Goal: Information Seeking & Learning: Learn about a topic

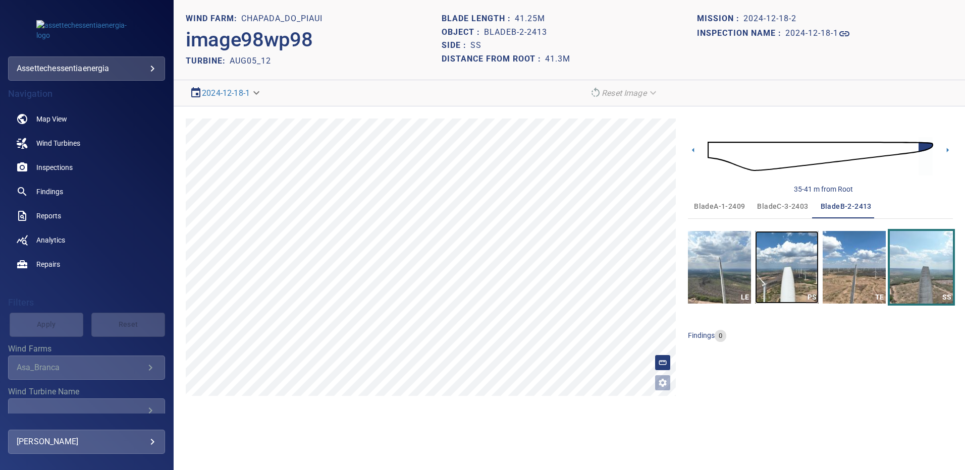
click at [798, 276] on img "button" at bounding box center [786, 267] width 63 height 73
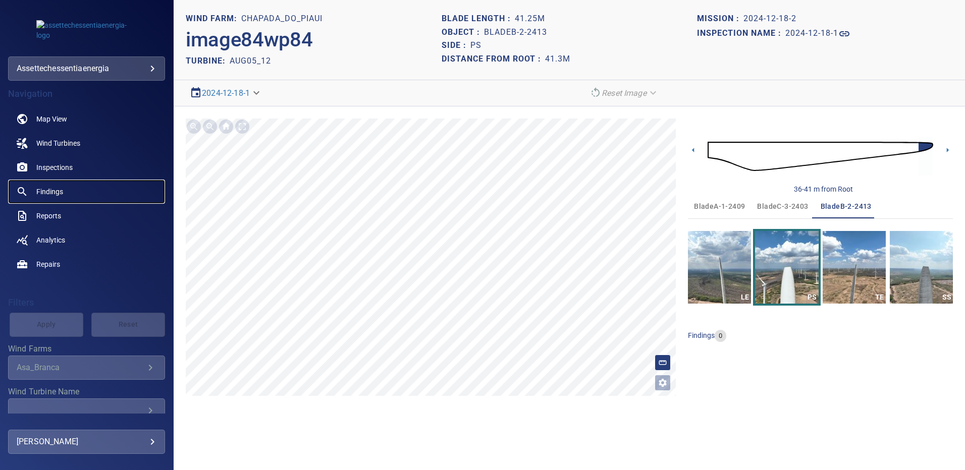
click at [53, 190] on span "Findings" at bounding box center [49, 192] width 27 height 10
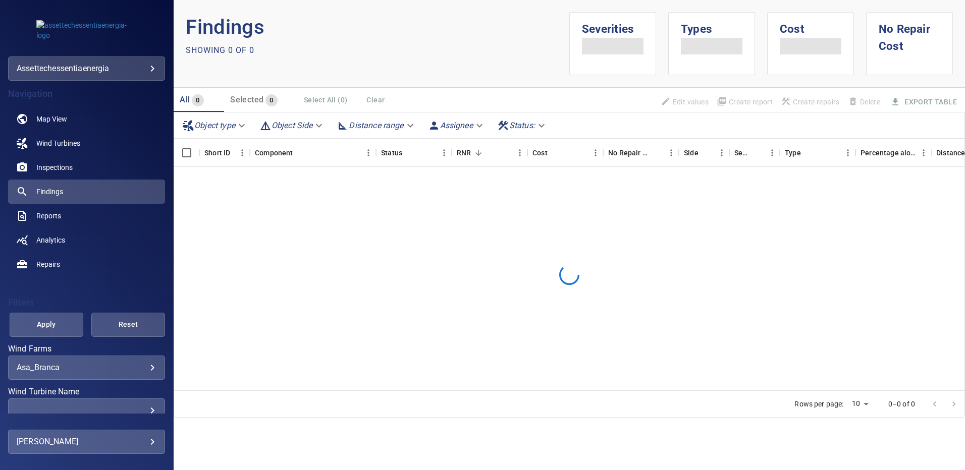
click at [145, 408] on div "​" at bounding box center [87, 411] width 140 height 10
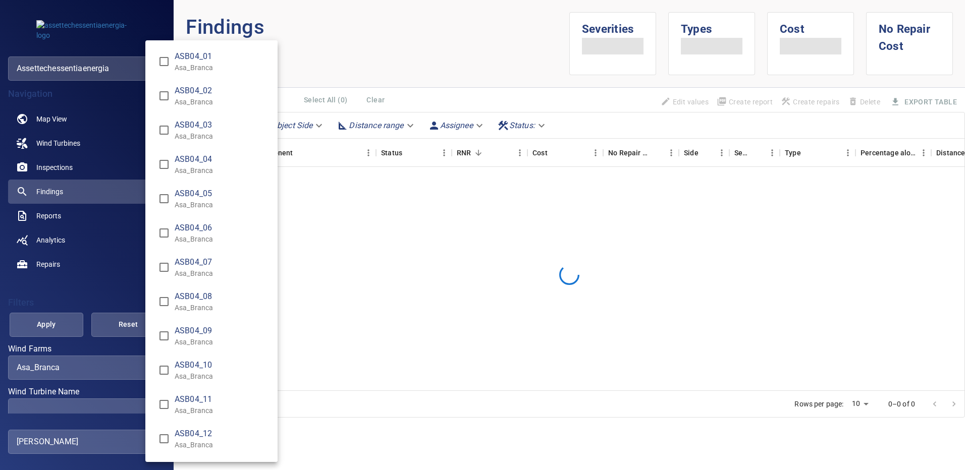
scroll to position [2, 0]
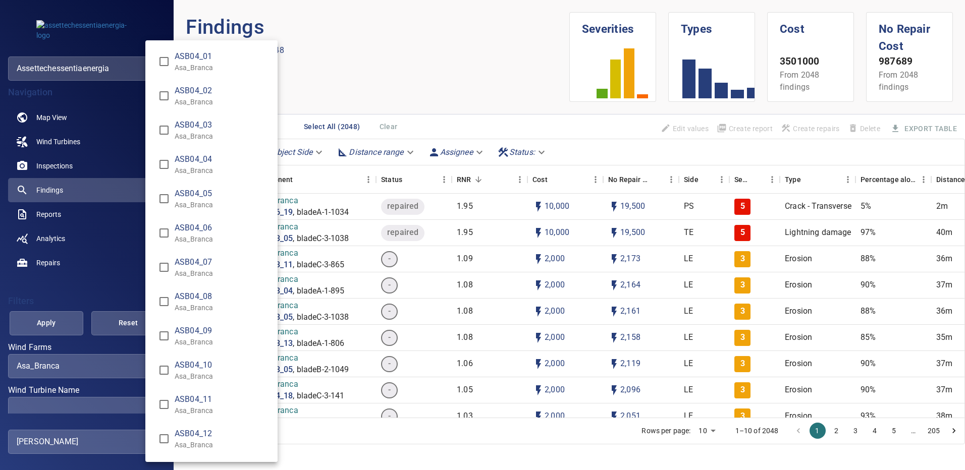
type input "**********"
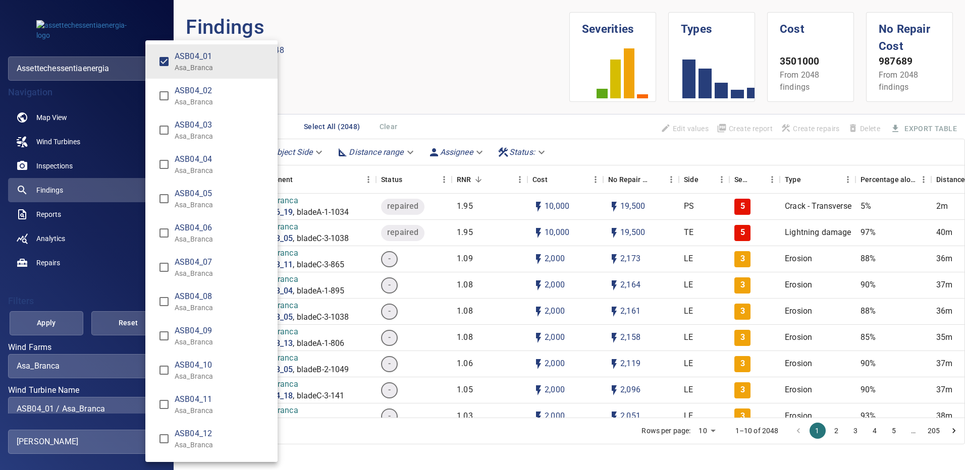
click at [49, 326] on div "Wind Turbine Name" at bounding box center [482, 235] width 965 height 470
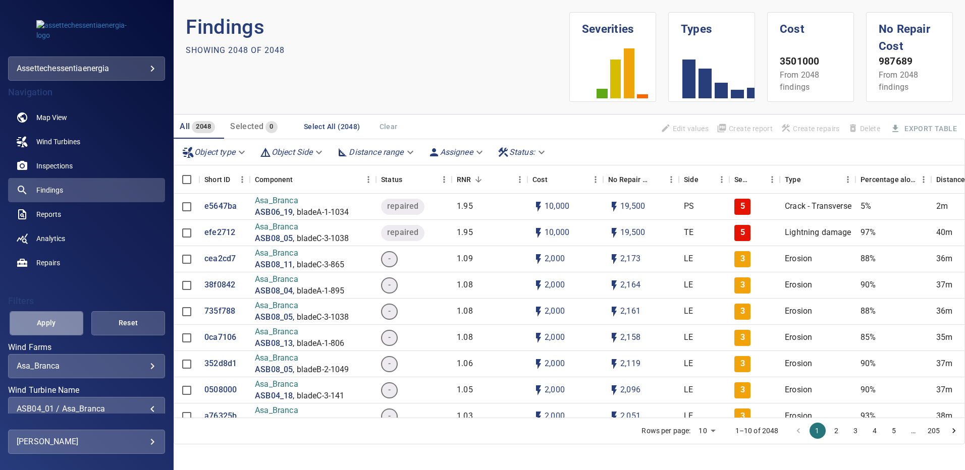
click at [49, 326] on span "Apply" at bounding box center [46, 323] width 48 height 13
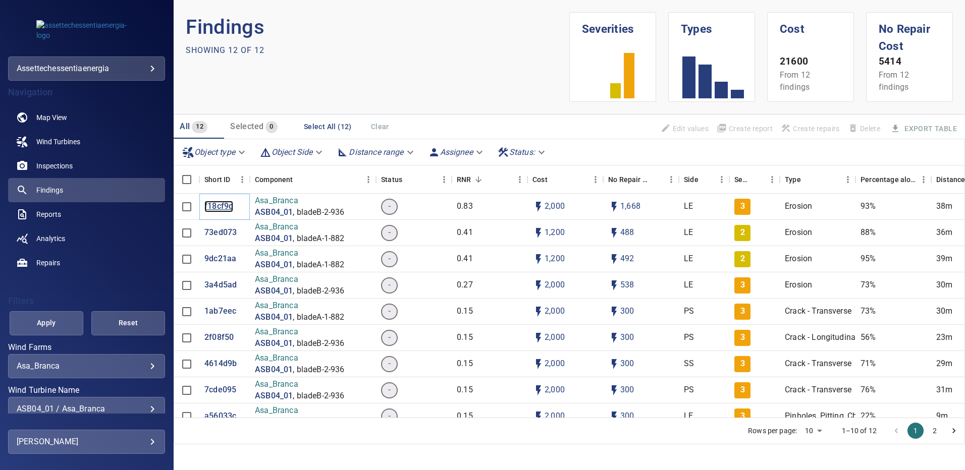
click at [215, 206] on p "f18cf9d" at bounding box center [218, 207] width 29 height 12
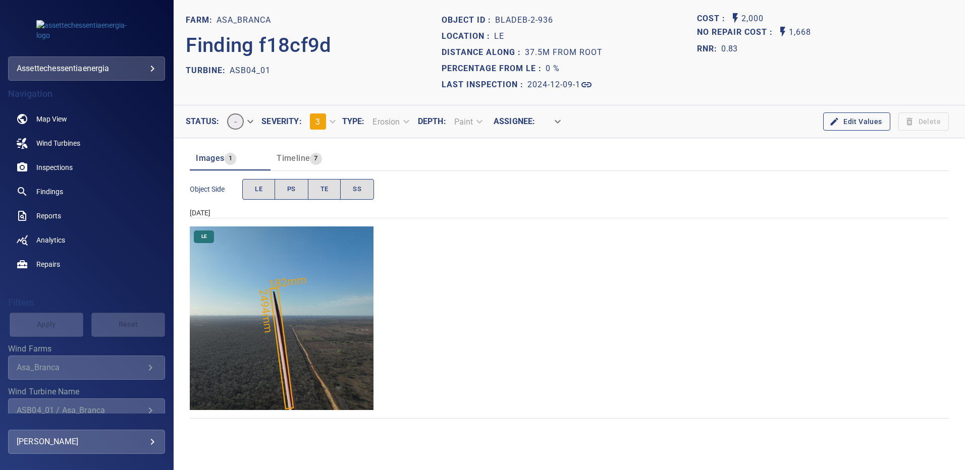
click at [315, 255] on img "Asa_Branca/ASB04_01/2024-12-09-1/2024-12-09-2/image71wp71.jpg" at bounding box center [282, 319] width 184 height 184
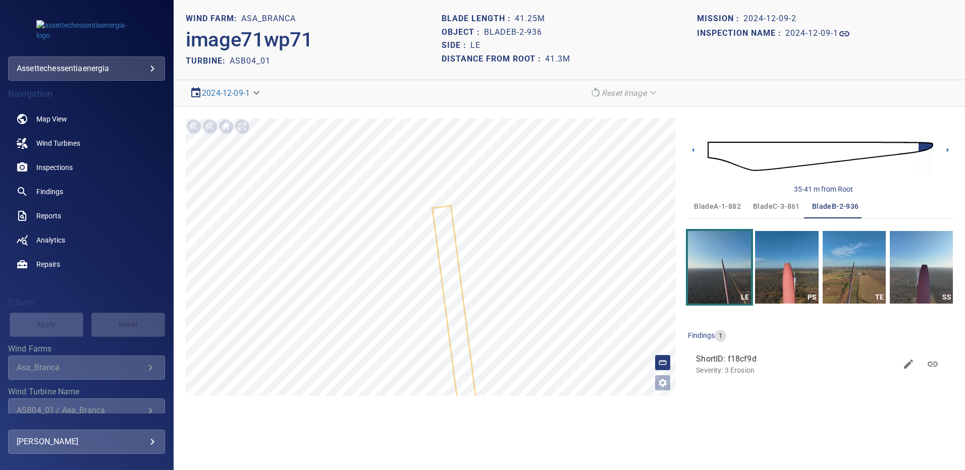
click at [726, 203] on span "bladeA-1-882" at bounding box center [717, 206] width 47 height 13
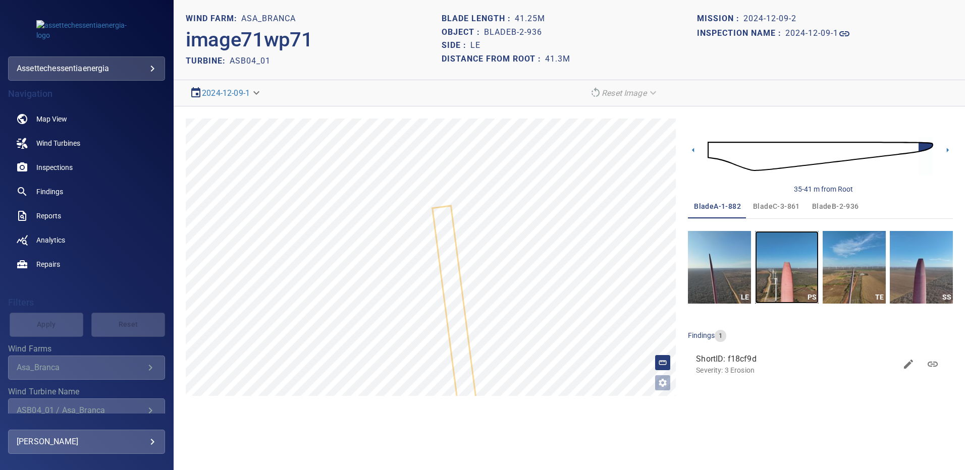
click at [779, 254] on img "button" at bounding box center [786, 267] width 63 height 73
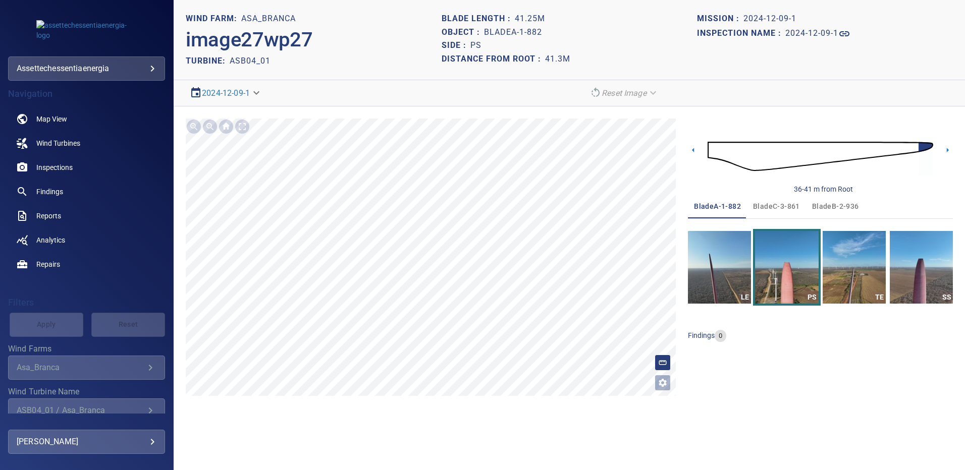
scroll to position [50, 0]
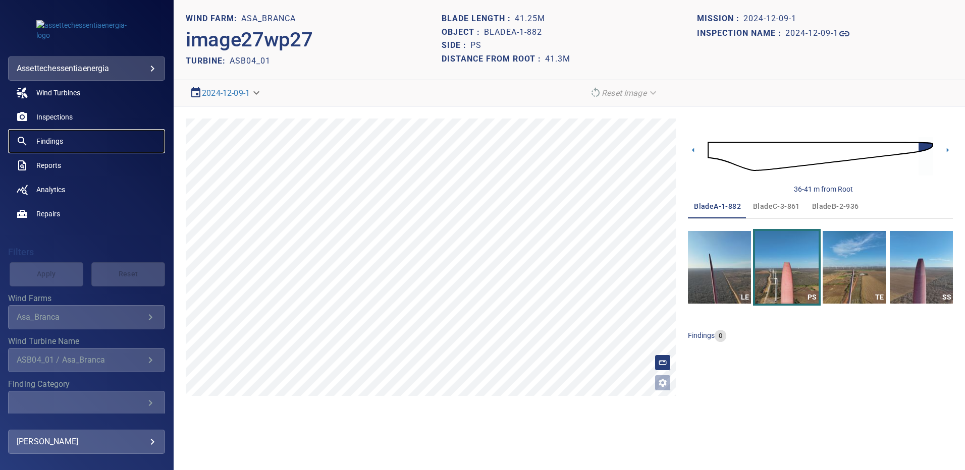
click at [49, 140] on span "Findings" at bounding box center [49, 141] width 27 height 10
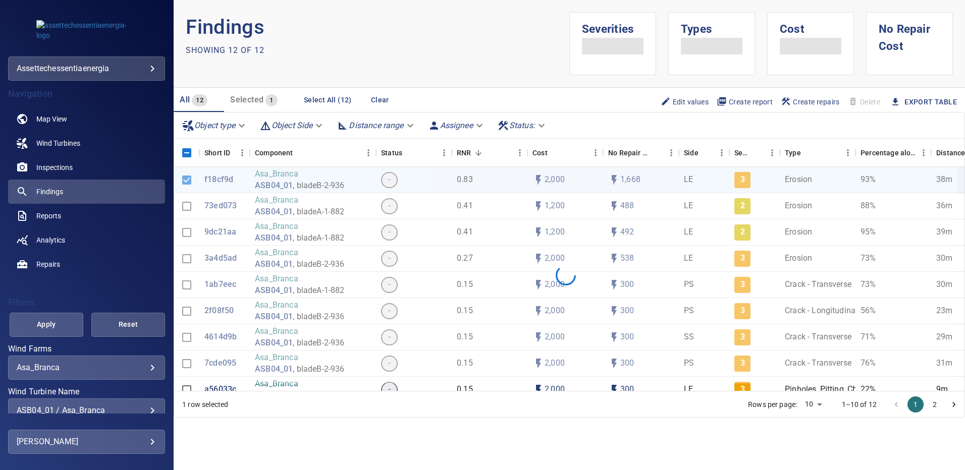
click at [141, 363] on body "**********" at bounding box center [482, 235] width 965 height 470
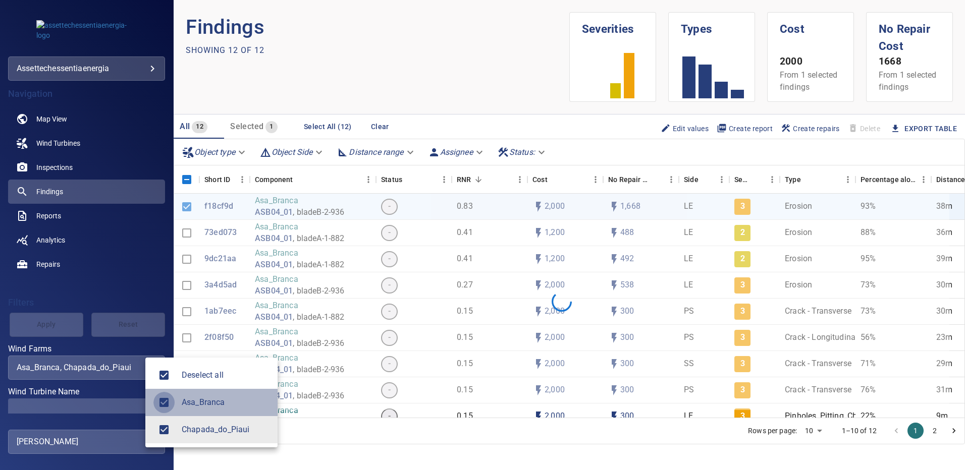
type input "**********"
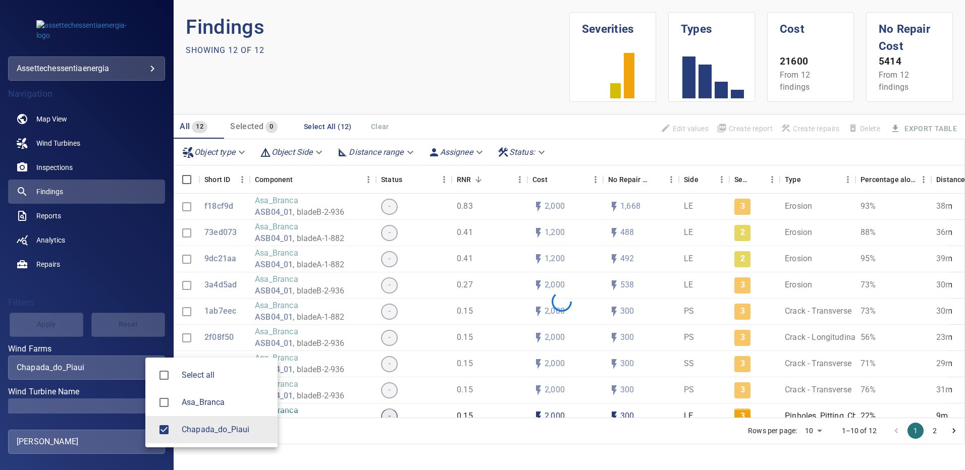
click at [127, 407] on div at bounding box center [482, 235] width 965 height 470
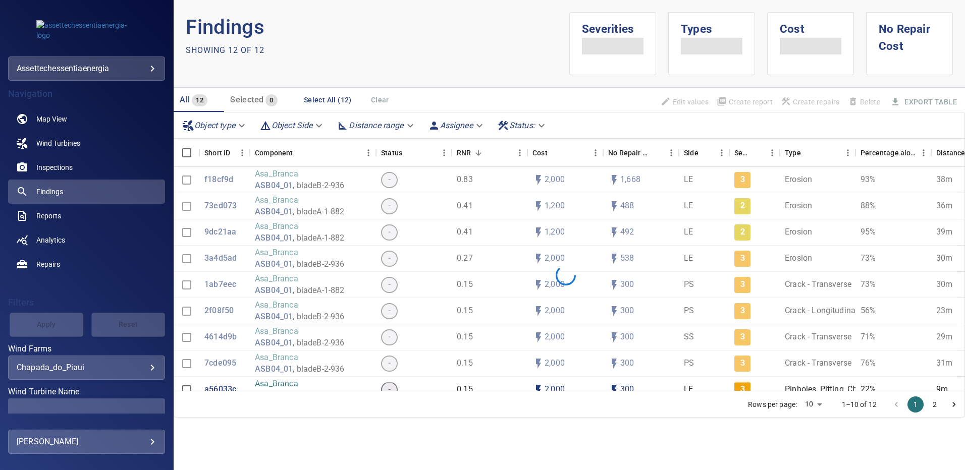
scroll to position [50, 0]
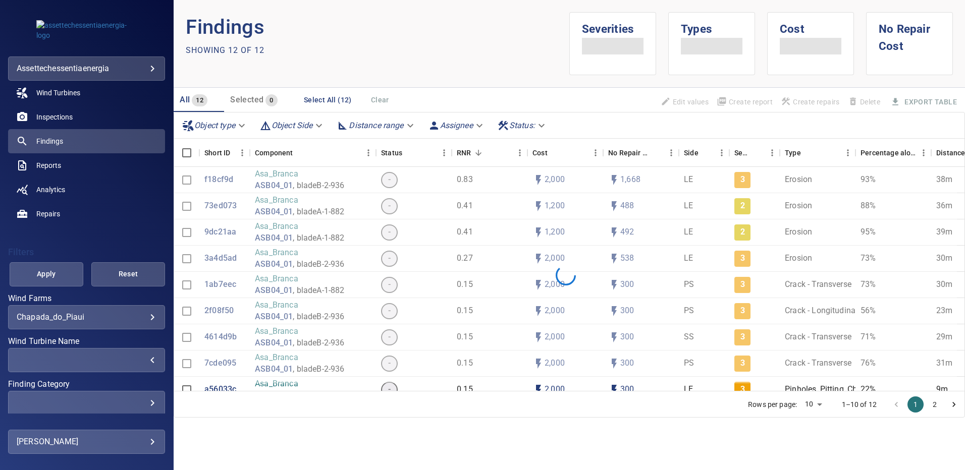
click at [149, 360] on div "​" at bounding box center [87, 360] width 140 height 10
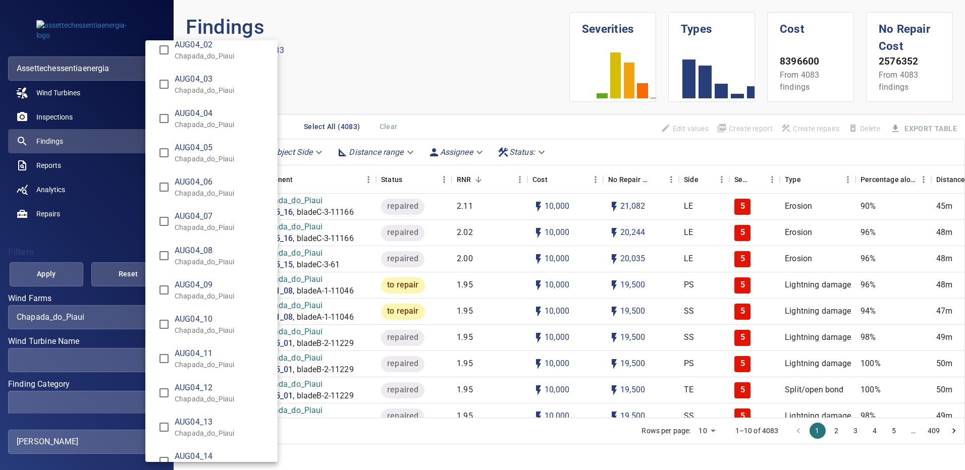
scroll to position [504, 0]
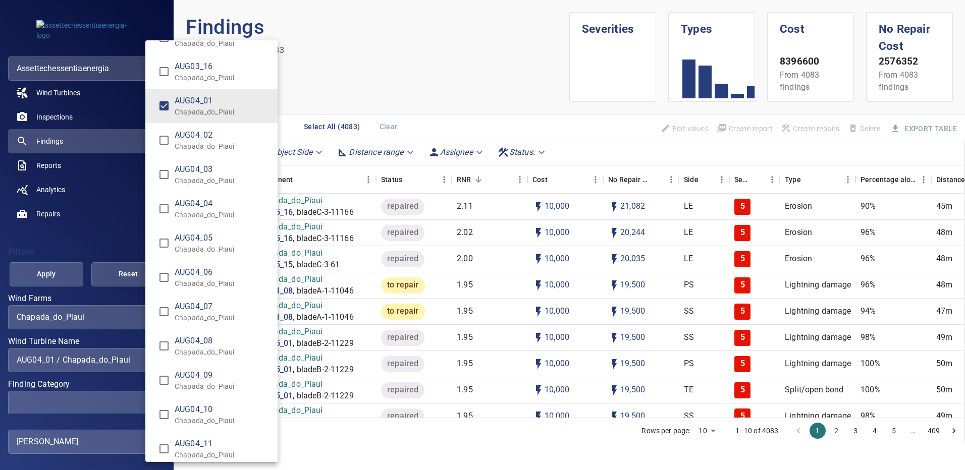
type input "**********"
click at [70, 273] on div "Wind Turbine Name" at bounding box center [482, 235] width 965 height 470
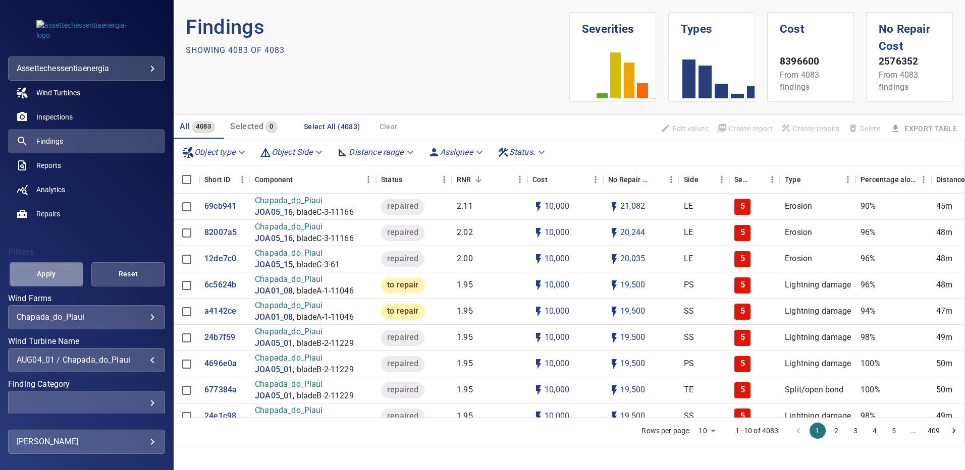
click at [68, 273] on button "Apply" at bounding box center [47, 274] width 74 height 24
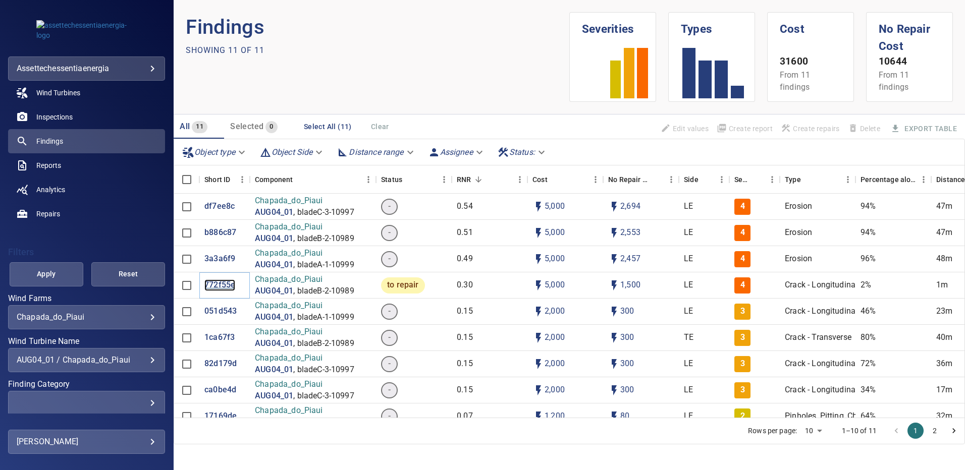
click at [222, 286] on p "772f55e" at bounding box center [219, 285] width 31 height 12
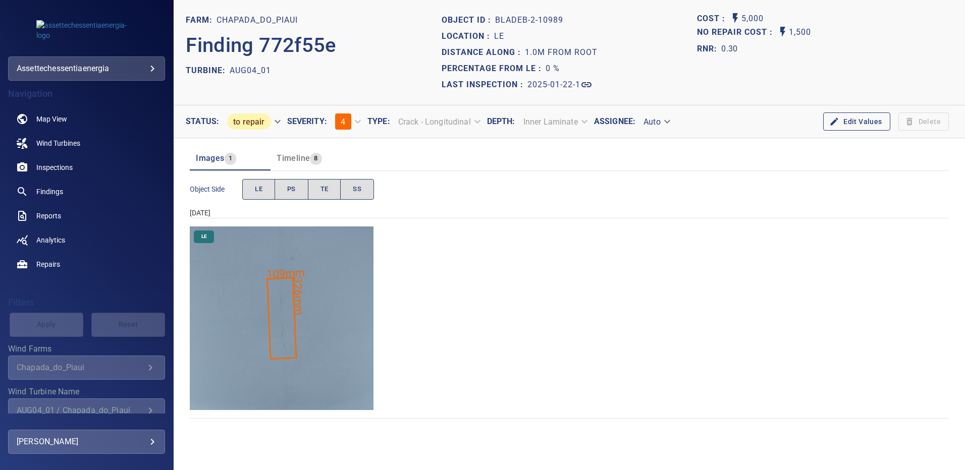
click at [310, 284] on img "Chapada_do_Piaui/AUG04_01/2025-01-22-1/2025-01-22-2/image68wp68.jpg" at bounding box center [282, 319] width 184 height 184
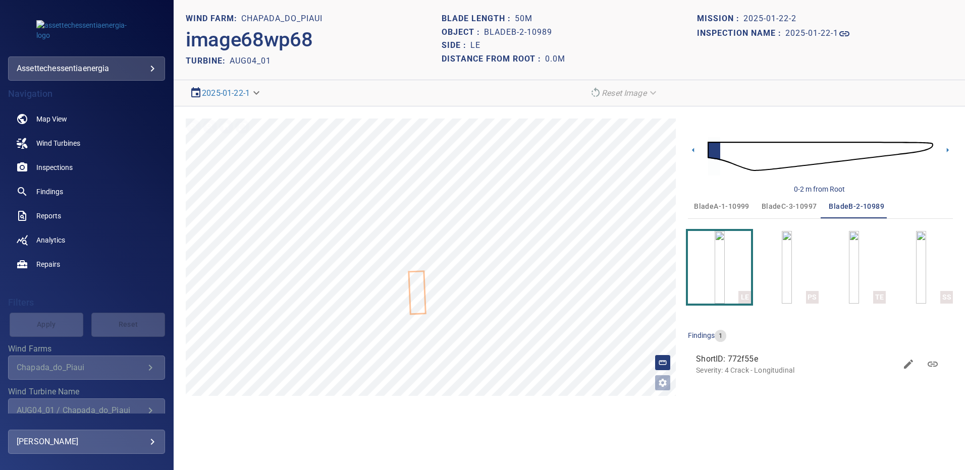
click at [921, 150] on img at bounding box center [819, 156] width 225 height 54
click at [948, 150] on icon at bounding box center [947, 150] width 2 height 5
click at [718, 203] on span "bladeA-1-10999" at bounding box center [721, 206] width 55 height 13
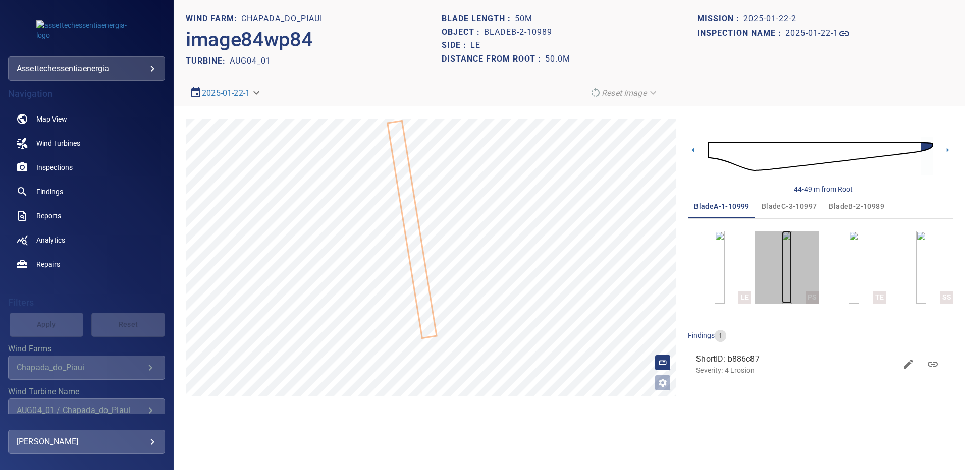
click at [781, 254] on img "button" at bounding box center [786, 267] width 10 height 73
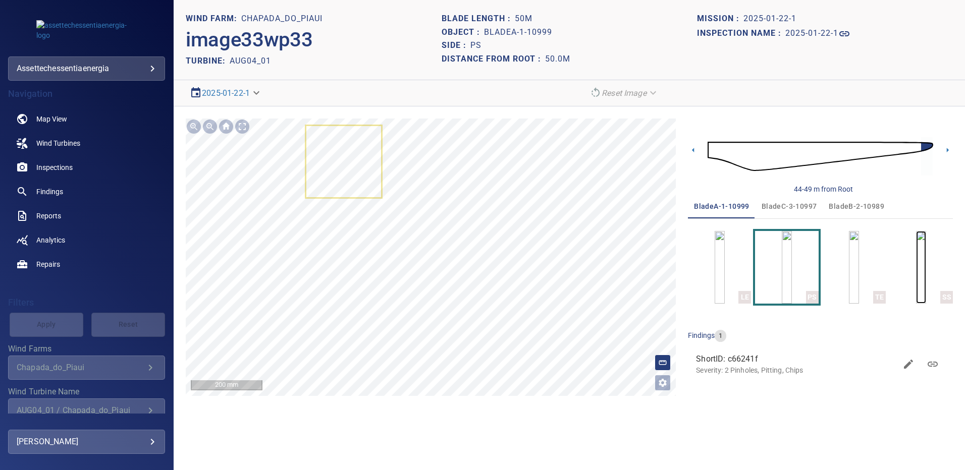
click at [923, 264] on img "button" at bounding box center [921, 267] width 10 height 73
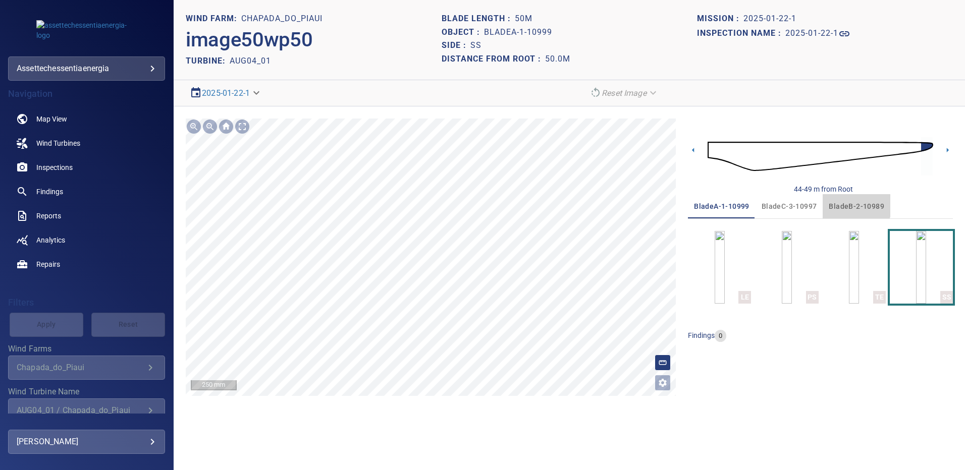
click at [840, 203] on span "bladeB-2-10989" at bounding box center [855, 206] width 55 height 13
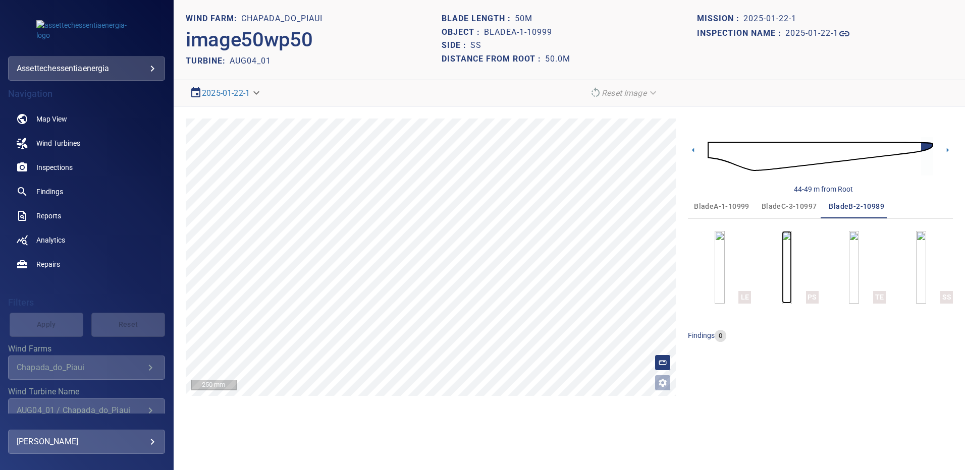
click at [781, 274] on img "button" at bounding box center [786, 267] width 10 height 73
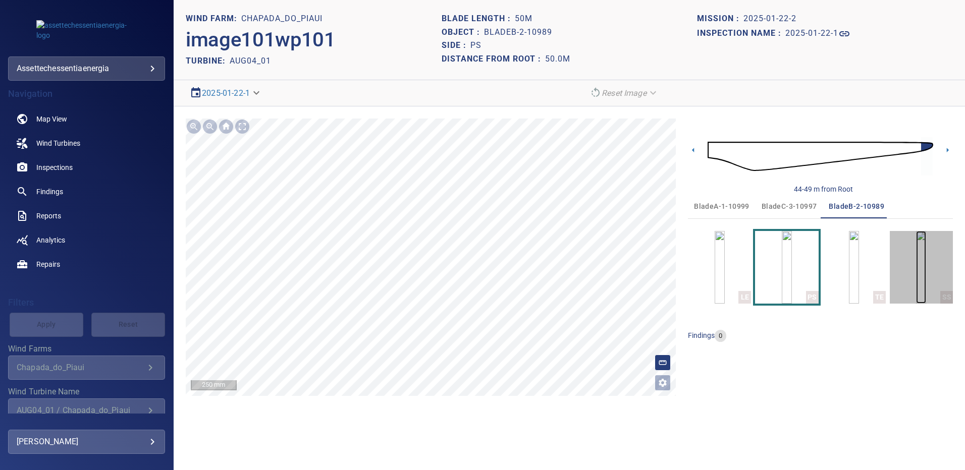
click at [922, 251] on img "button" at bounding box center [921, 267] width 10 height 73
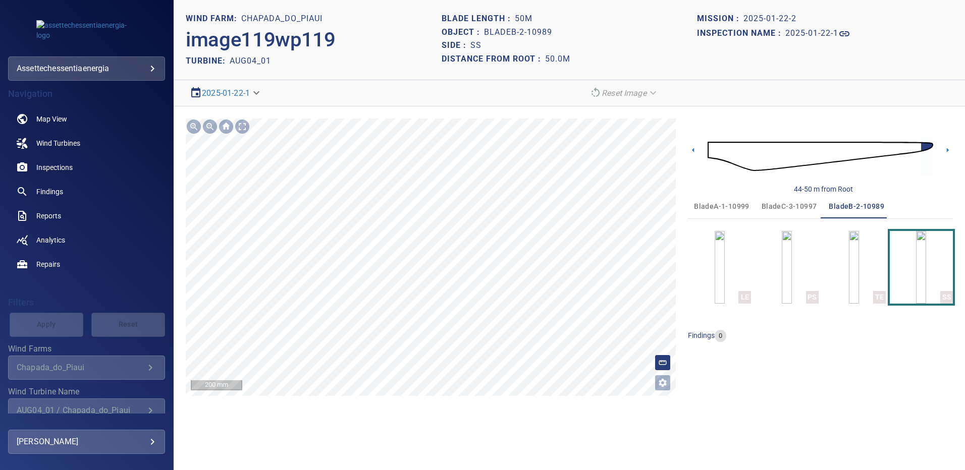
click at [783, 208] on span "bladeC-3-10997" at bounding box center [788, 206] width 55 height 13
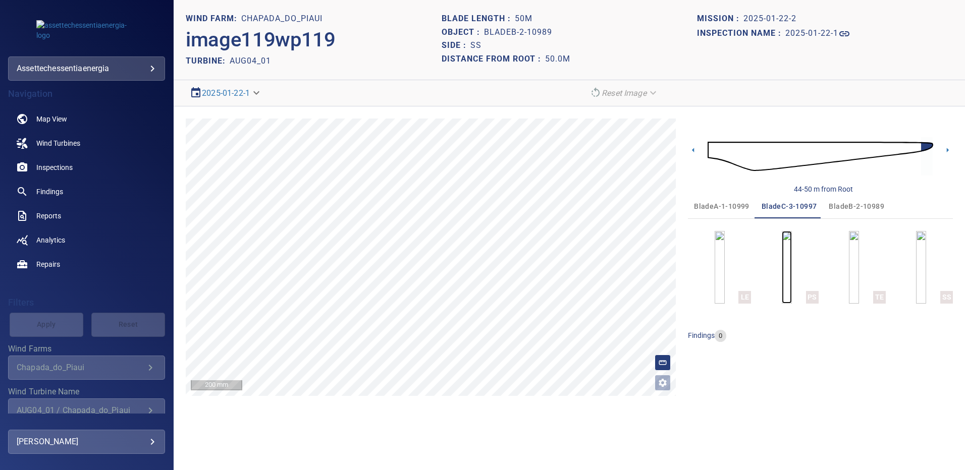
click at [788, 259] on img "button" at bounding box center [786, 267] width 10 height 73
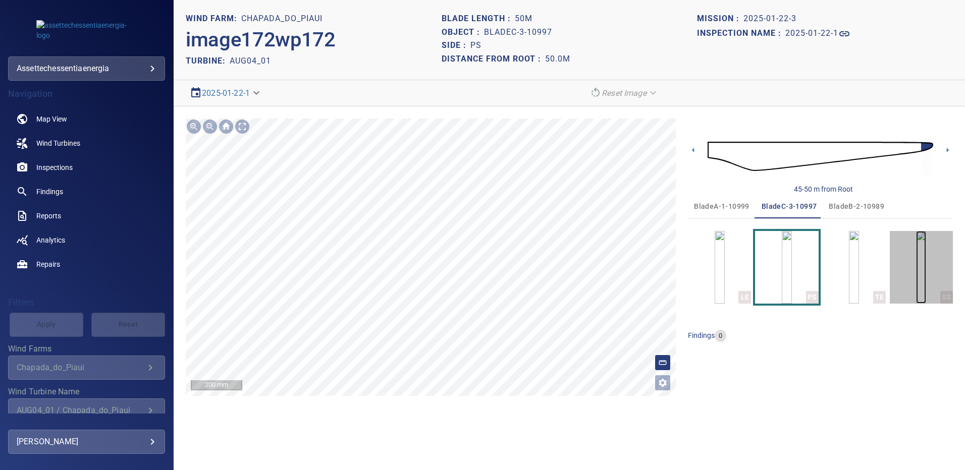
click at [926, 258] on img "button" at bounding box center [921, 267] width 10 height 73
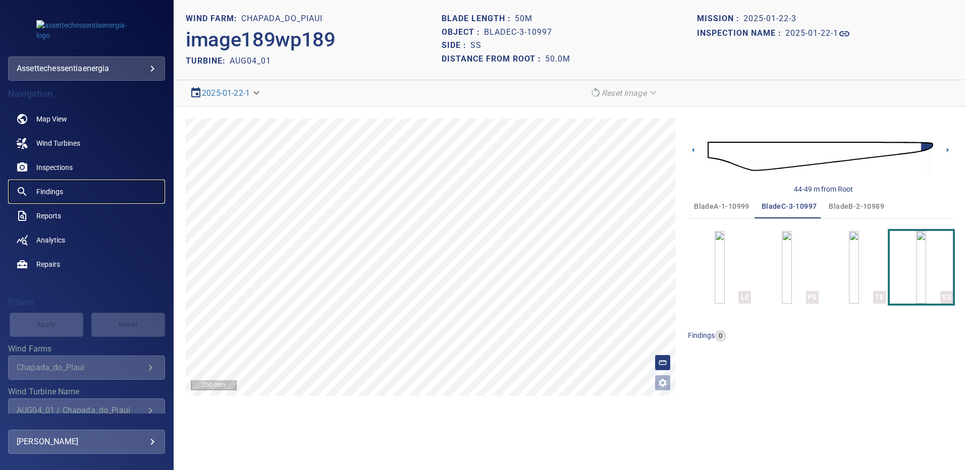
click at [51, 189] on span "Findings" at bounding box center [49, 192] width 27 height 10
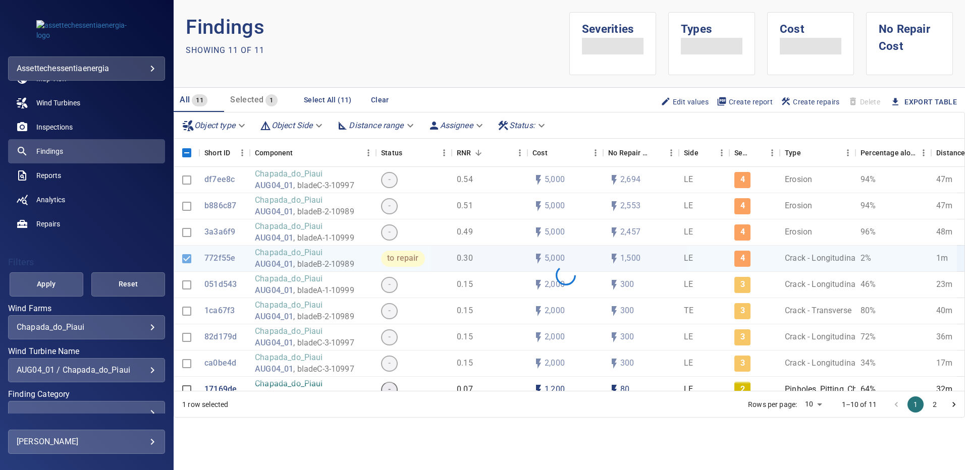
scroll to position [50, 0]
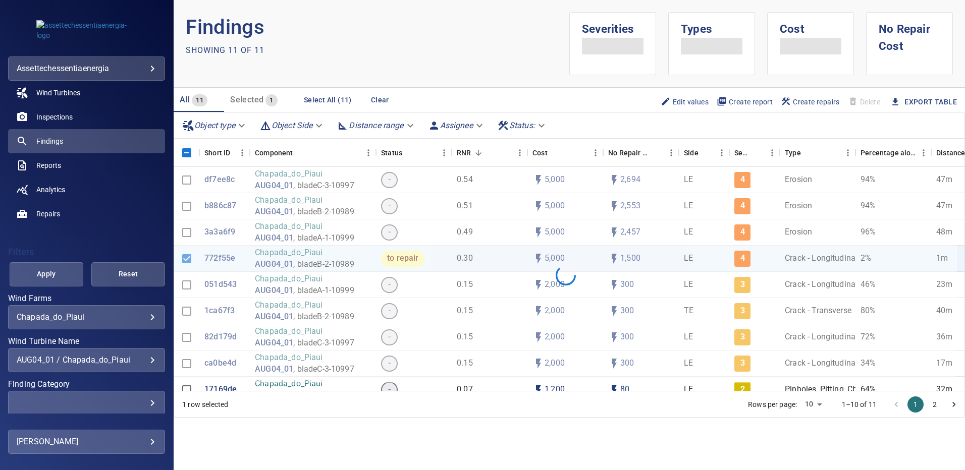
click at [147, 362] on div "AUG04_01 / Chapada_do_Piaui" at bounding box center [87, 360] width 140 height 10
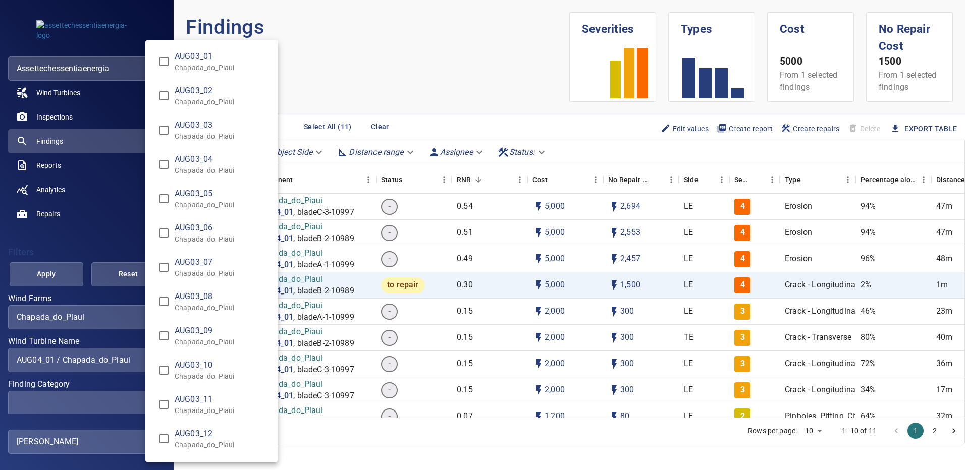
scroll to position [359, 0]
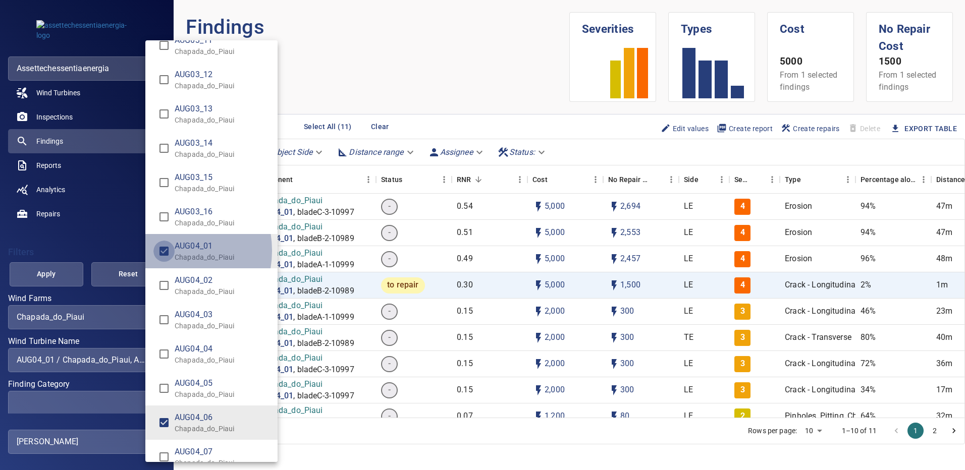
type input "**********"
click at [31, 277] on div "Wind Turbine Name" at bounding box center [482, 235] width 965 height 470
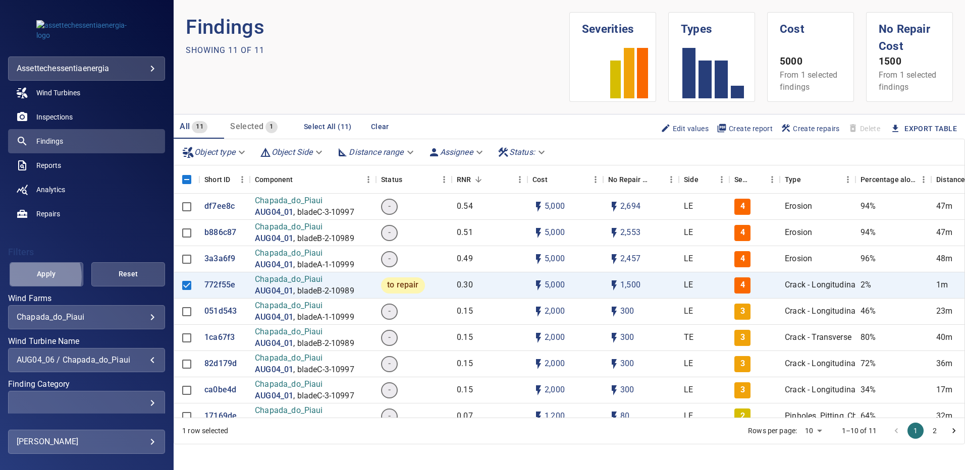
click at [33, 277] on span "Apply" at bounding box center [46, 274] width 48 height 13
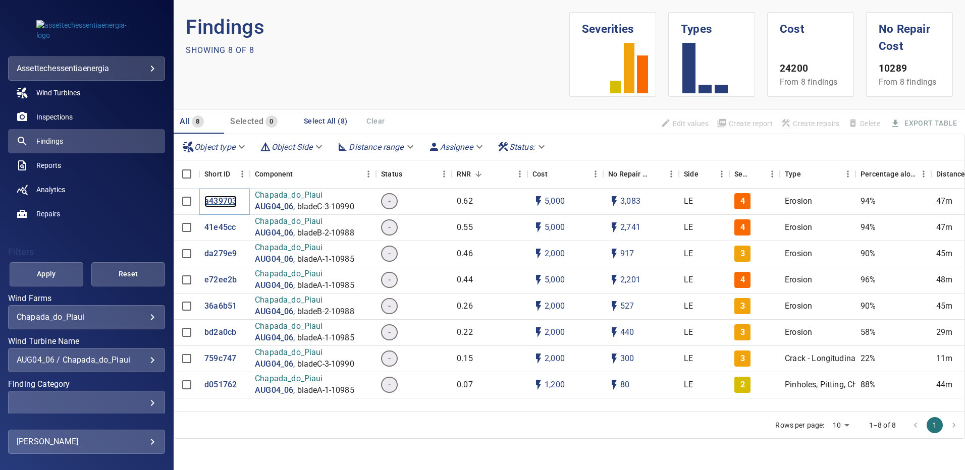
click at [218, 200] on p "a439703" at bounding box center [220, 202] width 32 height 12
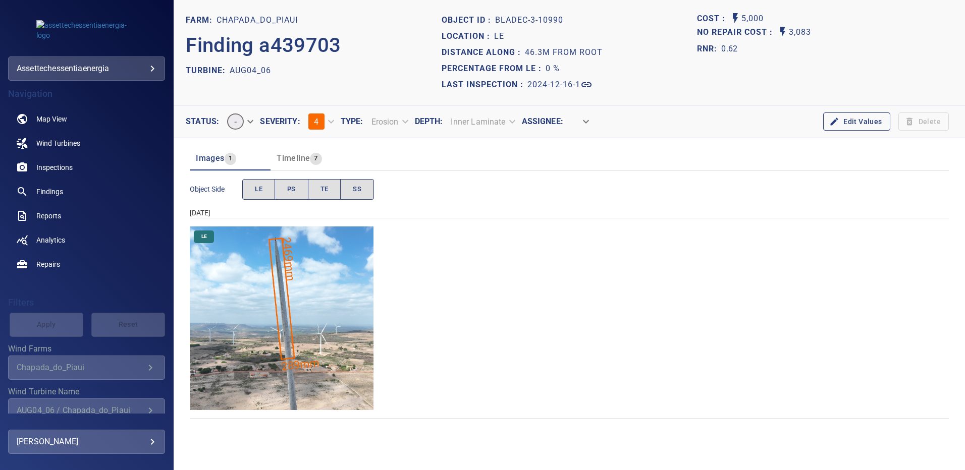
click at [360, 268] on img "Chapada_do_Piaui/AUG04_06/2024-12-16-1/2024-12-16-3/image160wp160.jpg" at bounding box center [282, 319] width 184 height 184
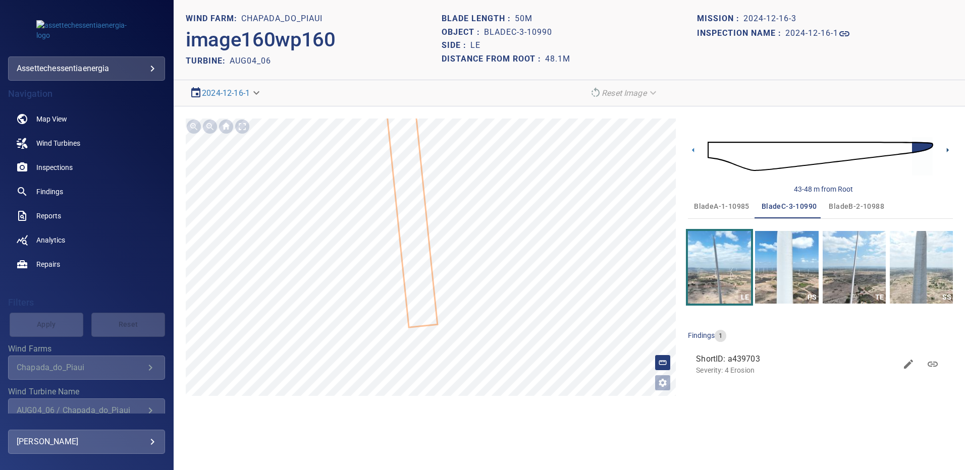
click at [947, 149] on icon at bounding box center [947, 150] width 2 height 5
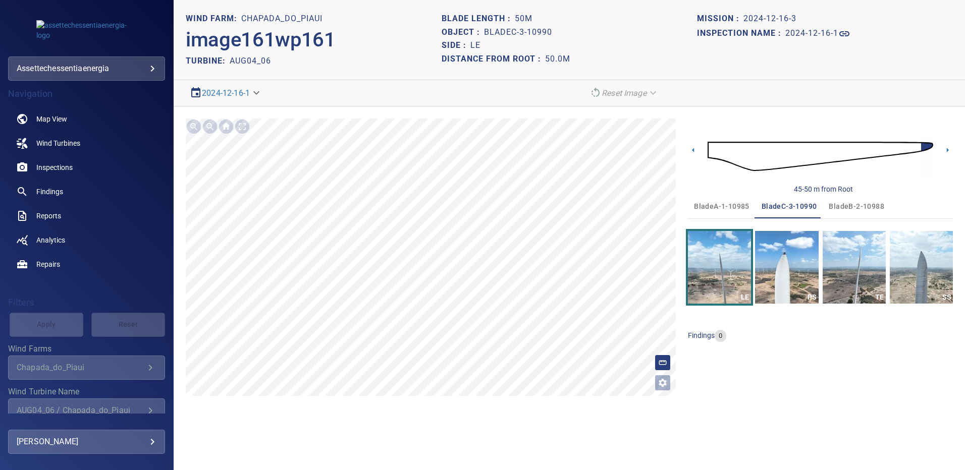
click at [710, 202] on span "bladeA-1-10985" at bounding box center [721, 206] width 55 height 13
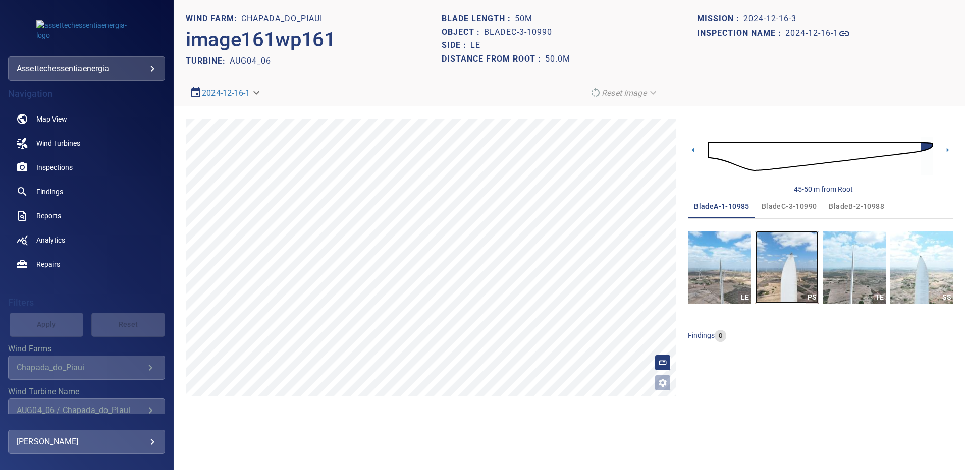
click at [782, 270] on img "button" at bounding box center [786, 267] width 63 height 73
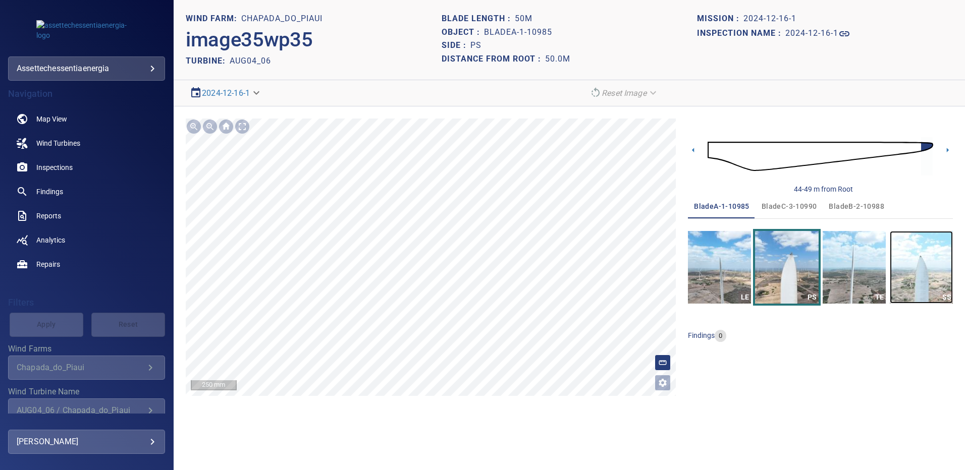
click at [914, 262] on img "button" at bounding box center [920, 267] width 63 height 73
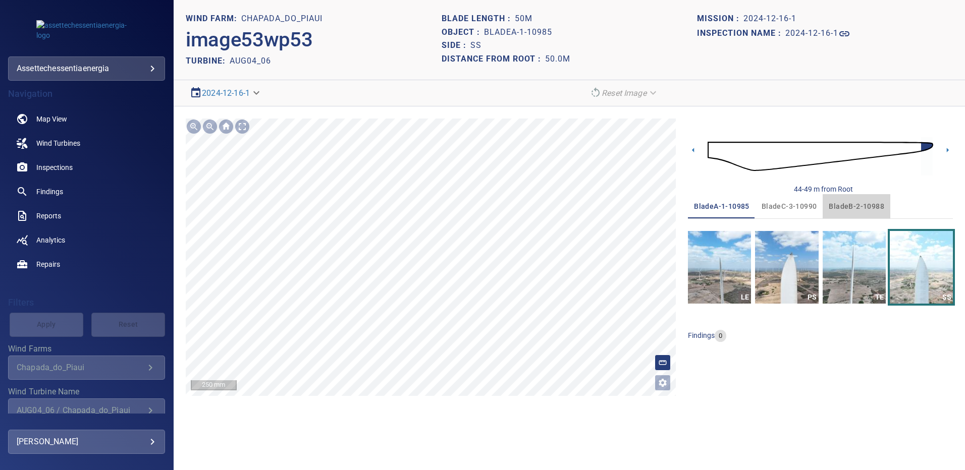
click at [863, 206] on span "bladeB-2-10988" at bounding box center [855, 206] width 55 height 13
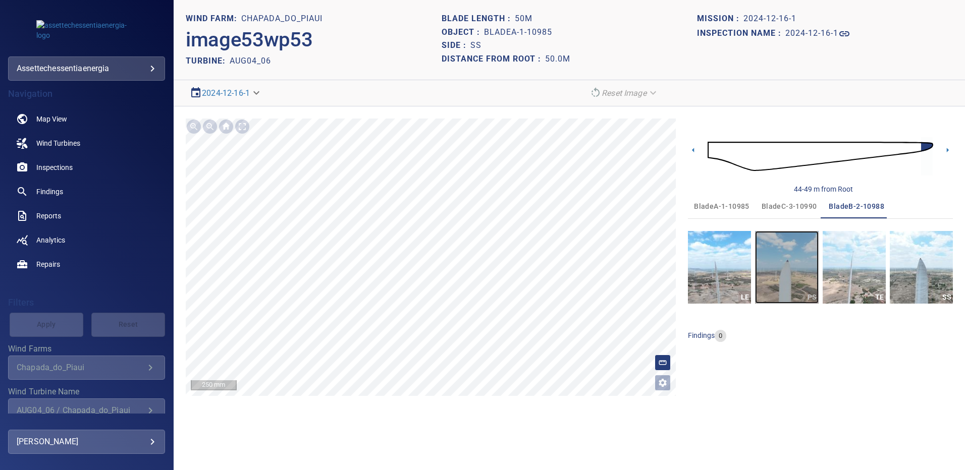
click at [807, 256] on img "button" at bounding box center [786, 267] width 63 height 73
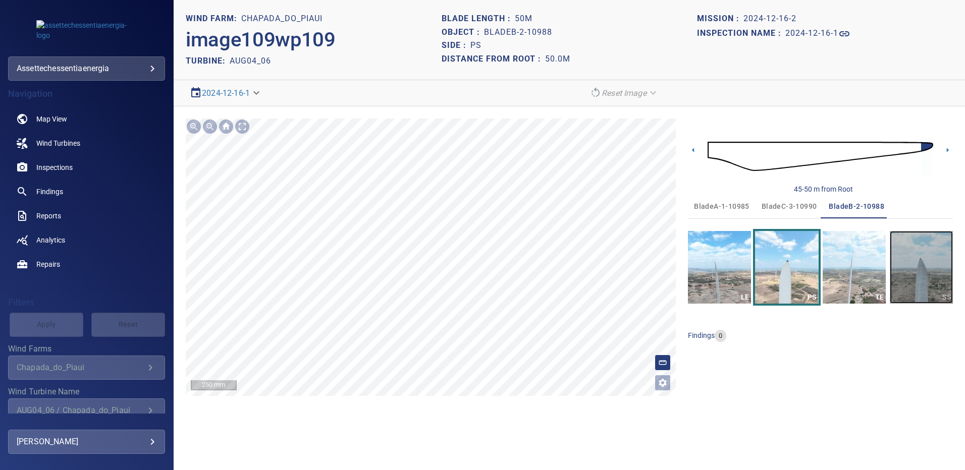
click at [915, 257] on img "button" at bounding box center [920, 267] width 63 height 73
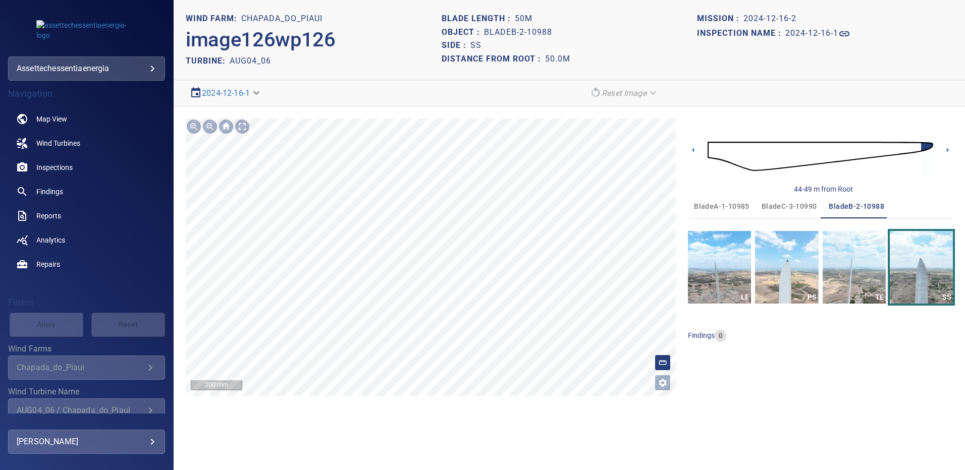
click at [797, 203] on span "bladeC-3-10990" at bounding box center [788, 206] width 55 height 13
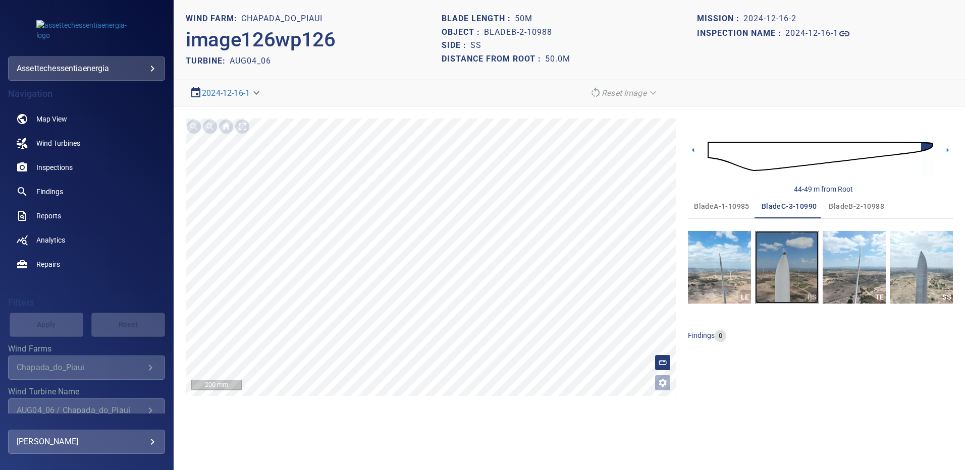
click at [793, 258] on img "button" at bounding box center [786, 267] width 63 height 73
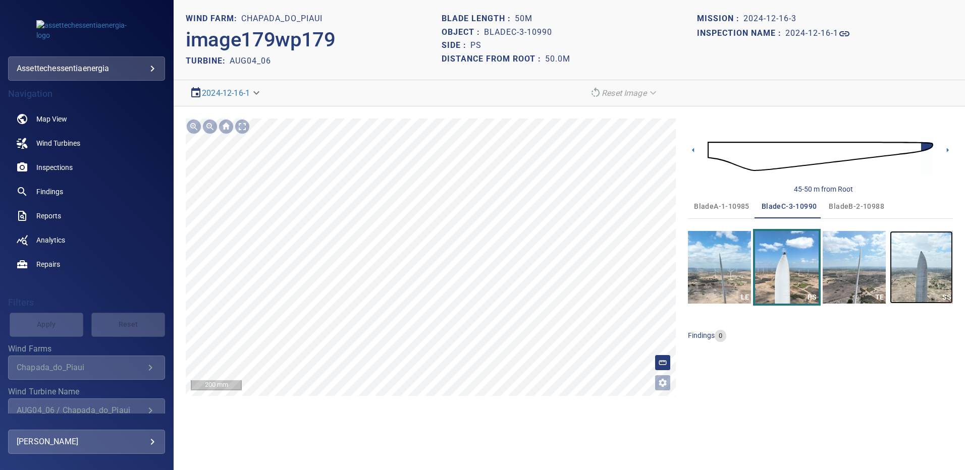
click at [947, 257] on img "button" at bounding box center [920, 267] width 63 height 73
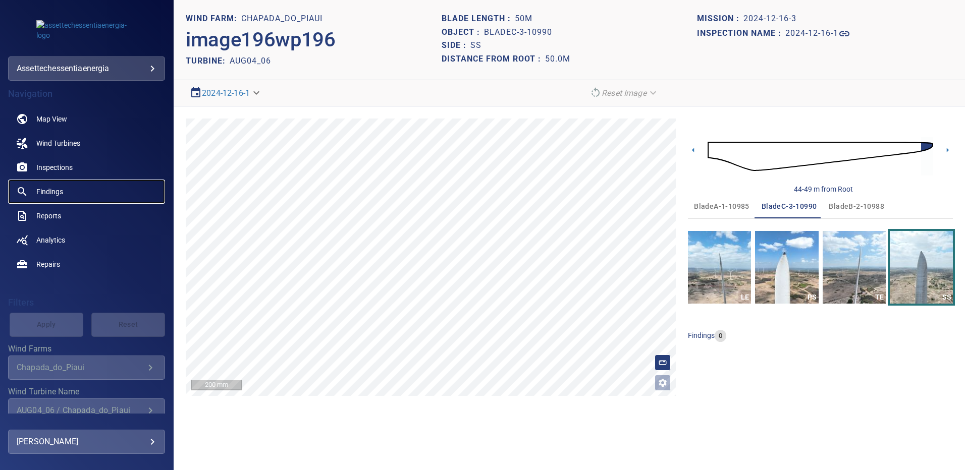
click at [54, 188] on span "Findings" at bounding box center [49, 192] width 27 height 10
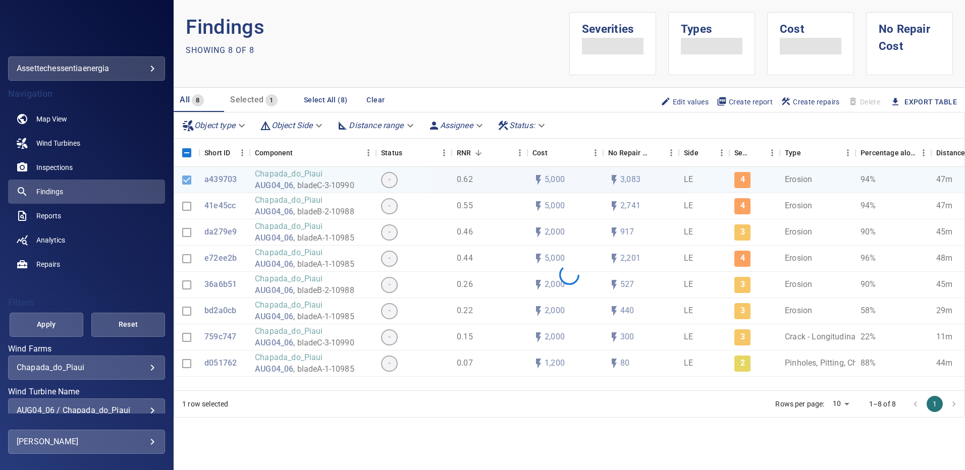
scroll to position [50, 0]
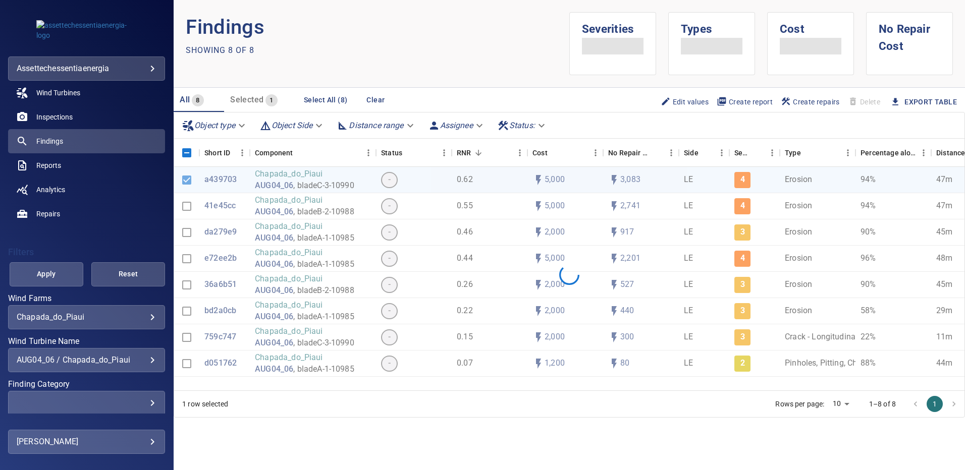
click at [149, 365] on div "**********" at bounding box center [86, 360] width 157 height 24
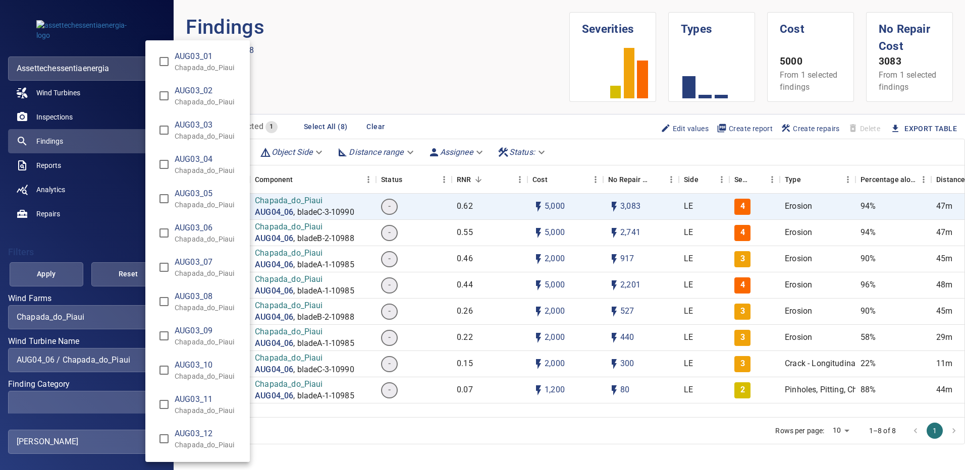
scroll to position [531, 0]
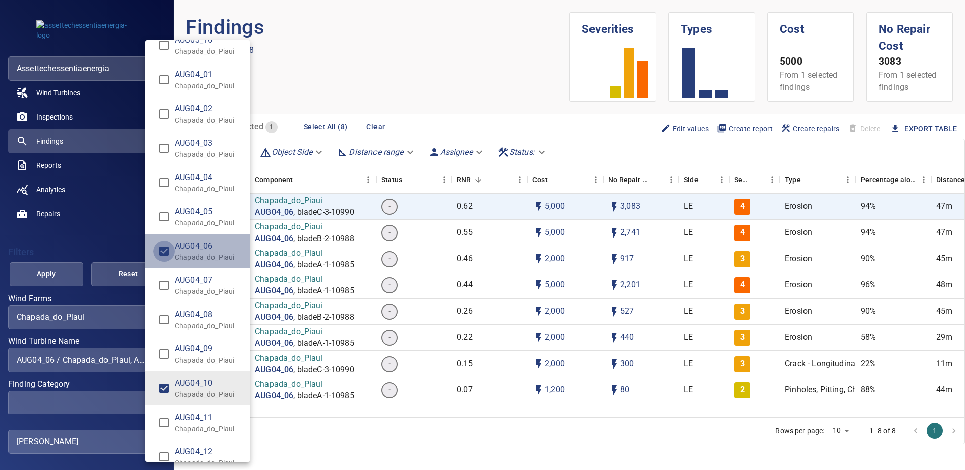
click at [71, 270] on div "Wind Turbine Name" at bounding box center [482, 235] width 965 height 470
type input "**********"
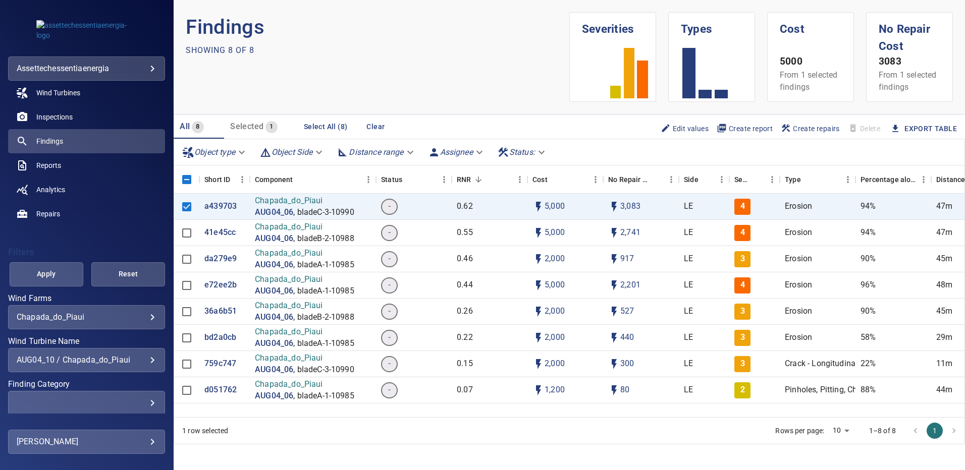
click at [54, 273] on span "Apply" at bounding box center [46, 274] width 48 height 13
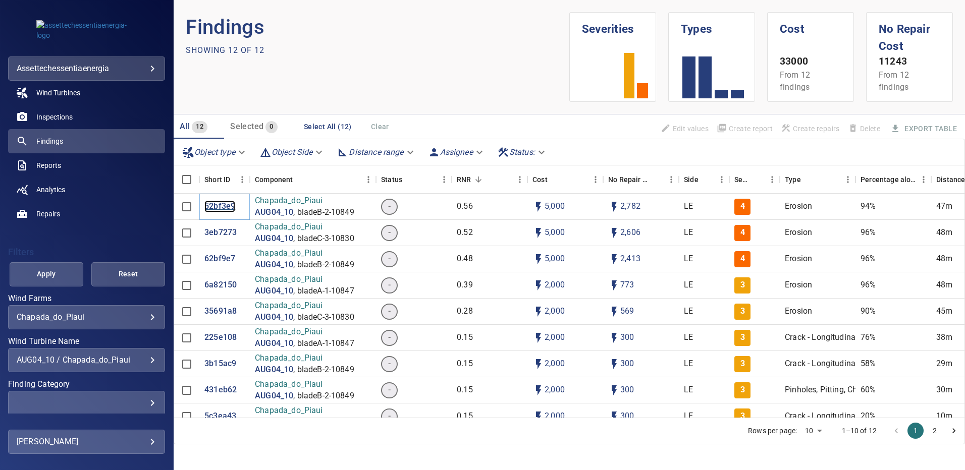
click at [219, 206] on p "52bf3e9" at bounding box center [219, 207] width 31 height 12
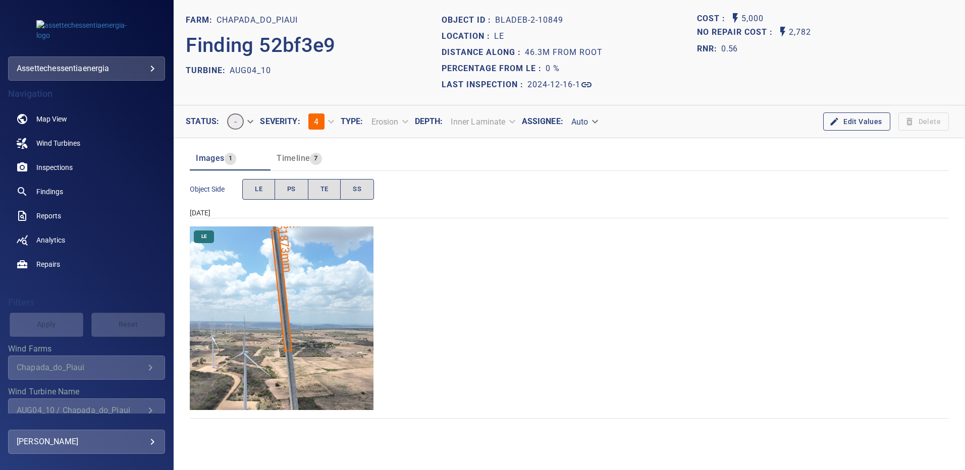
click at [322, 258] on img "Chapada_do_Piaui/AUG04_10/2024-12-16-1/2024-12-16-2/image86wp86.jpg" at bounding box center [282, 319] width 184 height 184
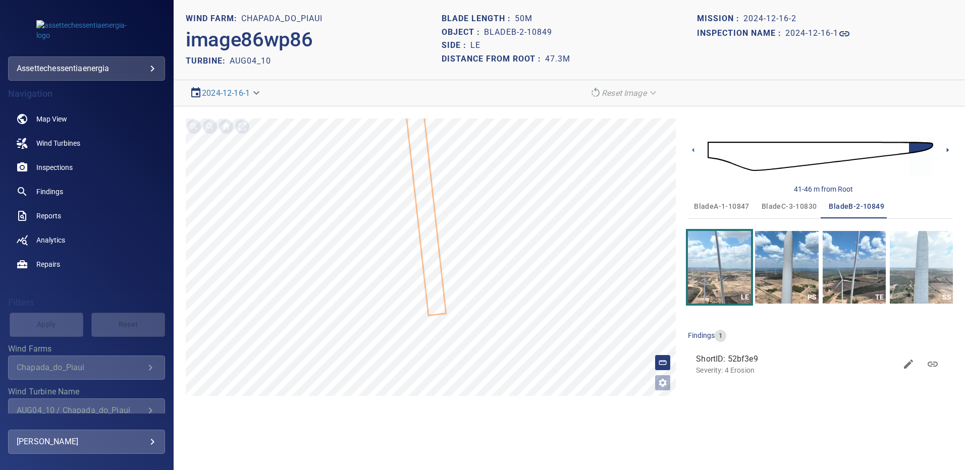
click at [944, 150] on icon at bounding box center [947, 150] width 11 height 11
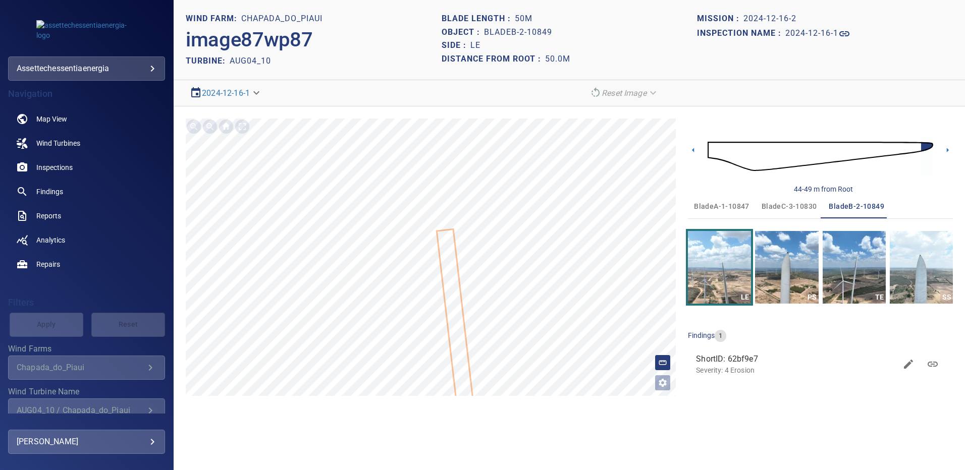
click at [730, 205] on span "bladeA-1-10847" at bounding box center [721, 206] width 55 height 13
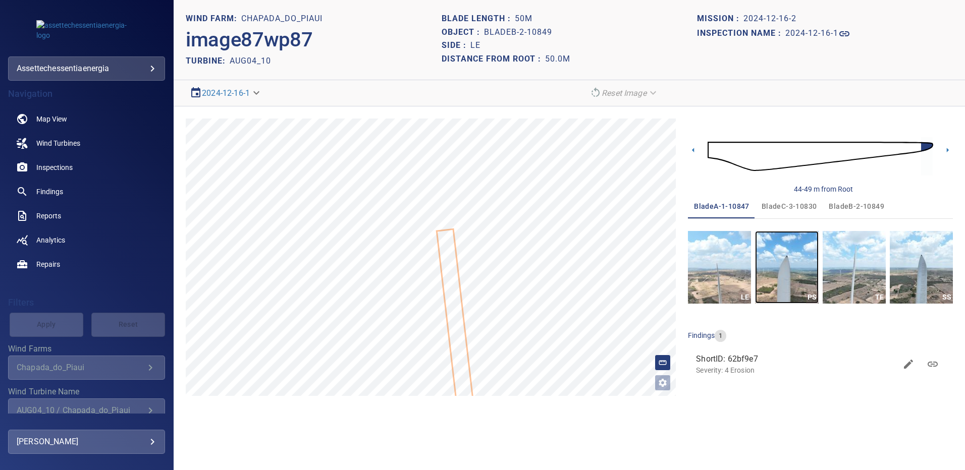
click at [791, 279] on img "button" at bounding box center [786, 267] width 63 height 73
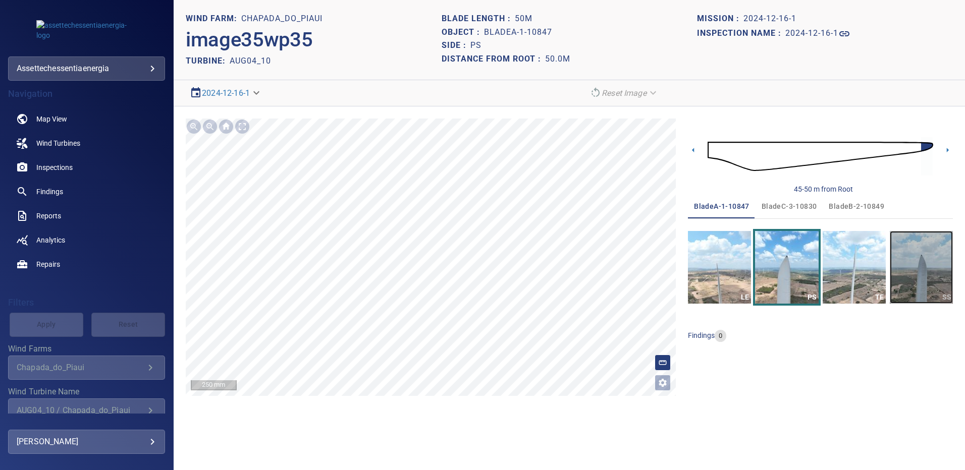
click at [928, 268] on img "button" at bounding box center [920, 267] width 63 height 73
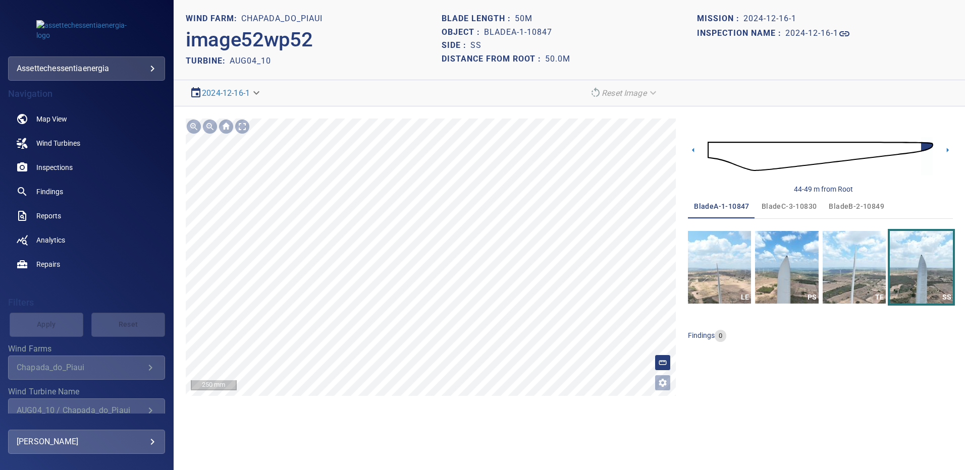
click at [859, 205] on span "bladeB-2-10849" at bounding box center [855, 206] width 55 height 13
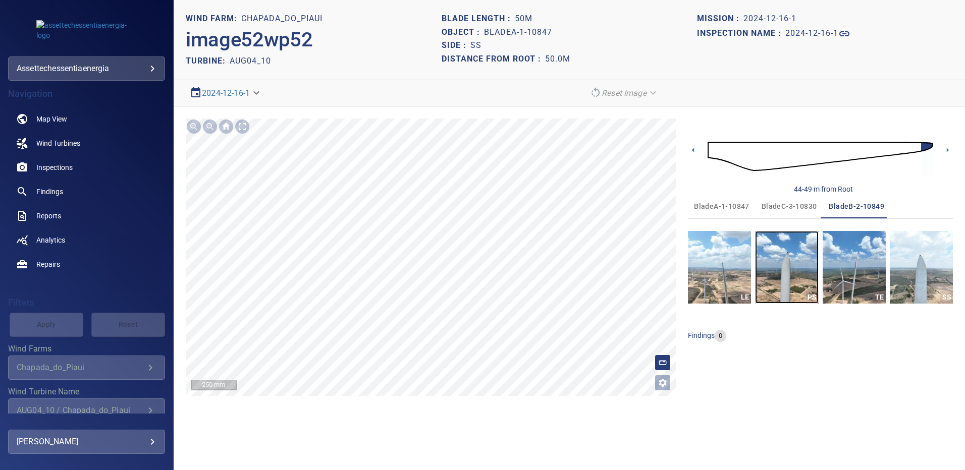
click at [786, 258] on img "button" at bounding box center [786, 267] width 63 height 73
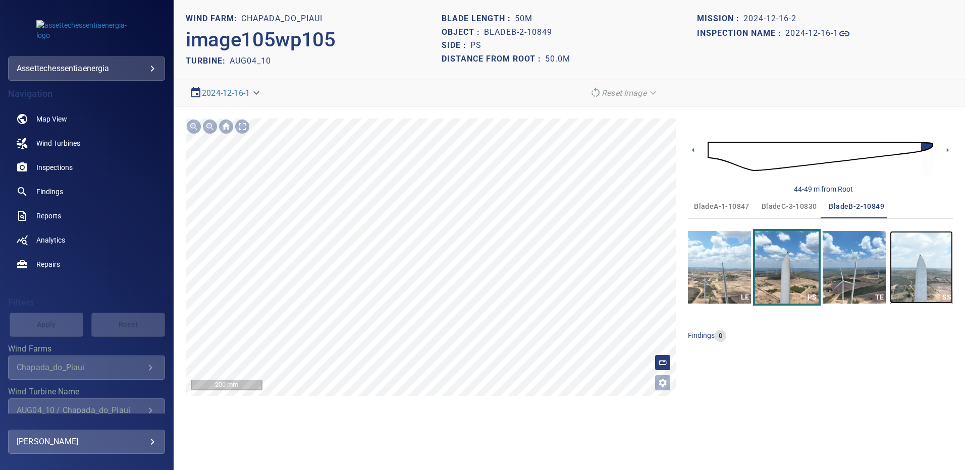
click at [914, 247] on img "button" at bounding box center [920, 267] width 63 height 73
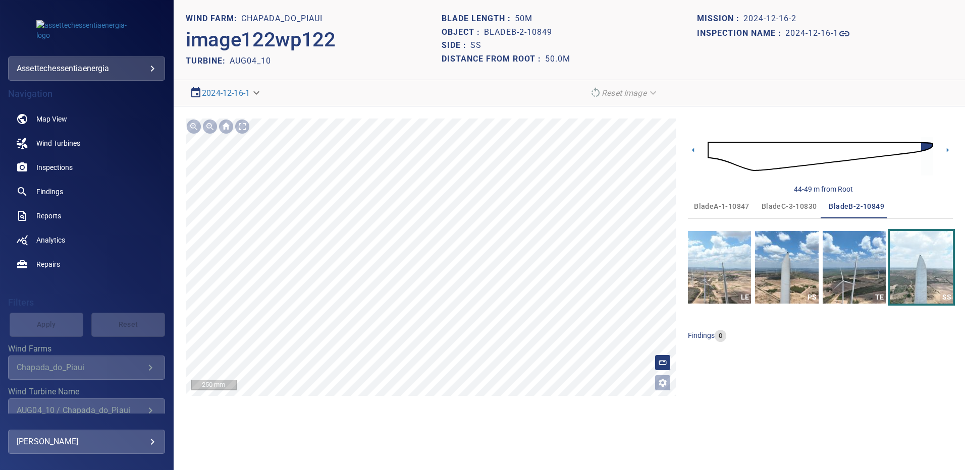
click at [792, 204] on span "bladeC-3-10830" at bounding box center [788, 206] width 55 height 13
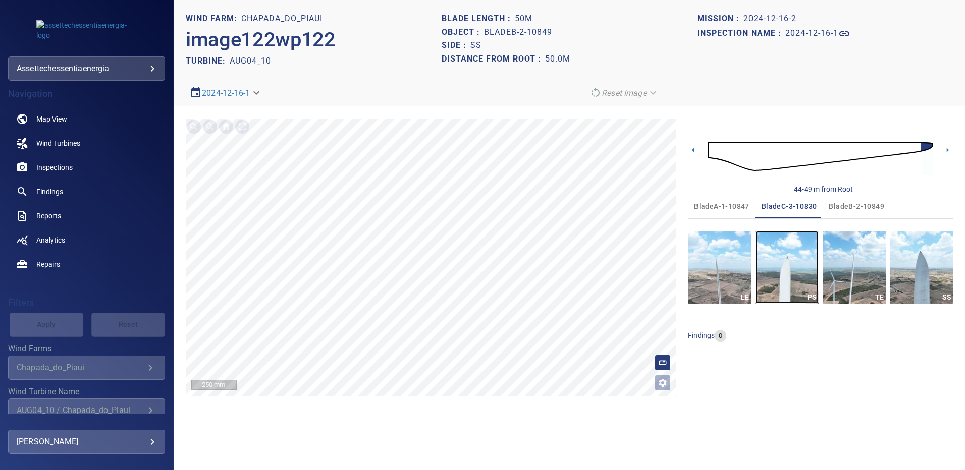
click at [779, 254] on img "button" at bounding box center [786, 267] width 63 height 73
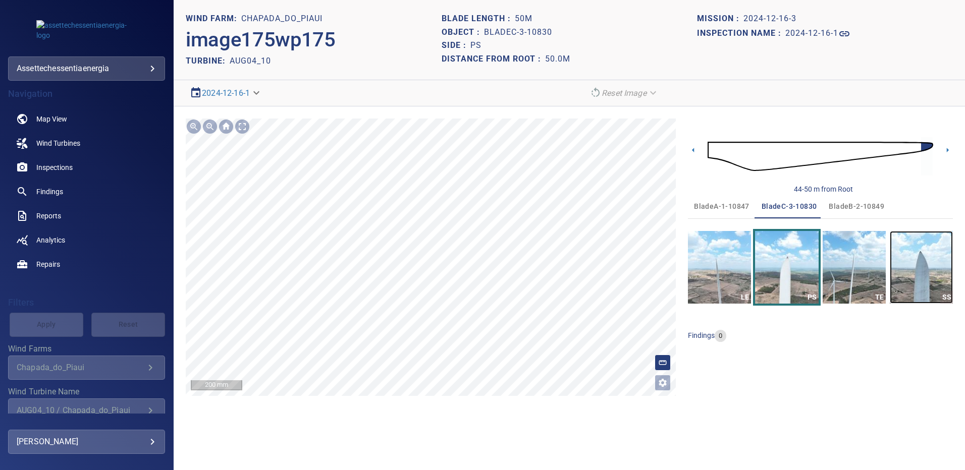
click at [923, 246] on img "button" at bounding box center [920, 267] width 63 height 73
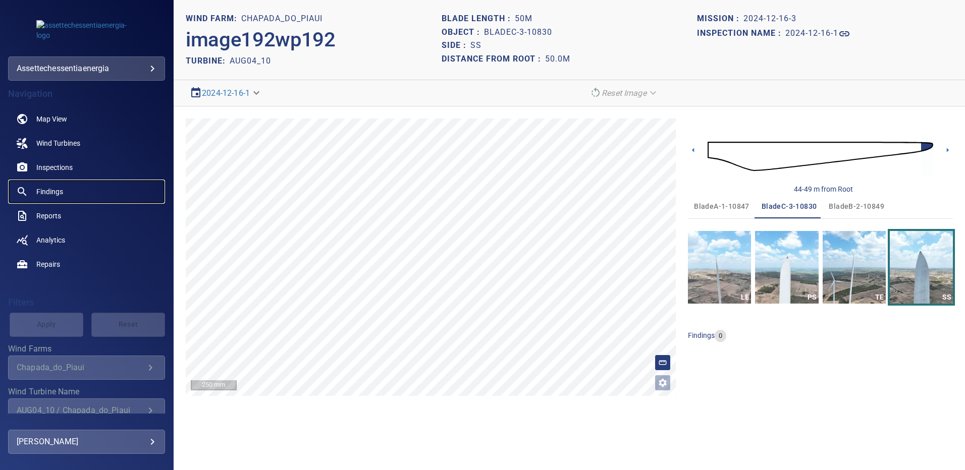
click at [62, 192] on span "Findings" at bounding box center [49, 192] width 27 height 10
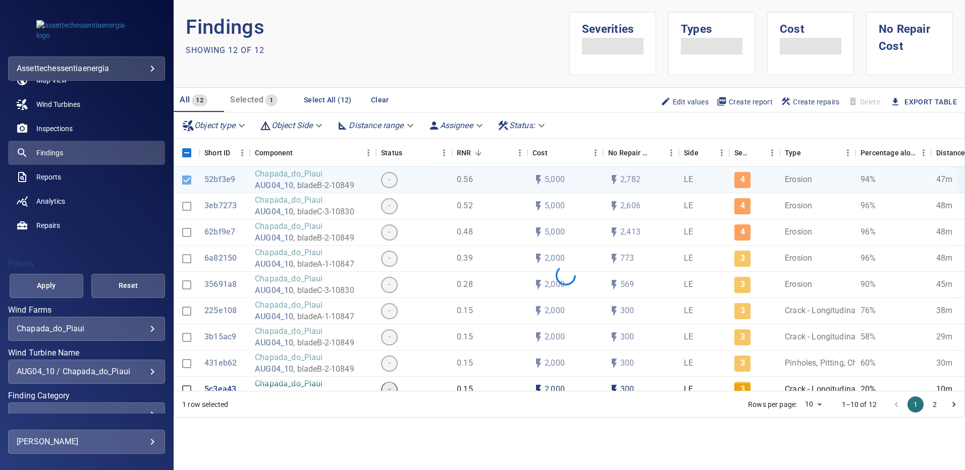
scroll to position [50, 0]
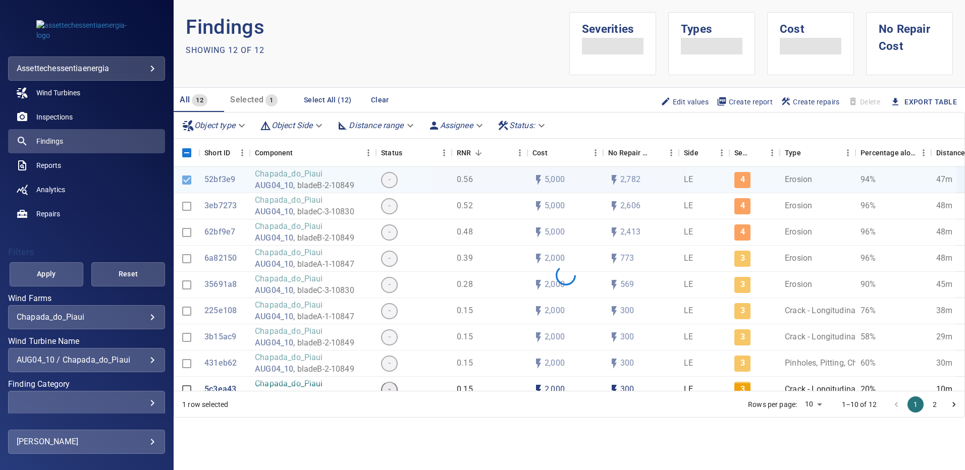
click at [145, 359] on div "AUG04_10 / Chapada_do_Piaui" at bounding box center [87, 360] width 140 height 10
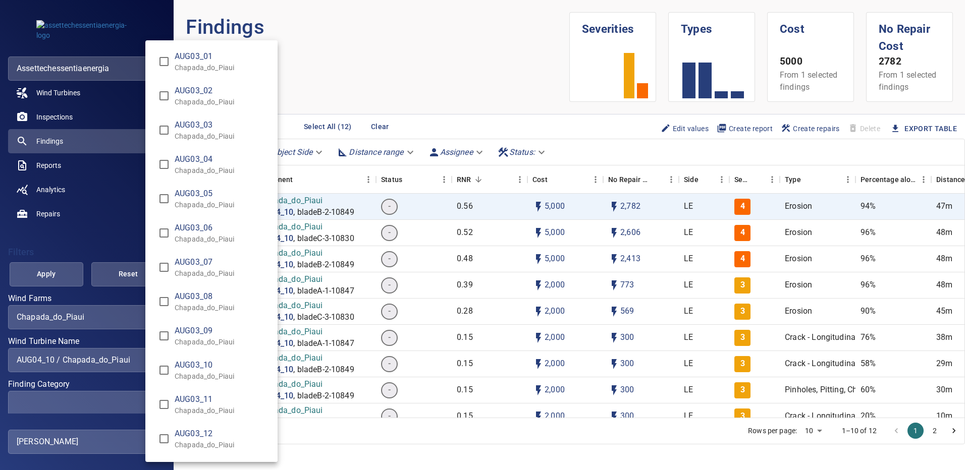
scroll to position [668, 0]
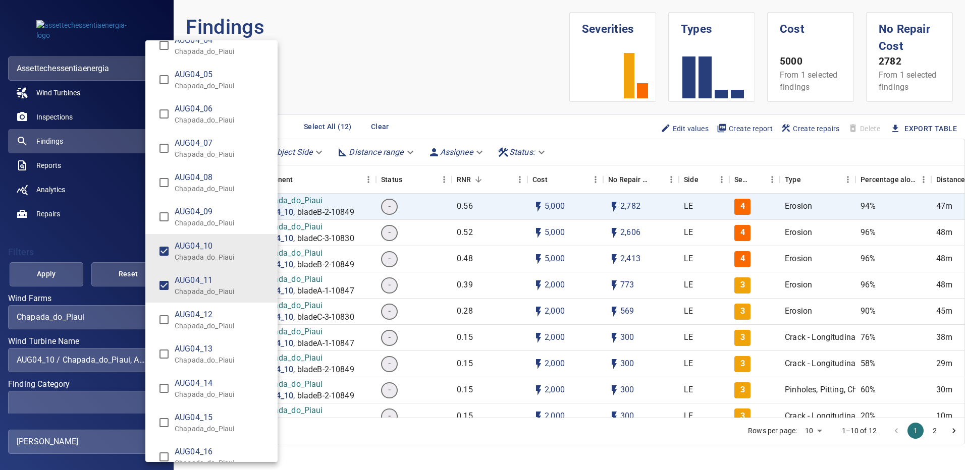
type input "**********"
click at [60, 269] on div "Wind Turbine Name" at bounding box center [482, 235] width 965 height 470
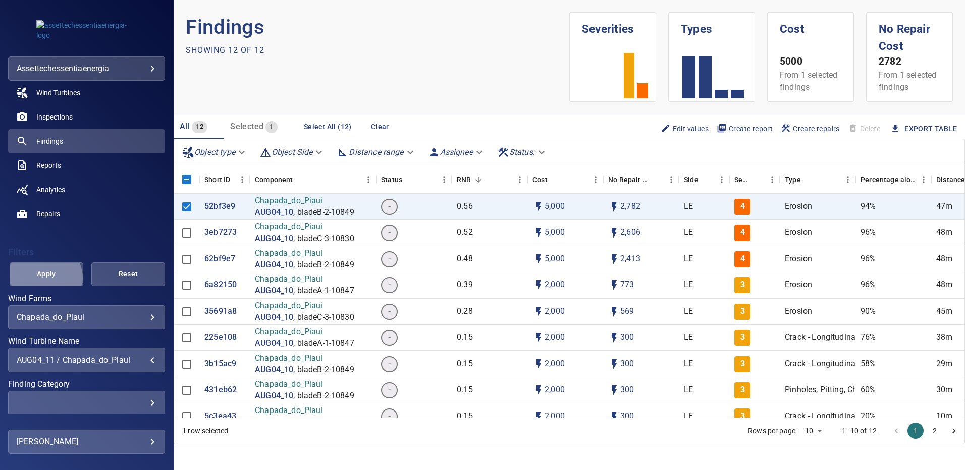
click at [43, 278] on span "Apply" at bounding box center [46, 274] width 48 height 13
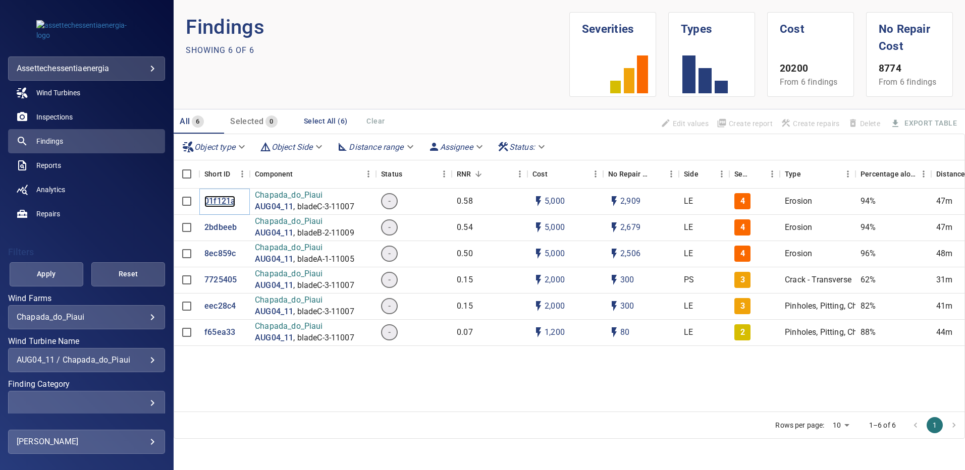
click at [222, 203] on p "01f121a" at bounding box center [219, 202] width 31 height 12
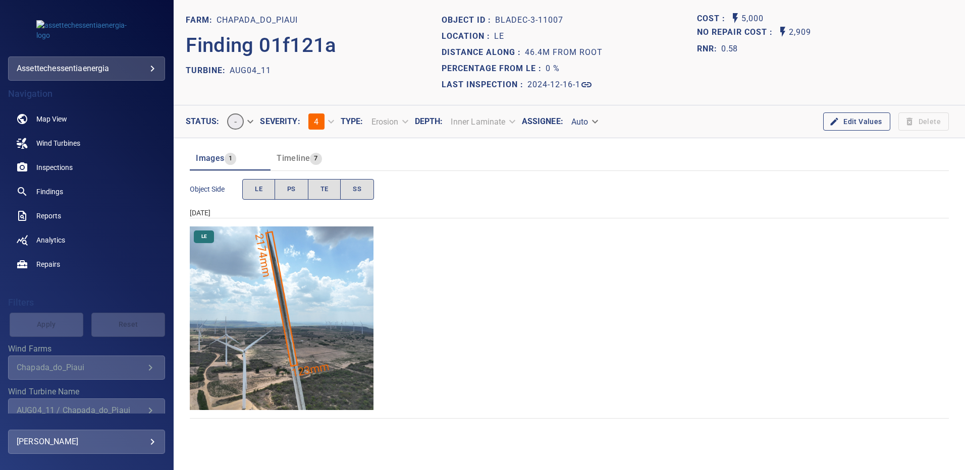
click at [325, 293] on img "Chapada_do_Piaui/AUG04_11/2024-12-16-1/2024-12-16-4/image151wp151.jpg" at bounding box center [282, 319] width 184 height 184
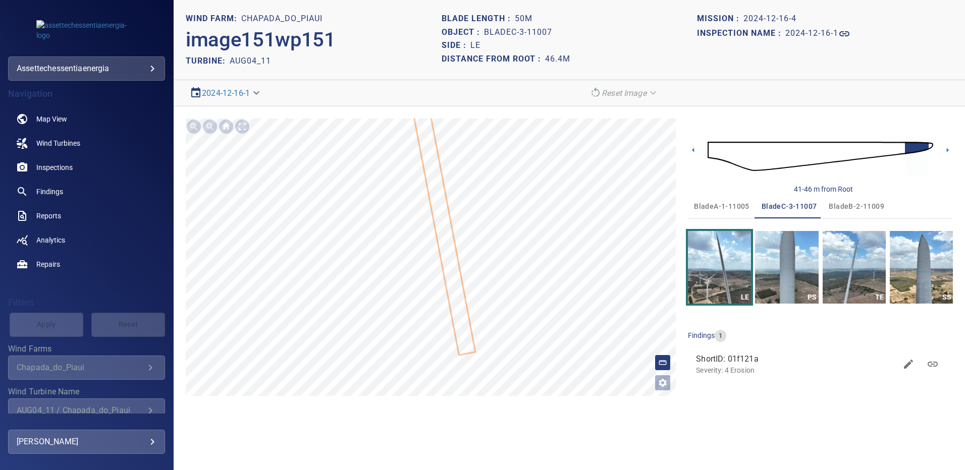
click at [726, 208] on span "bladeA-1-11005" at bounding box center [721, 206] width 55 height 13
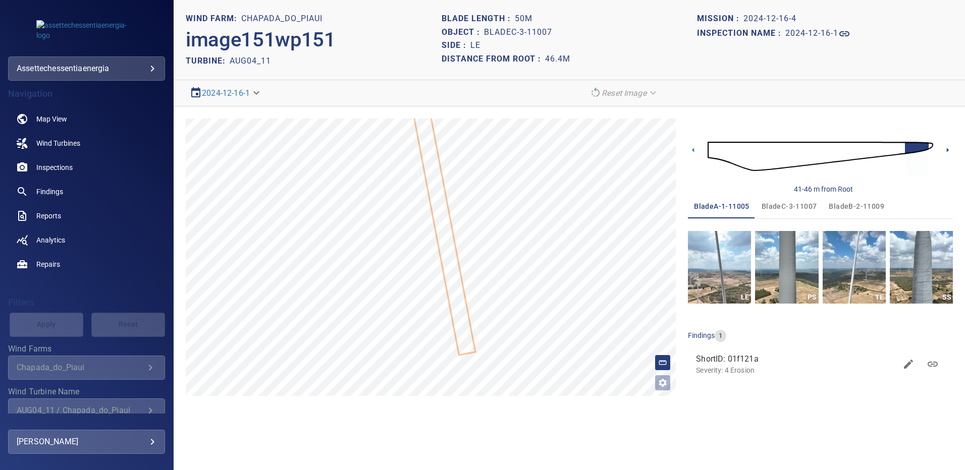
click at [949, 151] on icon at bounding box center [947, 150] width 11 height 11
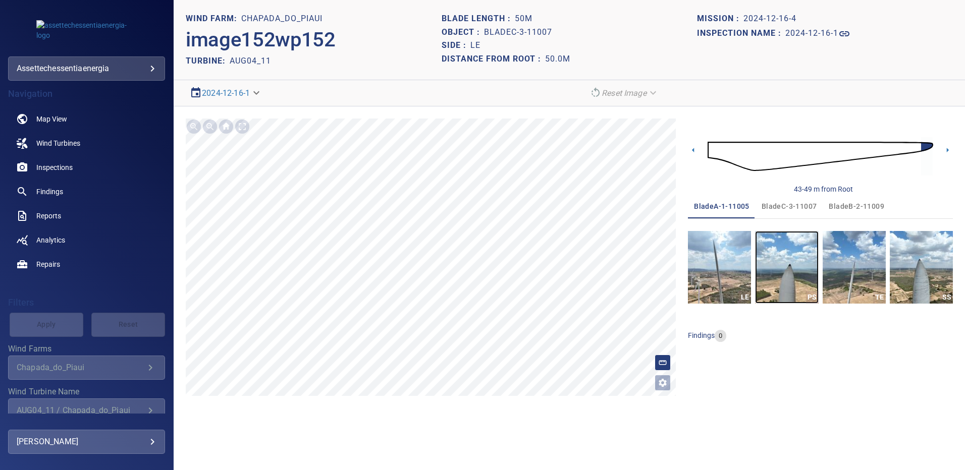
click at [794, 263] on img "button" at bounding box center [786, 267] width 63 height 73
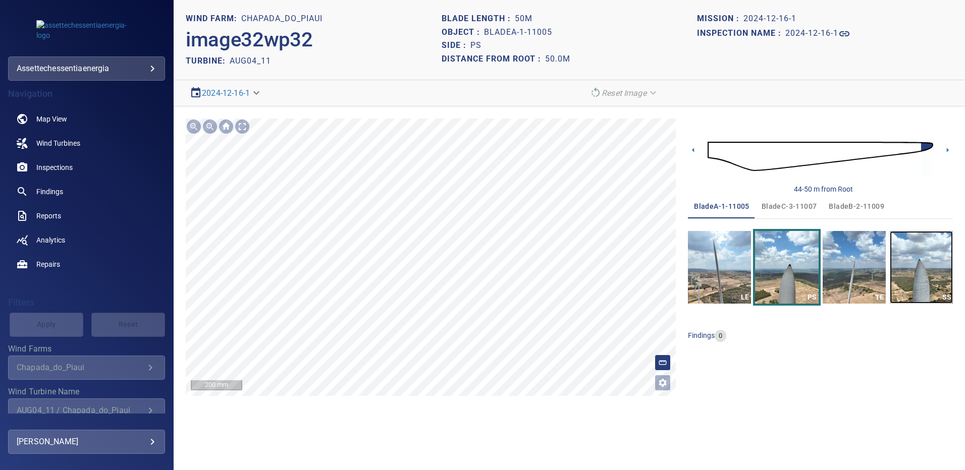
click at [914, 256] on img "button" at bounding box center [920, 267] width 63 height 73
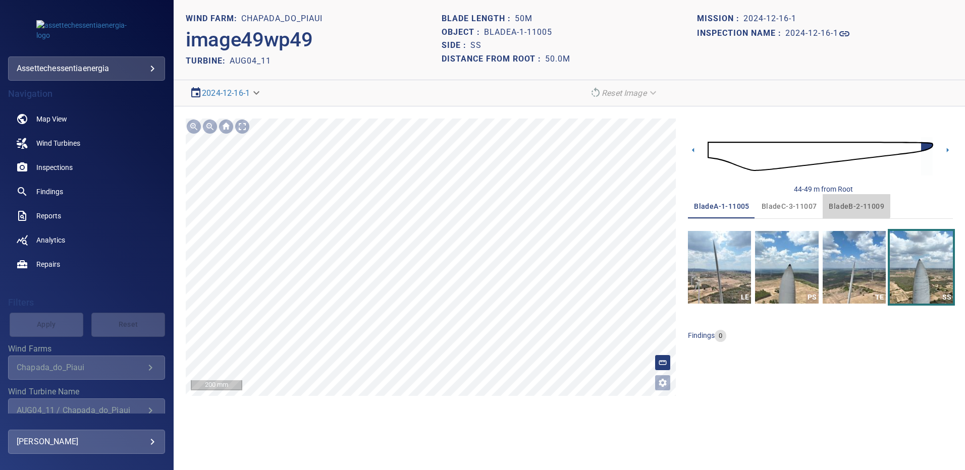
click at [848, 199] on button "bladeB-2-11009" at bounding box center [856, 206] width 68 height 24
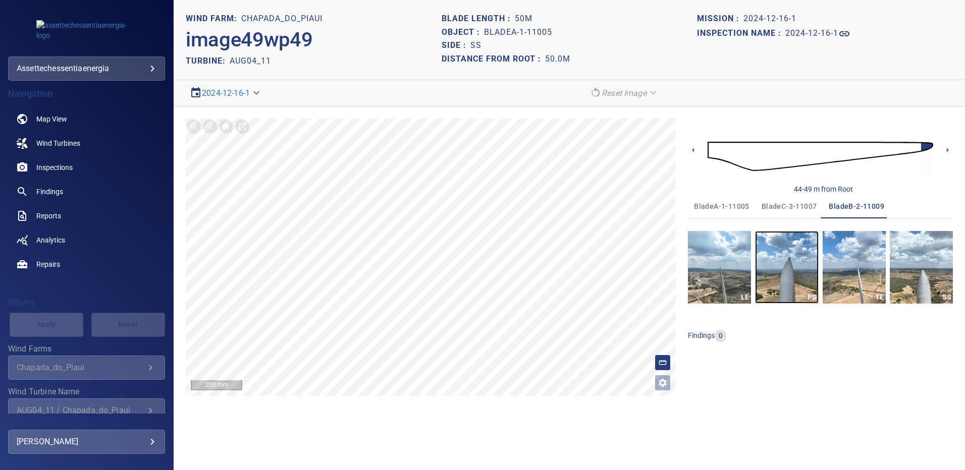
click at [798, 253] on img "button" at bounding box center [786, 267] width 63 height 73
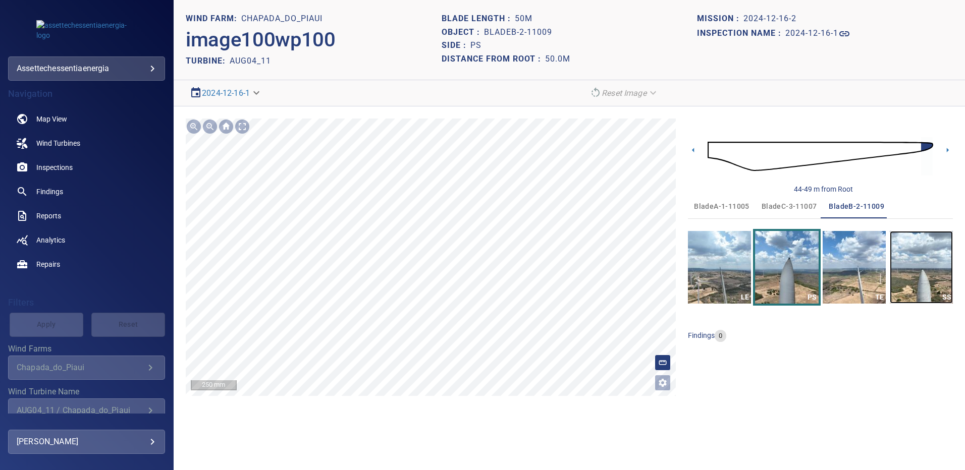
click at [918, 248] on img "button" at bounding box center [920, 267] width 63 height 73
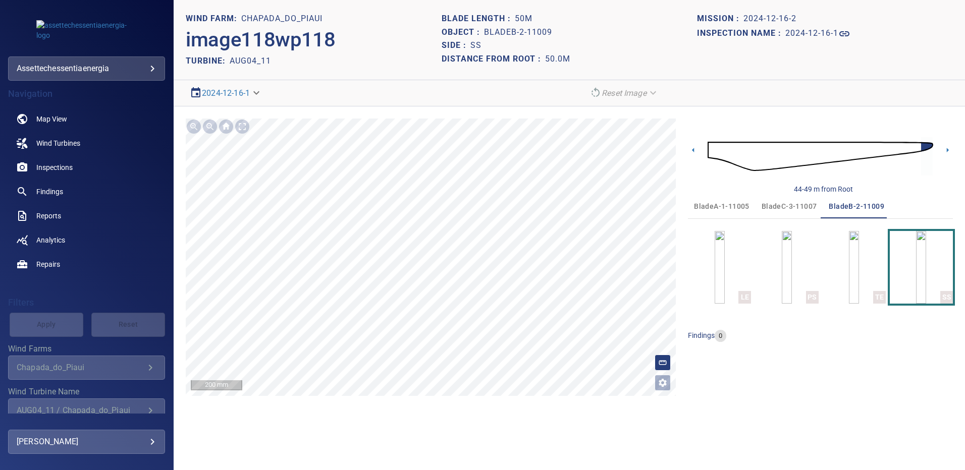
click at [780, 206] on span "bladeC-3-11007" at bounding box center [788, 206] width 55 height 13
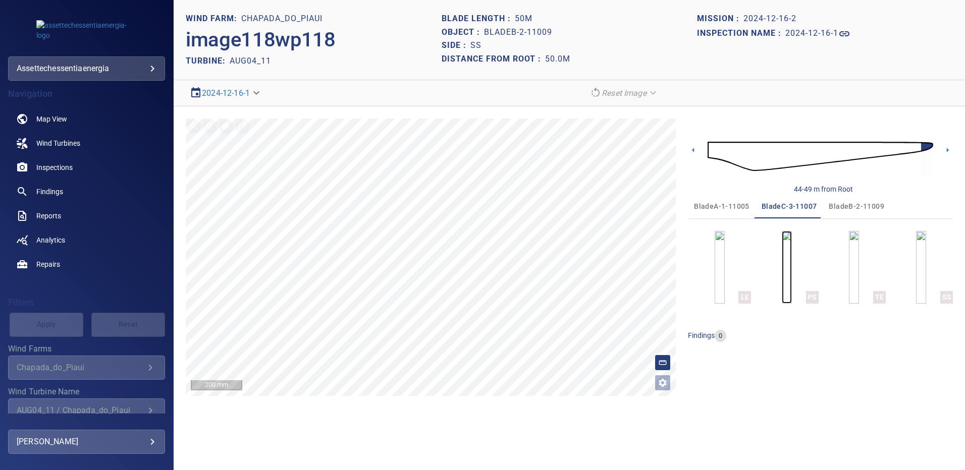
click at [791, 266] on img "button" at bounding box center [786, 267] width 10 height 73
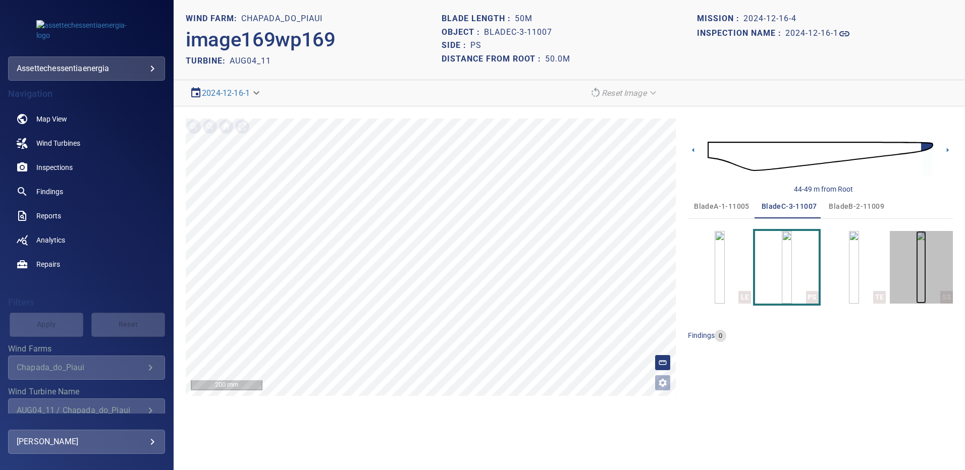
click at [916, 265] on img "button" at bounding box center [921, 267] width 10 height 73
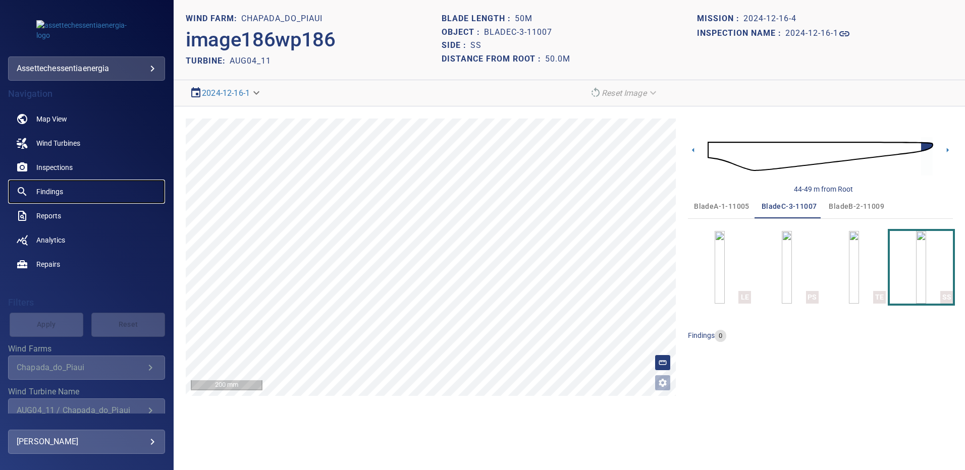
click at [56, 195] on span "Findings" at bounding box center [49, 192] width 27 height 10
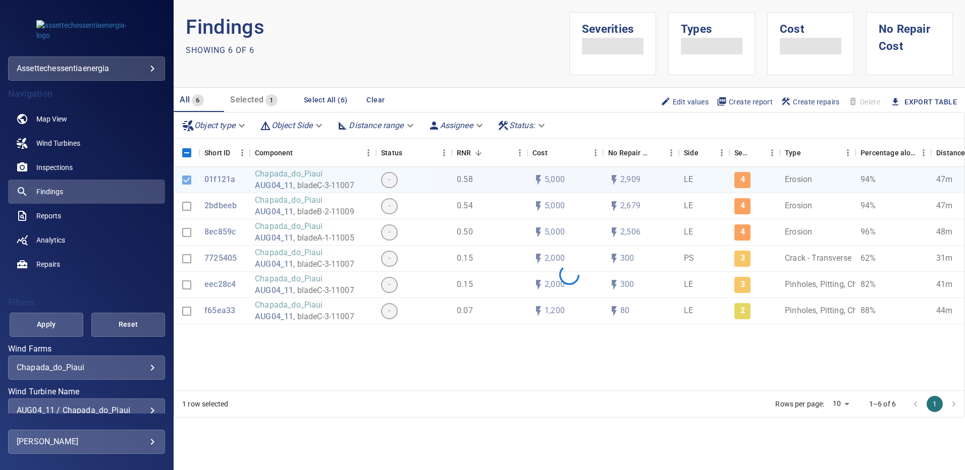
click at [149, 406] on div "**********" at bounding box center [86, 411] width 157 height 24
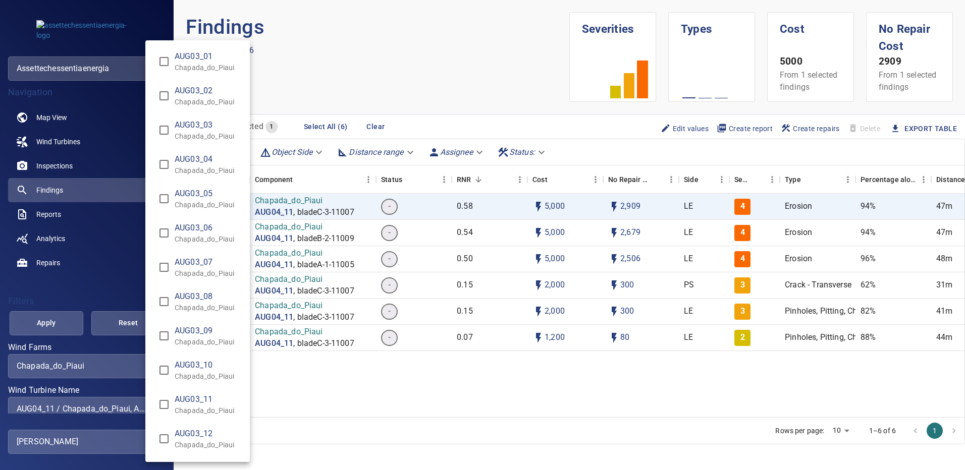
scroll to position [702, 0]
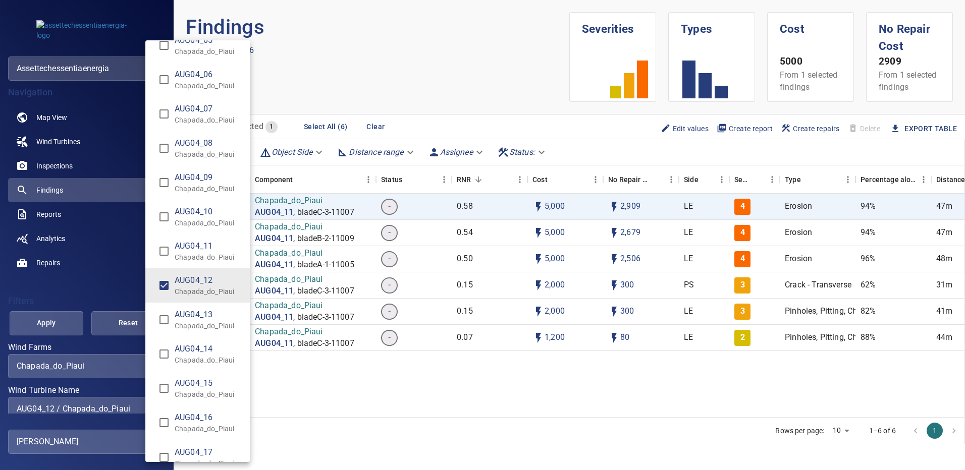
type input "**********"
click at [64, 324] on div "Wind Turbine Name" at bounding box center [482, 235] width 965 height 470
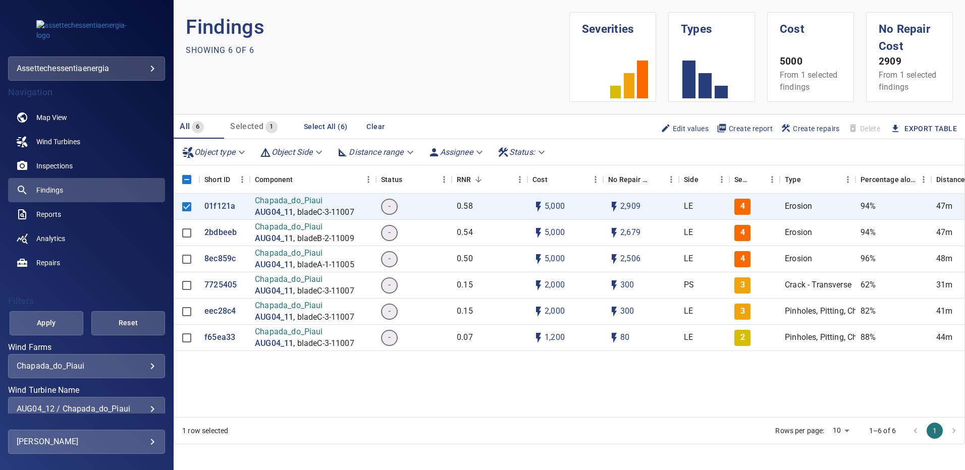
click at [64, 324] on span "Apply" at bounding box center [46, 323] width 48 height 13
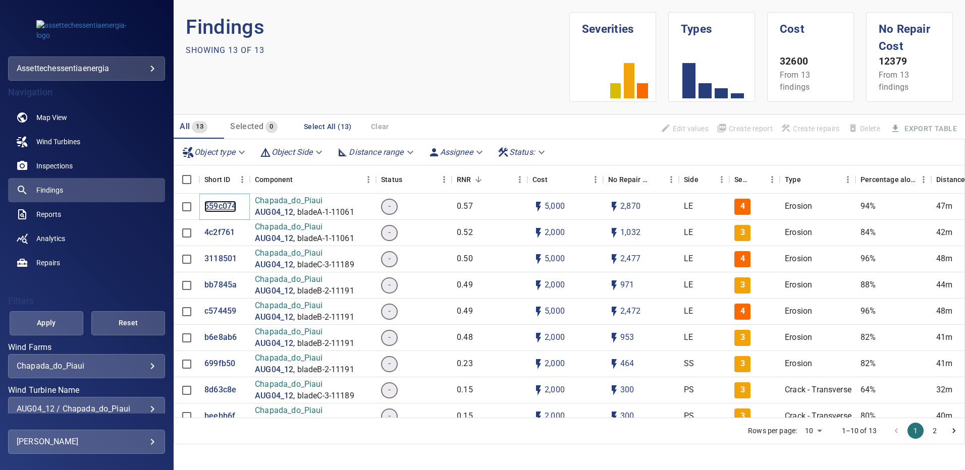
click at [222, 206] on p "559c074" at bounding box center [220, 207] width 32 height 12
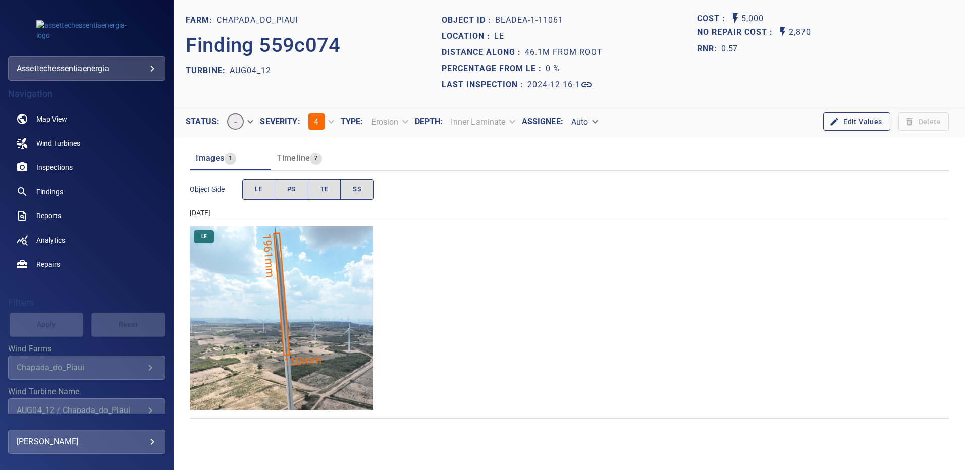
click at [305, 288] on img "Chapada_do_Piaui/AUG04_12/2024-12-16-1/2024-12-16-1/image16wp16.jpg" at bounding box center [282, 319] width 184 height 184
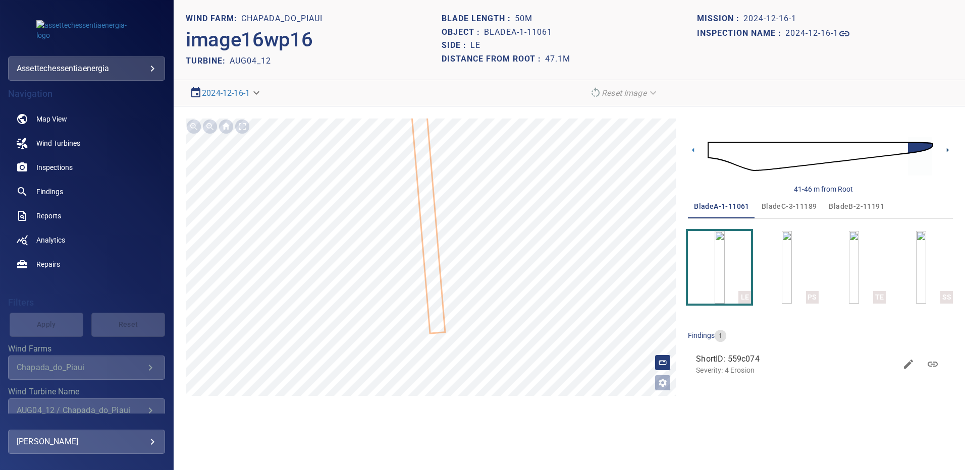
click at [946, 150] on icon at bounding box center [947, 150] width 11 height 11
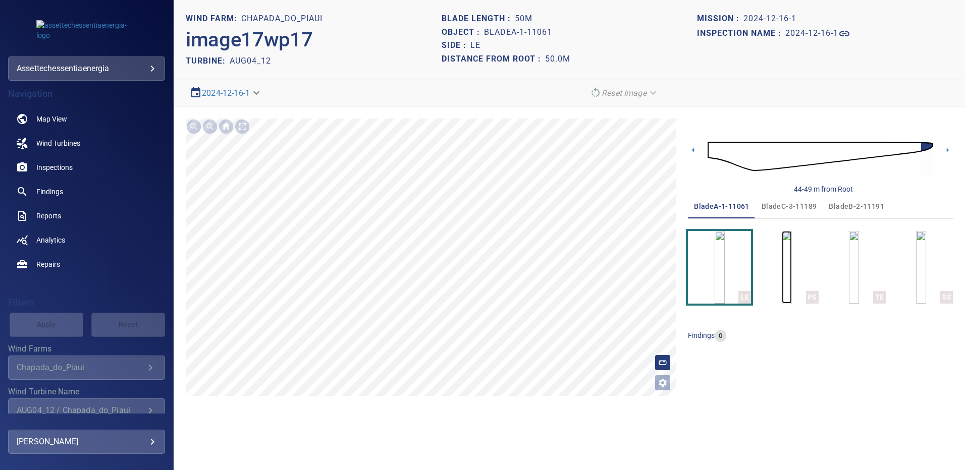
click at [781, 272] on img "button" at bounding box center [786, 267] width 10 height 73
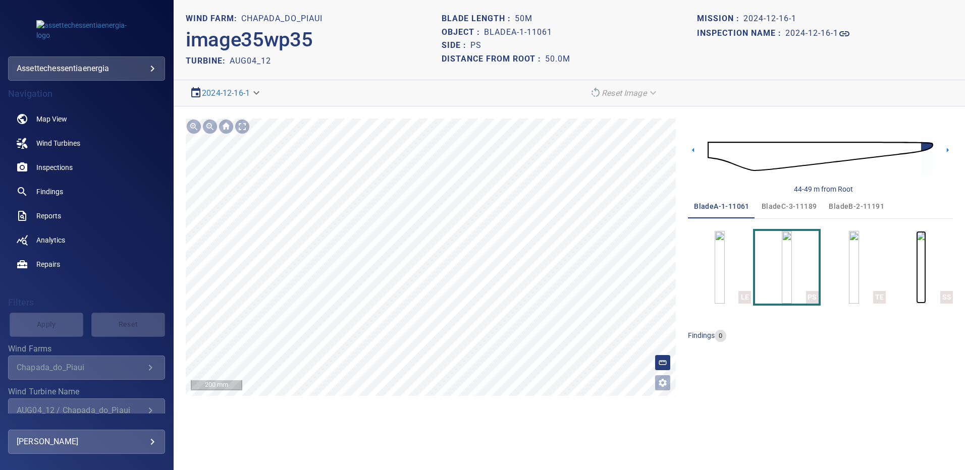
click at [926, 265] on img "button" at bounding box center [921, 267] width 10 height 73
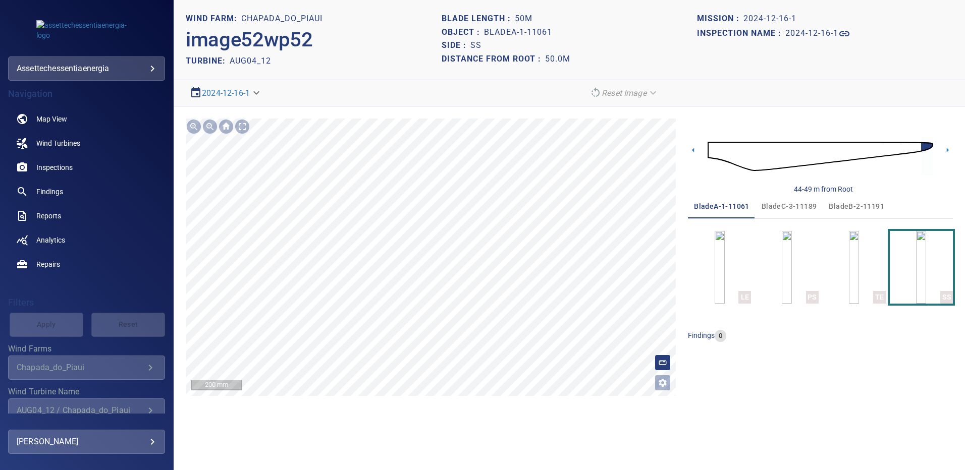
click at [846, 206] on span "bladeB-2-11191" at bounding box center [855, 206] width 55 height 13
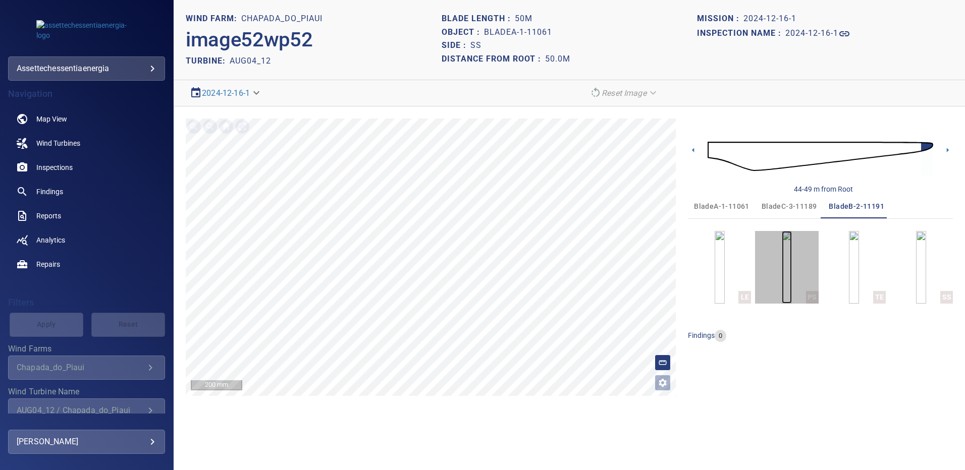
click at [791, 258] on img "button" at bounding box center [786, 267] width 10 height 73
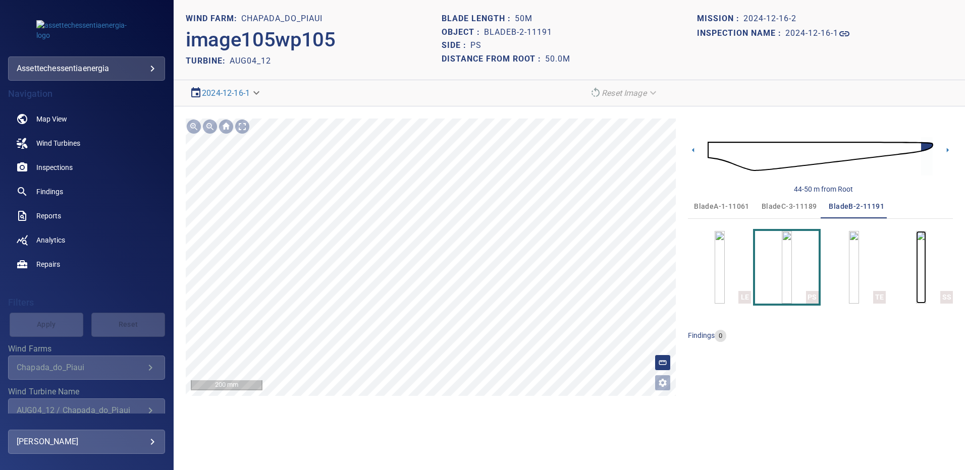
click at [916, 281] on img "button" at bounding box center [921, 267] width 10 height 73
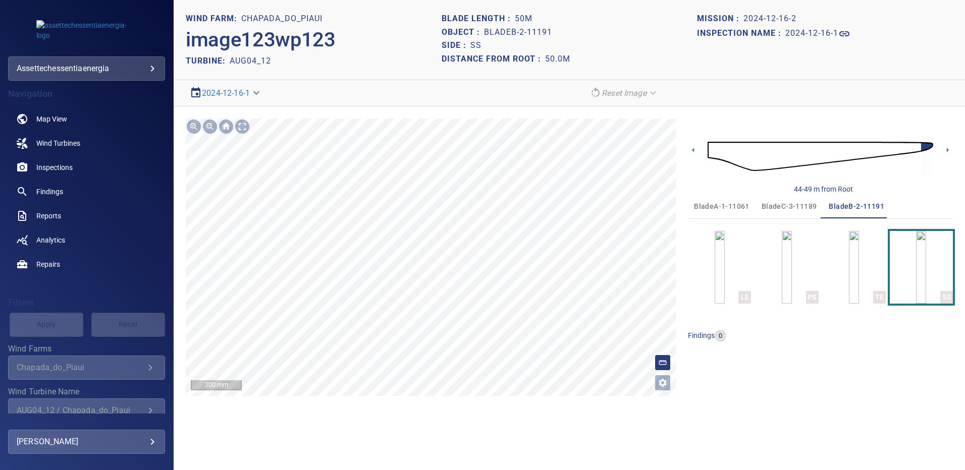
click at [781, 202] on span "bladeC-3-11189" at bounding box center [788, 206] width 55 height 13
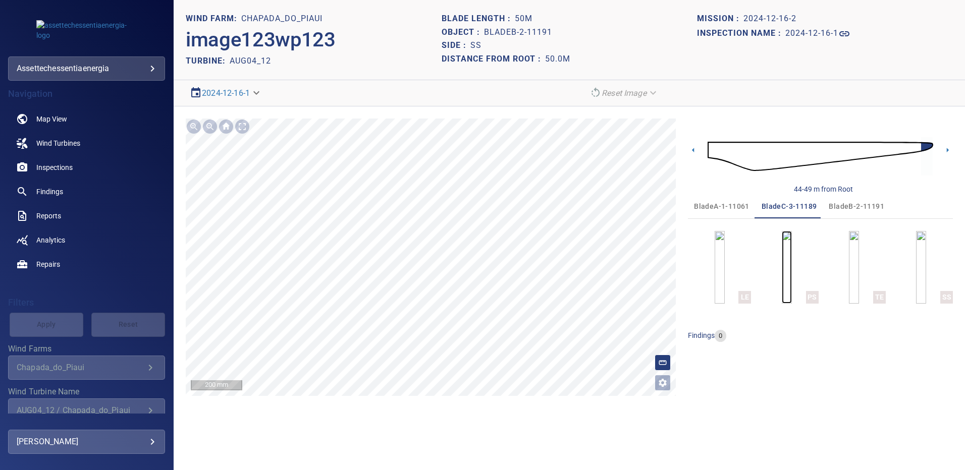
click at [781, 274] on img "button" at bounding box center [786, 267] width 10 height 73
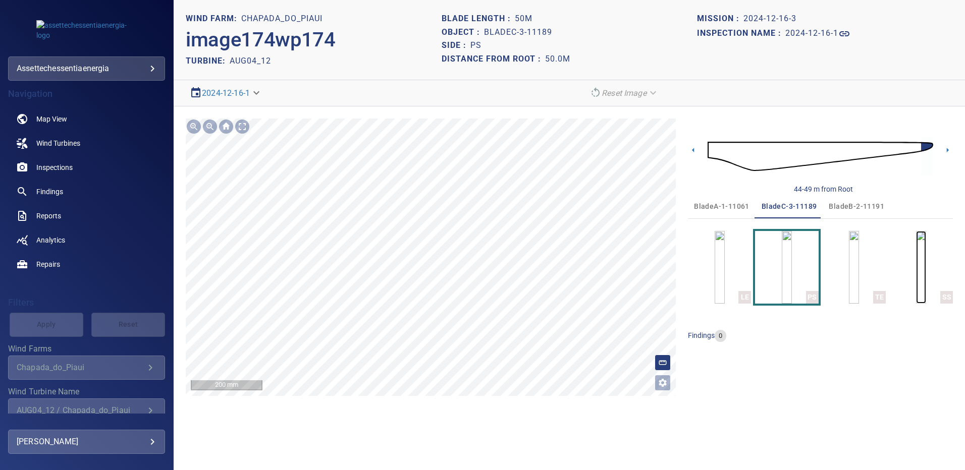
drag, startPoint x: 903, startPoint y: 265, endPoint x: 895, endPoint y: 261, distance: 8.4
click at [916, 265] on img "button" at bounding box center [921, 267] width 10 height 73
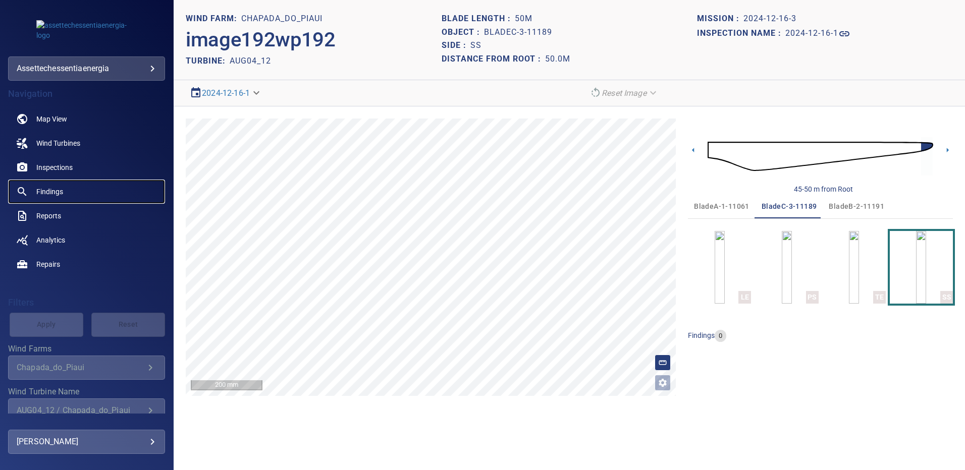
click at [59, 193] on span "Findings" at bounding box center [49, 192] width 27 height 10
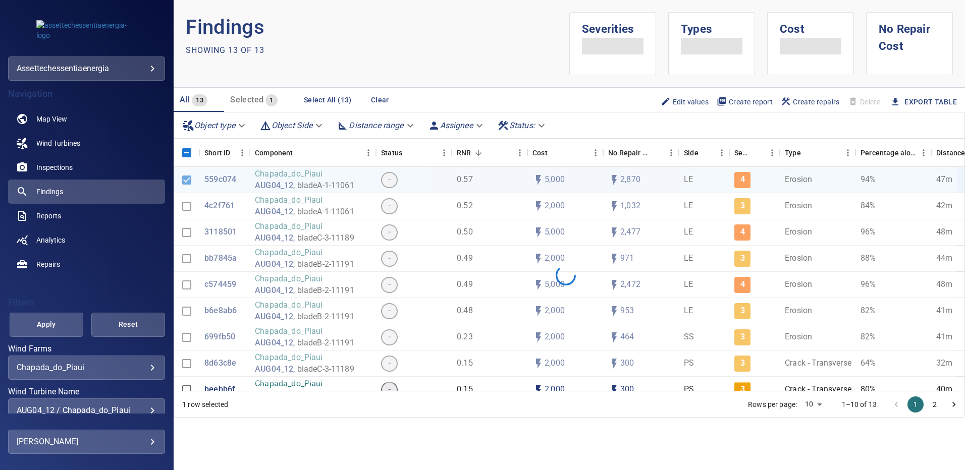
click at [148, 403] on div "**********" at bounding box center [86, 411] width 157 height 24
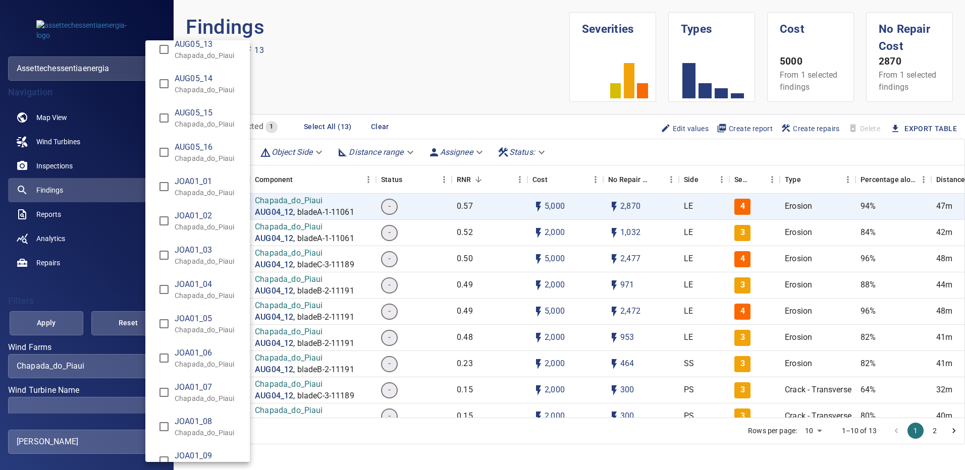
scroll to position [1564, 0]
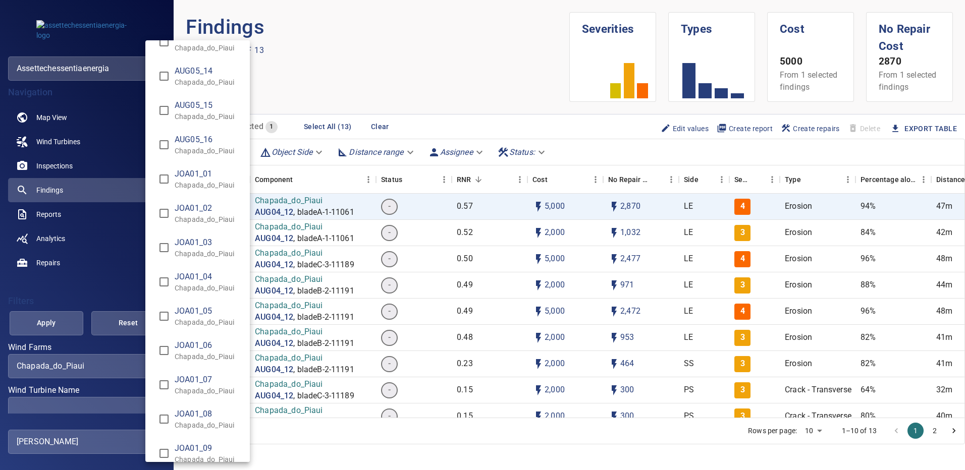
type input "**********"
click at [62, 326] on div "Wind Turbine Name" at bounding box center [482, 235] width 965 height 470
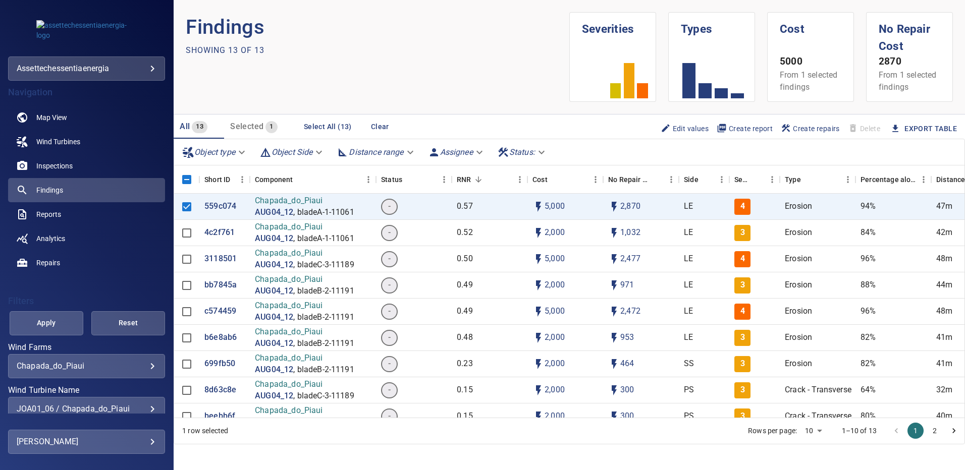
click at [62, 326] on span "Apply" at bounding box center [46, 323] width 48 height 13
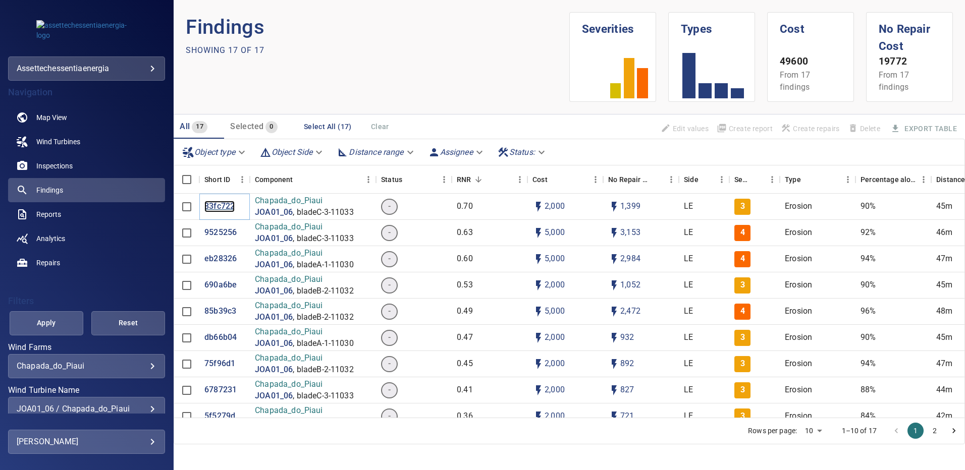
click at [216, 205] on p "83fc722" at bounding box center [219, 207] width 30 height 12
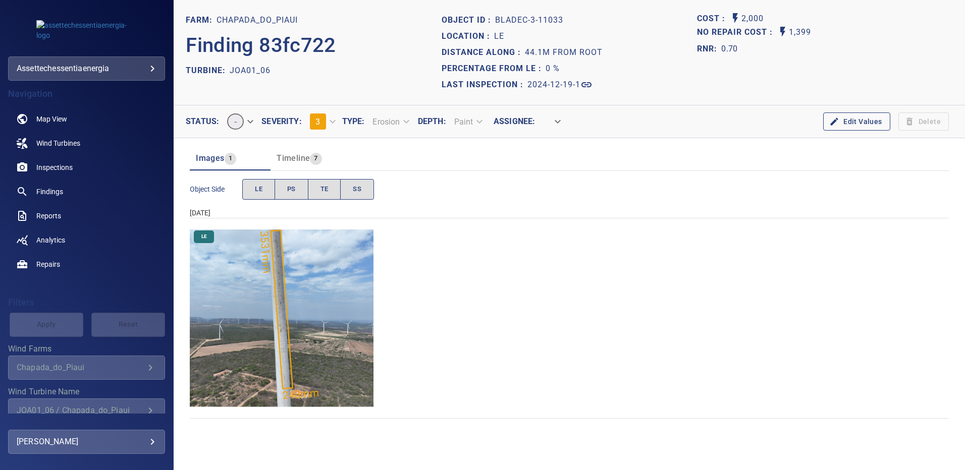
click at [342, 314] on img "Chapada_do_Piaui/JOA01_06/2024-12-19-1/2024-12-19-3/image157wp157.jpg" at bounding box center [282, 319] width 184 height 184
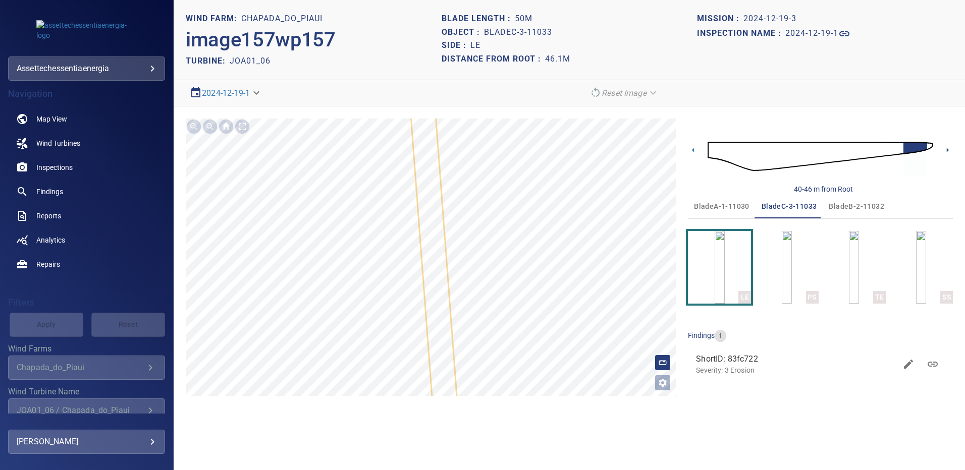
click at [949, 148] on icon at bounding box center [947, 150] width 11 height 11
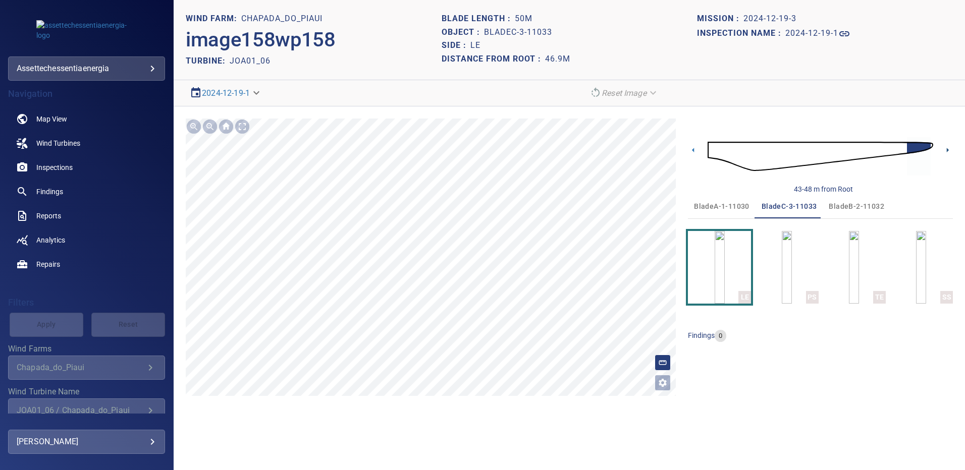
click at [947, 151] on icon at bounding box center [947, 150] width 2 height 5
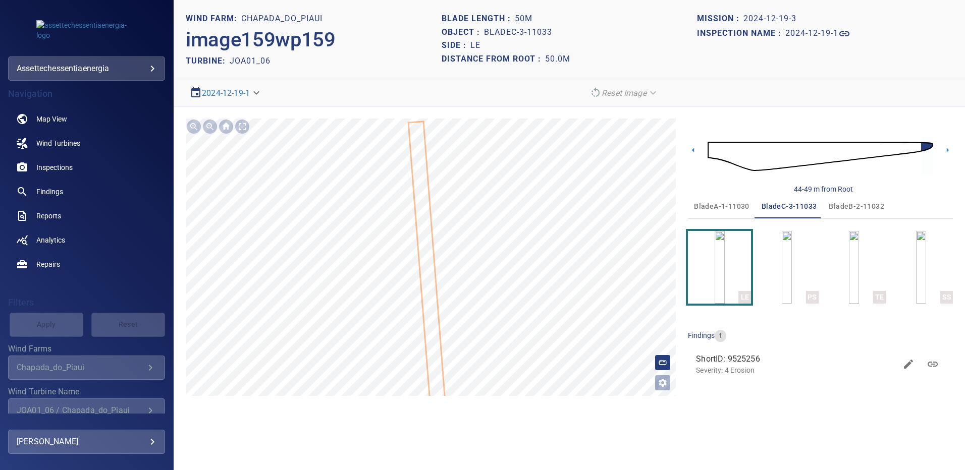
click at [710, 201] on span "bladeA-1-11030" at bounding box center [721, 206] width 55 height 13
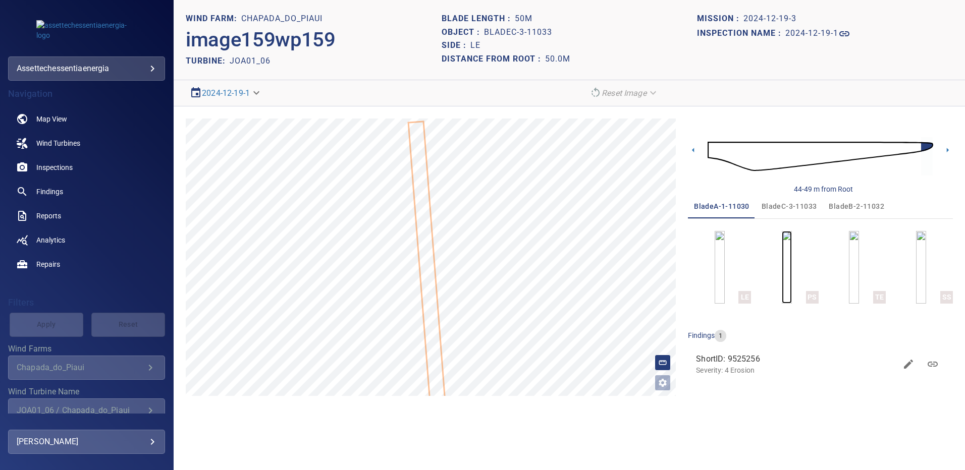
click at [781, 264] on img "button" at bounding box center [786, 267] width 10 height 73
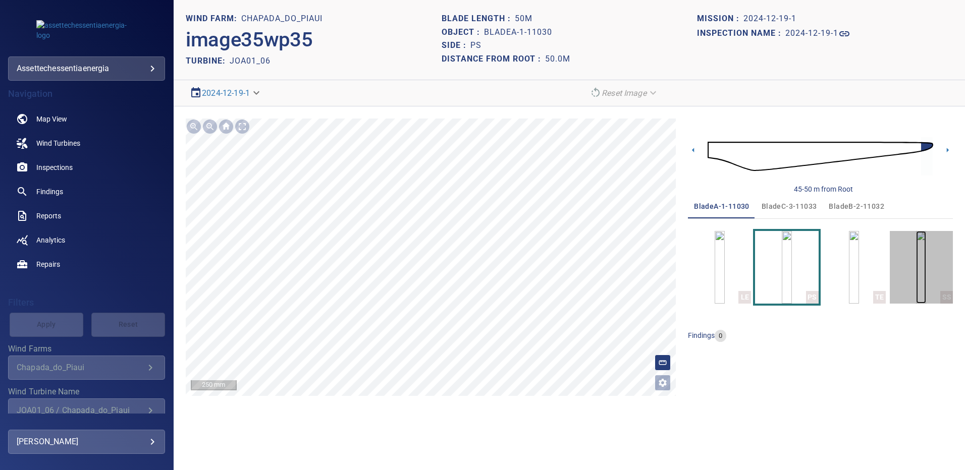
click at [917, 267] on img "button" at bounding box center [921, 267] width 10 height 73
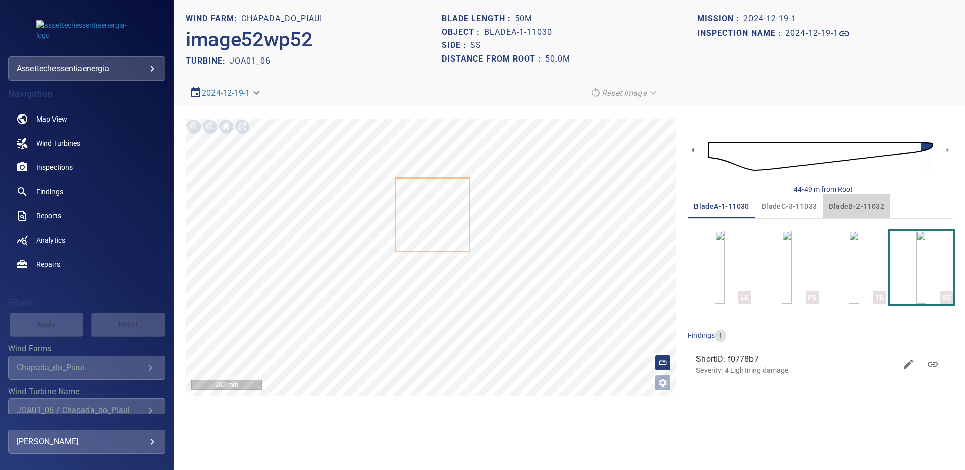
click at [867, 204] on span "bladeB-2-11032" at bounding box center [855, 206] width 55 height 13
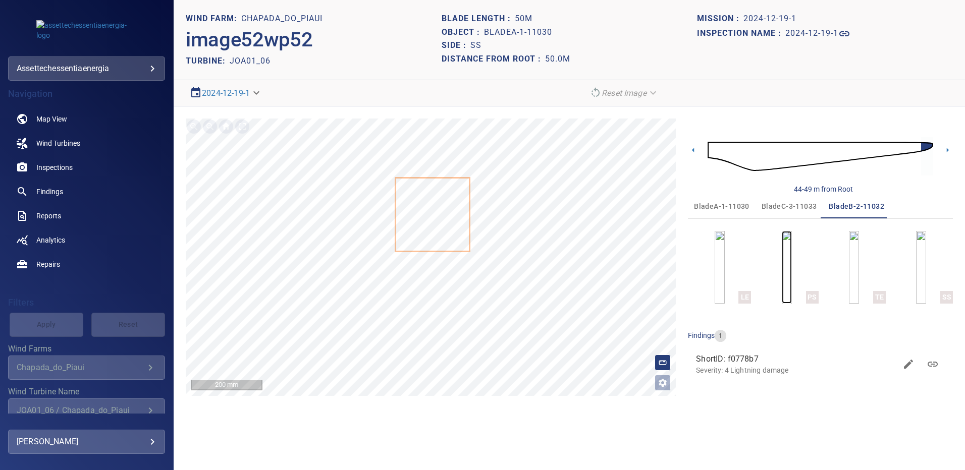
click at [791, 262] on img "button" at bounding box center [786, 267] width 10 height 73
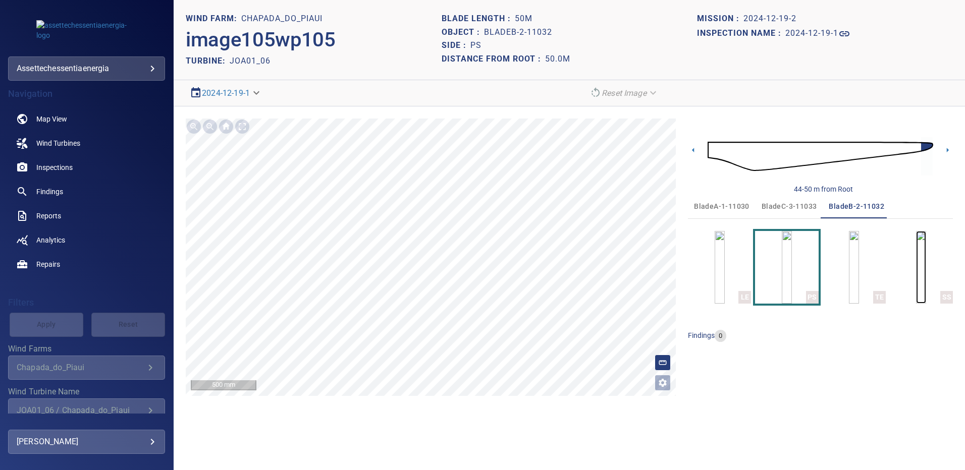
click at [926, 261] on img "button" at bounding box center [921, 267] width 10 height 73
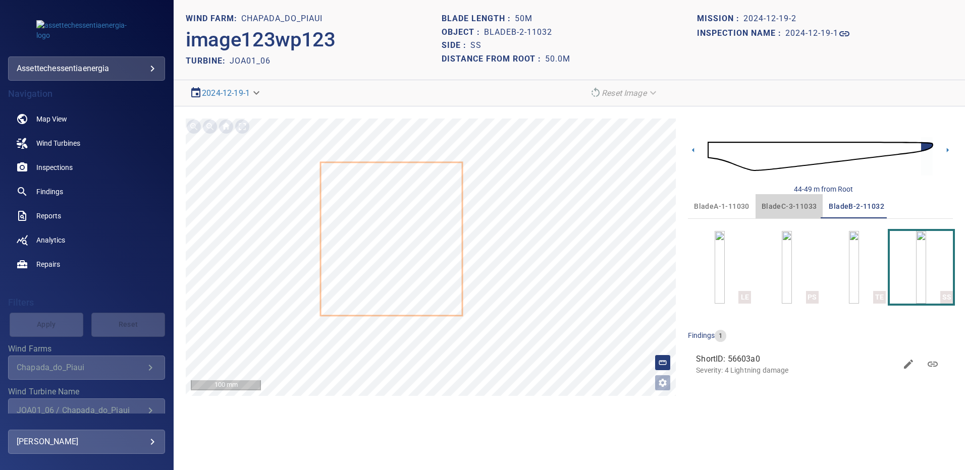
click at [793, 206] on span "bladeC-3-11033" at bounding box center [788, 206] width 55 height 13
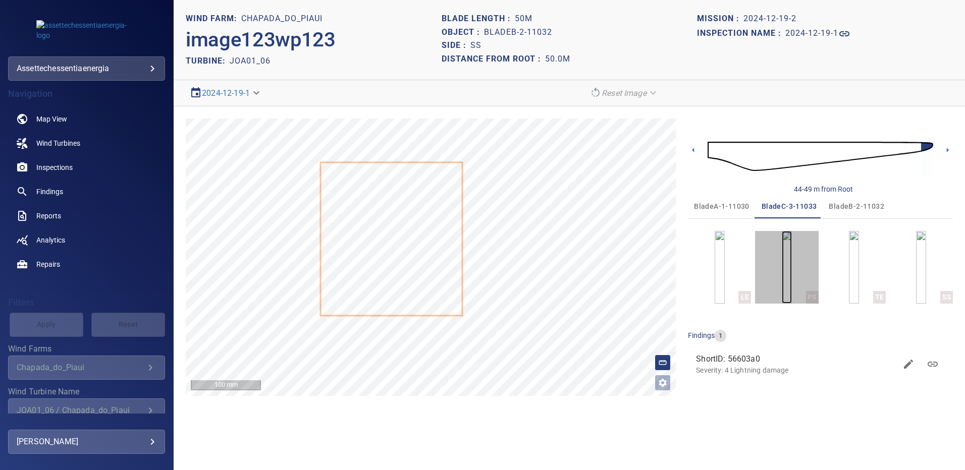
click at [791, 267] on img "button" at bounding box center [786, 267] width 10 height 73
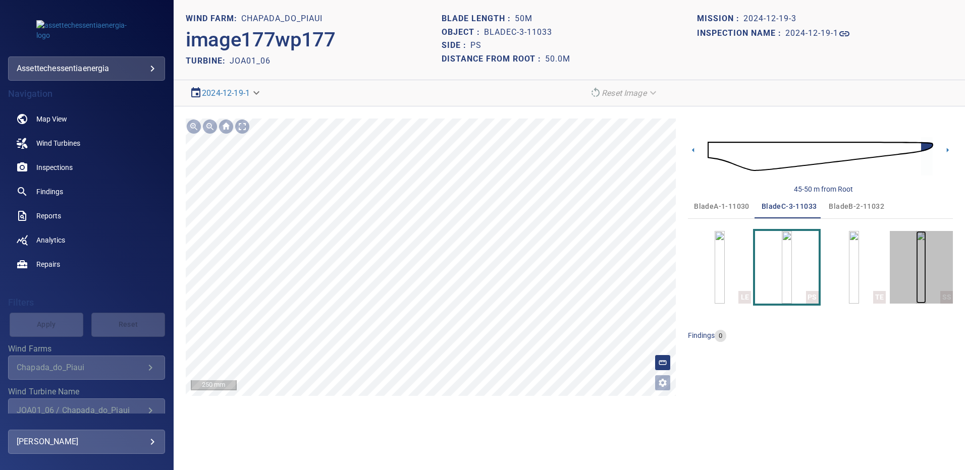
click at [916, 248] on img "button" at bounding box center [921, 267] width 10 height 73
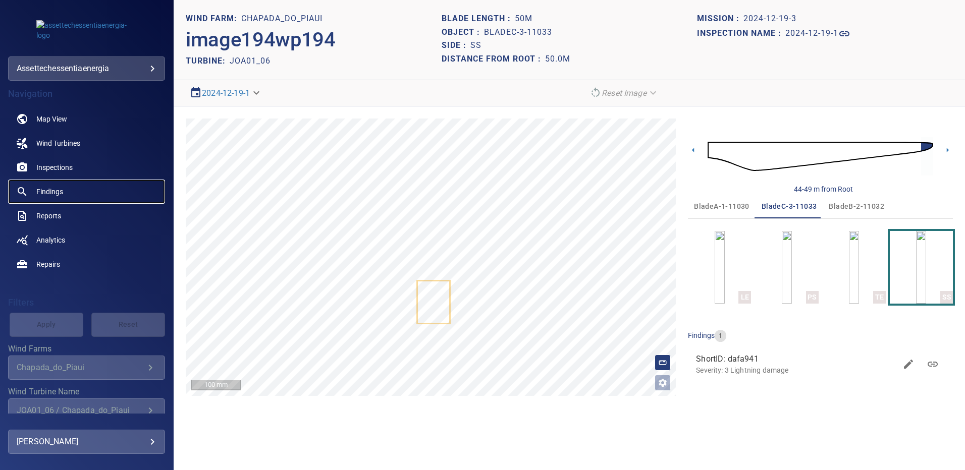
click at [46, 193] on span "Findings" at bounding box center [49, 192] width 27 height 10
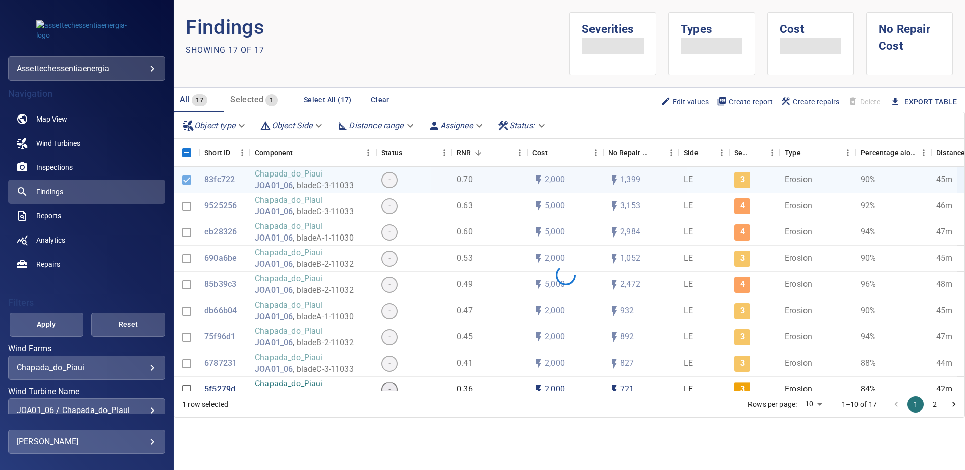
click at [149, 405] on div "**********" at bounding box center [86, 411] width 157 height 24
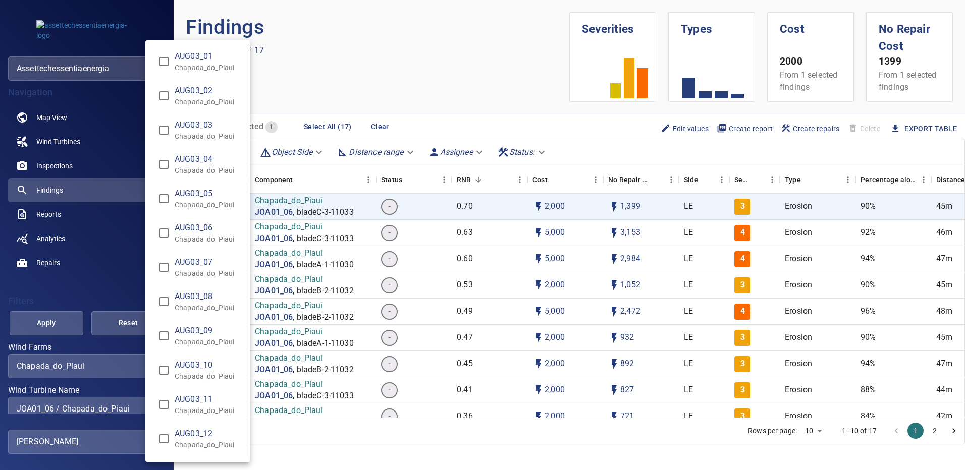
scroll to position [1663, 0]
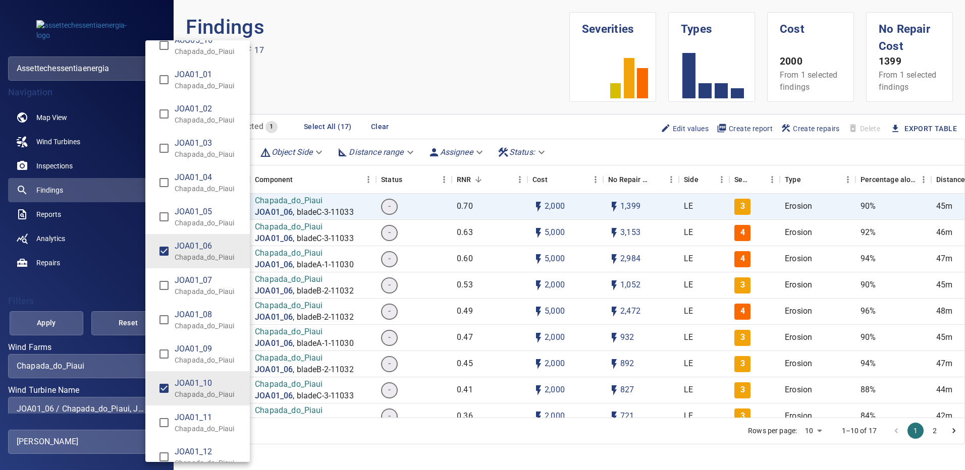
type input "**********"
click at [66, 315] on div "Wind Turbine Name" at bounding box center [482, 235] width 965 height 470
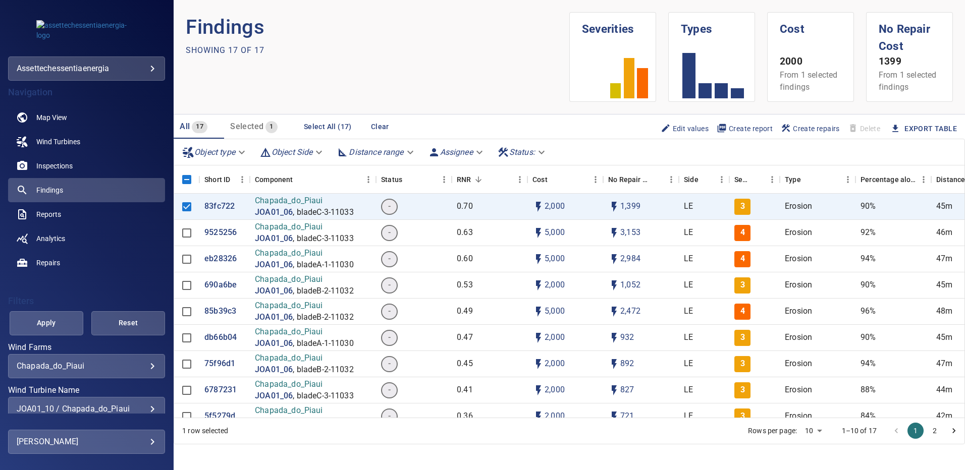
click at [57, 322] on span "Apply" at bounding box center [46, 323] width 48 height 13
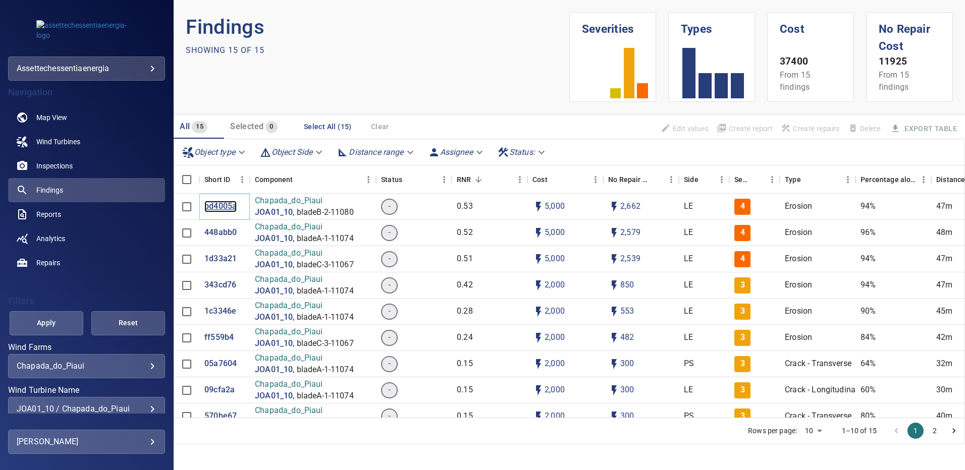
click at [211, 205] on p "bd4005a" at bounding box center [220, 207] width 32 height 12
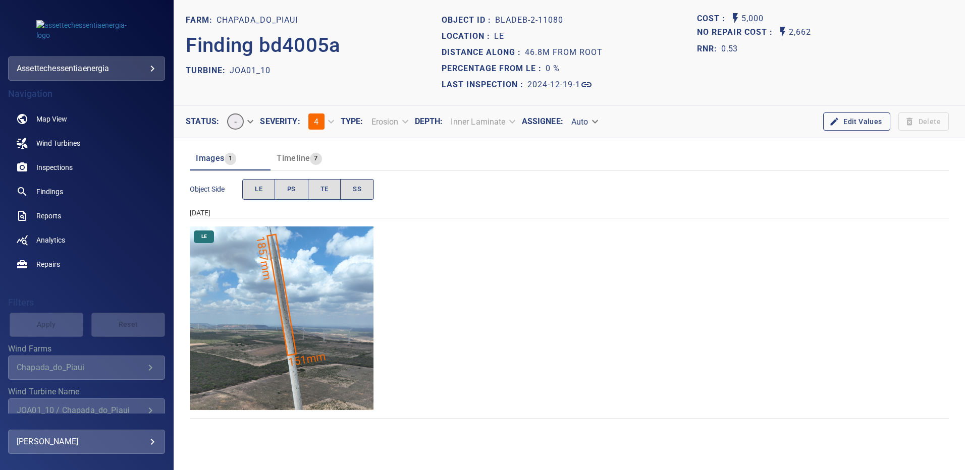
click at [306, 315] on img "Chapada_do_Piaui/JOA01_10/2024-12-19-1/2024-12-19-2/image85wp85.jpg" at bounding box center [282, 319] width 184 height 184
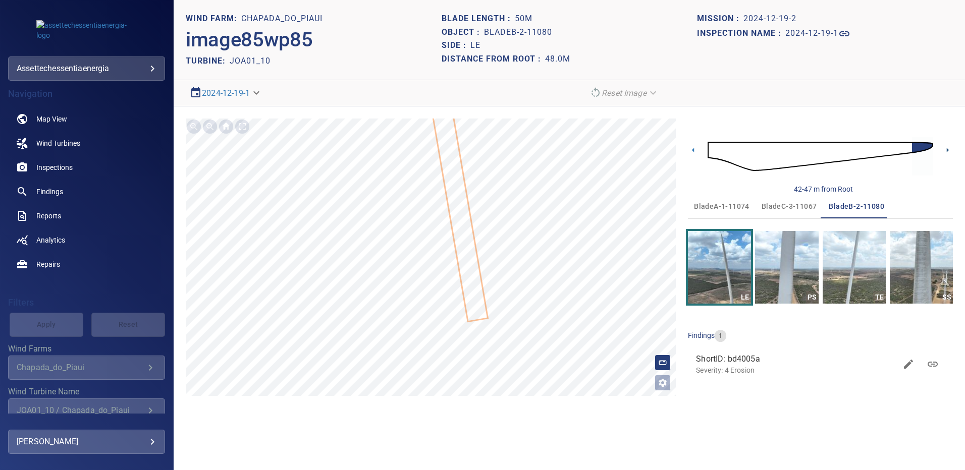
click at [945, 149] on icon at bounding box center [947, 150] width 11 height 11
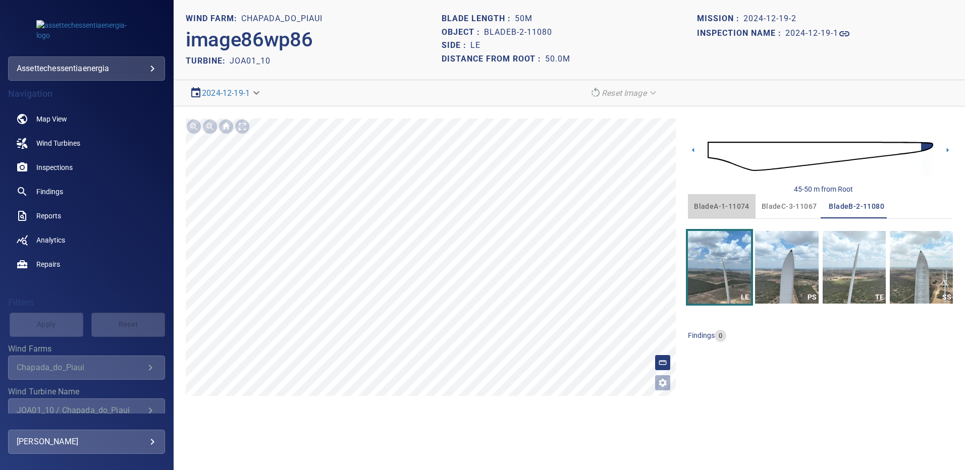
click at [727, 206] on span "bladeA-1-11074" at bounding box center [721, 206] width 55 height 13
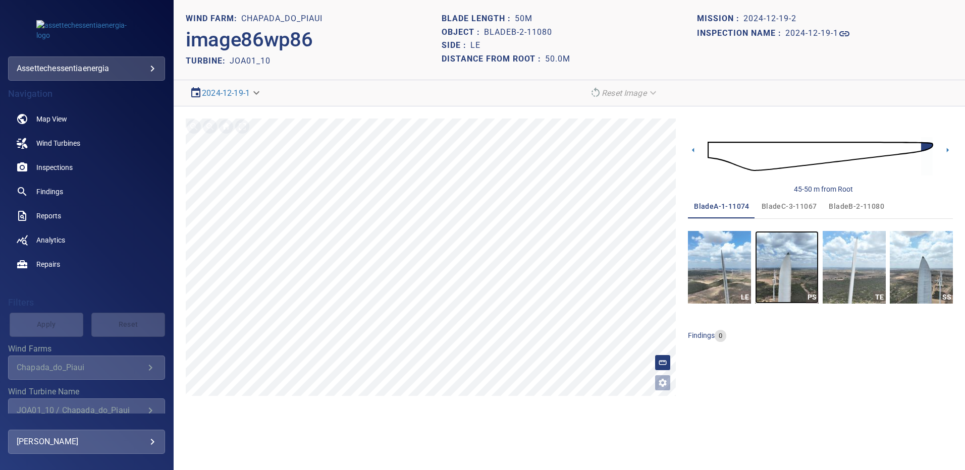
click at [782, 258] on img "button" at bounding box center [786, 267] width 63 height 73
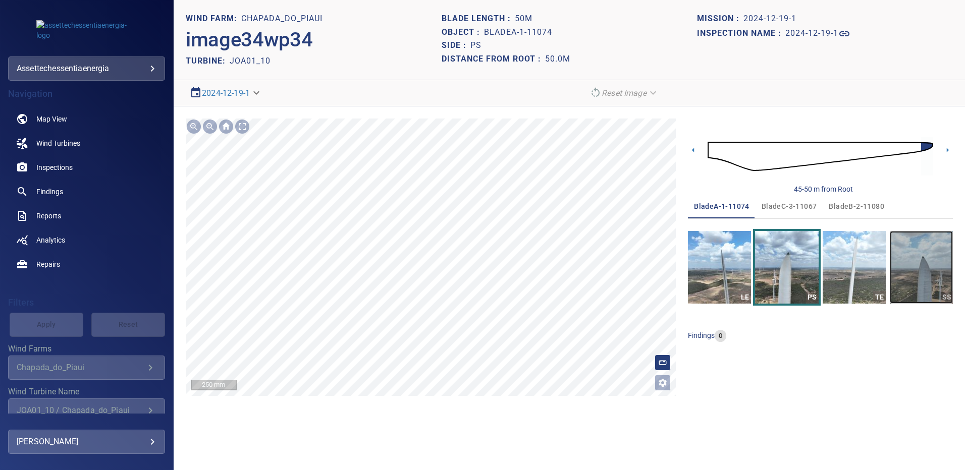
drag, startPoint x: 916, startPoint y: 252, endPoint x: 624, endPoint y: 228, distance: 293.1
click at [916, 253] on img "button" at bounding box center [920, 267] width 63 height 73
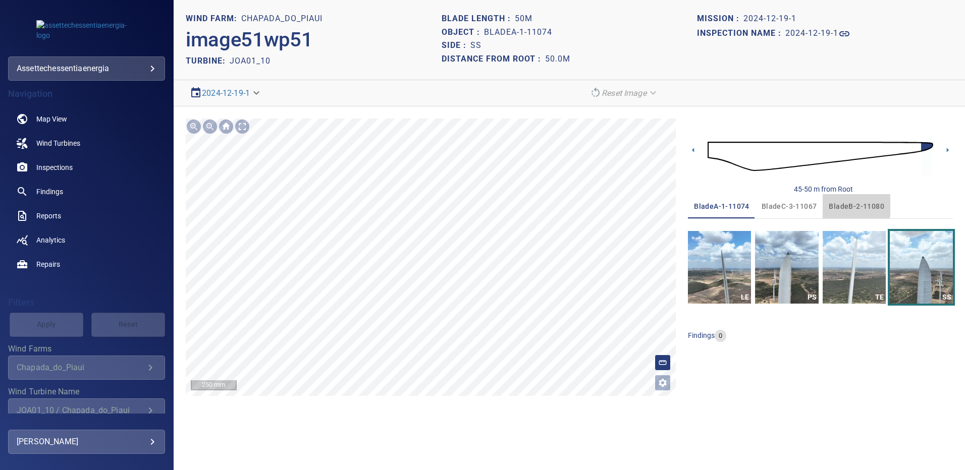
click at [844, 203] on span "bladeB-2-11080" at bounding box center [855, 206] width 55 height 13
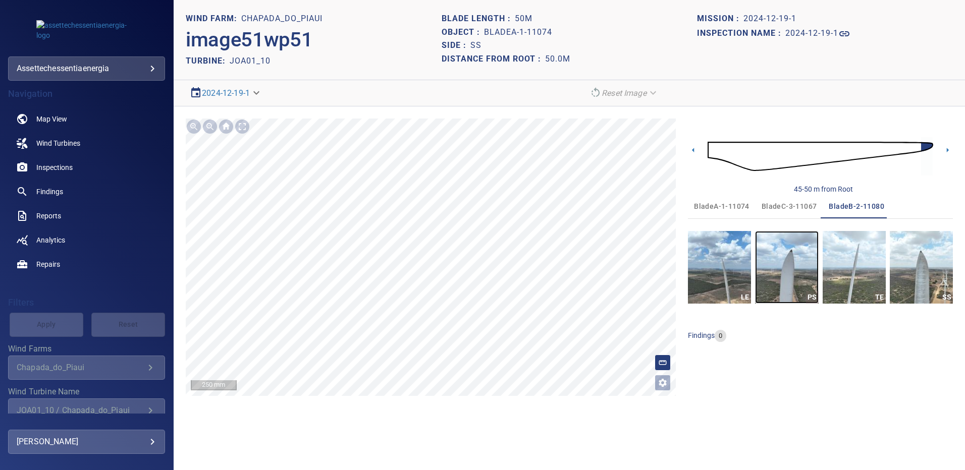
click at [786, 256] on img "button" at bounding box center [786, 267] width 63 height 73
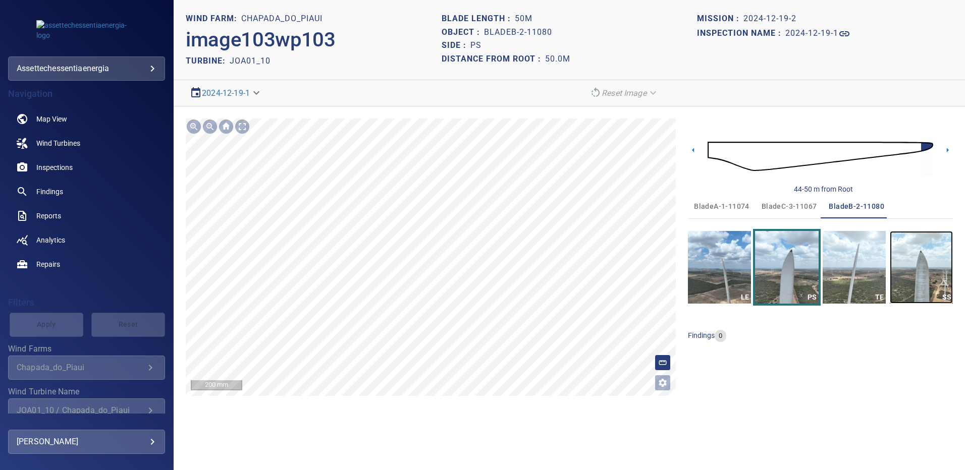
click at [915, 266] on img "button" at bounding box center [920, 267] width 63 height 73
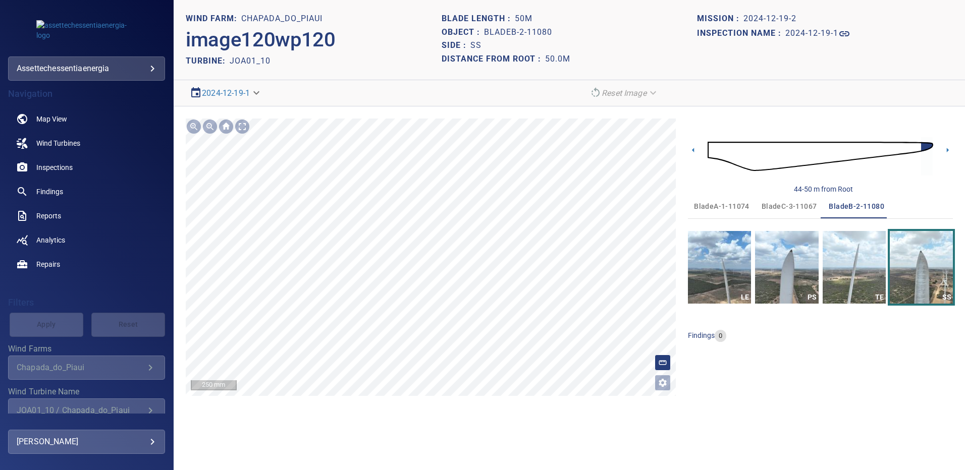
drag, startPoint x: 794, startPoint y: 203, endPoint x: 791, endPoint y: 217, distance: 13.9
click at [793, 204] on span "bladeC-3-11067" at bounding box center [788, 206] width 55 height 13
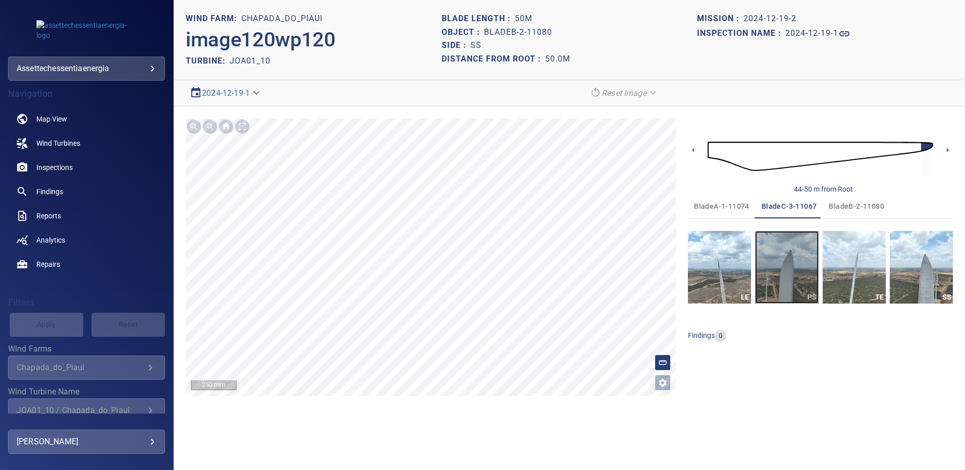
click at [786, 254] on img "button" at bounding box center [786, 267] width 63 height 73
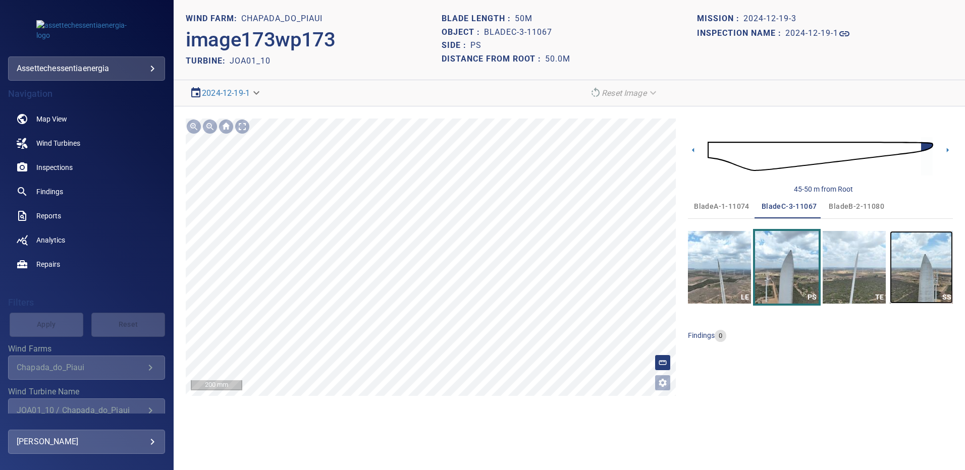
click at [932, 257] on img "button" at bounding box center [920, 267] width 63 height 73
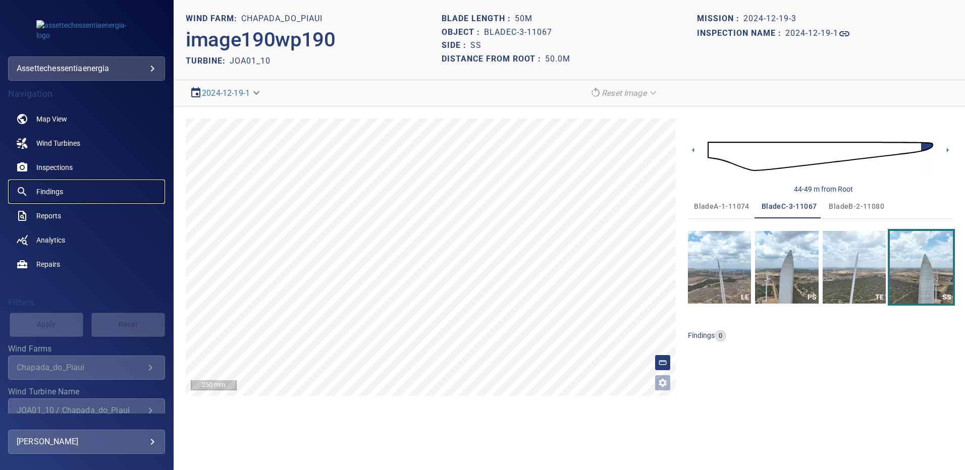
click at [56, 191] on span "Findings" at bounding box center [49, 192] width 27 height 10
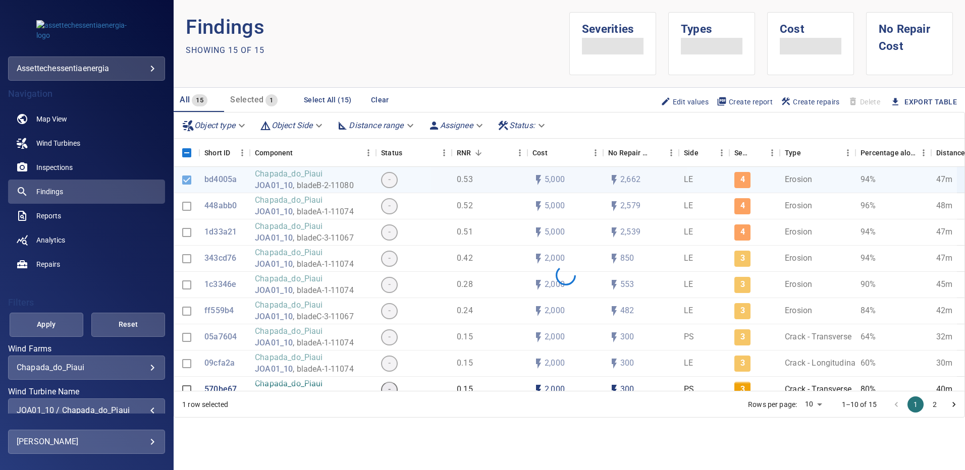
click at [144, 408] on div "JOA01_10 / Chapada_do_Piaui" at bounding box center [87, 411] width 140 height 10
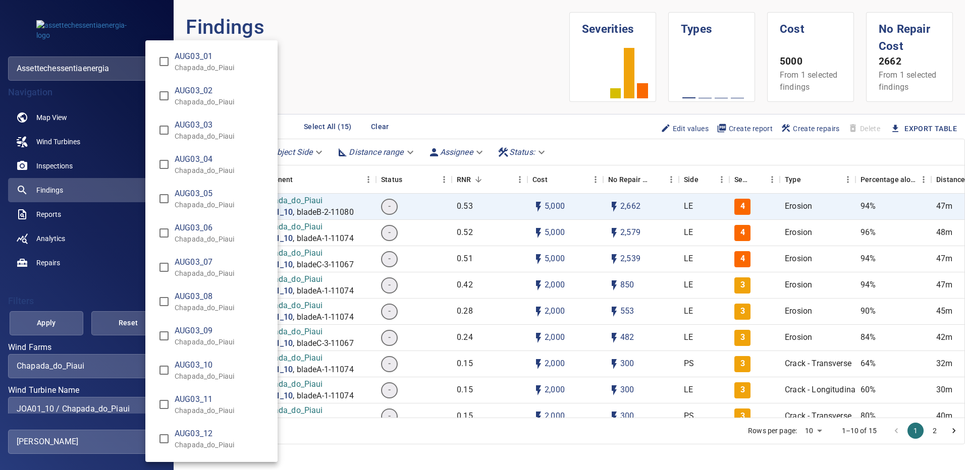
scroll to position [1800, 0]
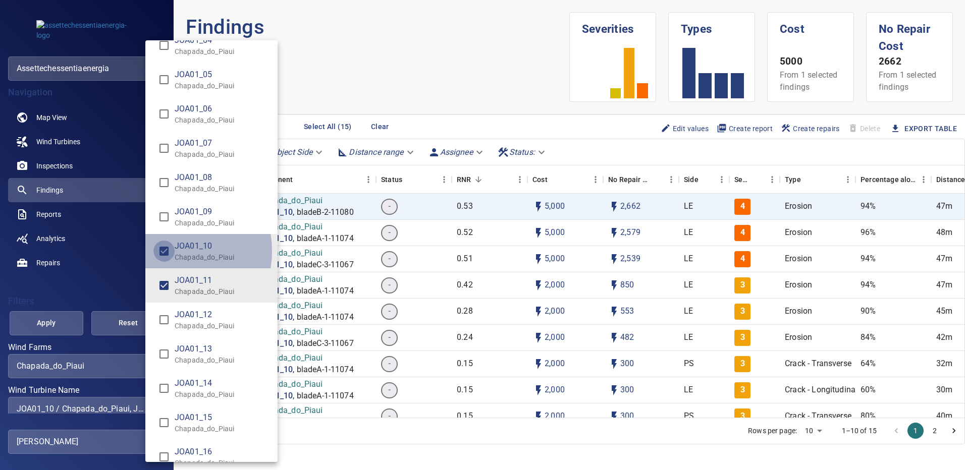
type input "**********"
click at [68, 317] on div "Wind Turbine Name" at bounding box center [482, 235] width 965 height 470
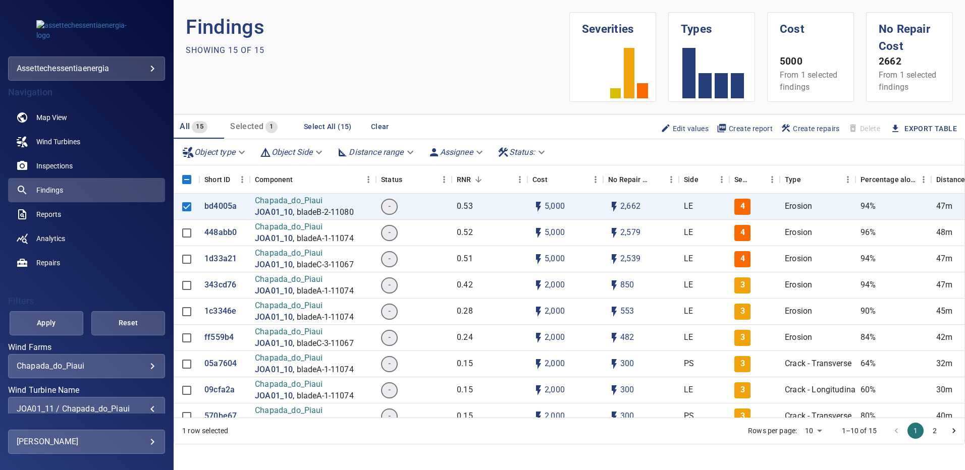
click at [68, 317] on button "Apply" at bounding box center [47, 323] width 74 height 24
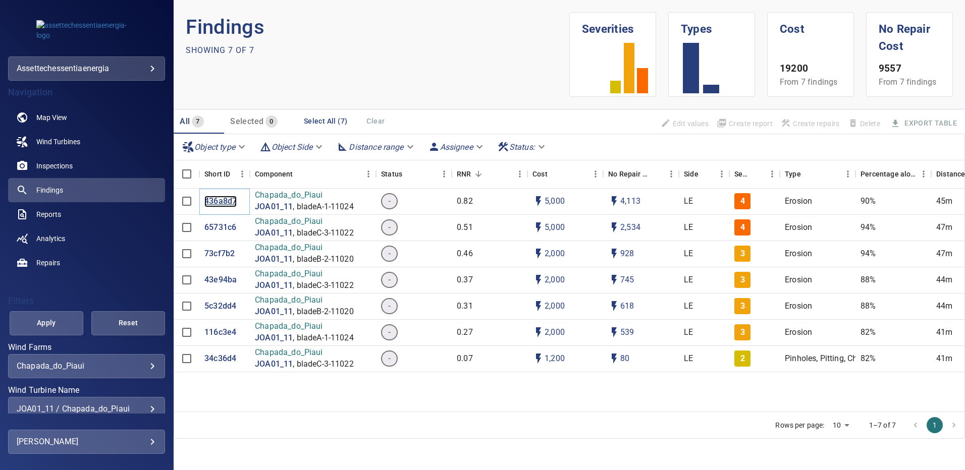
click at [218, 202] on p "436a8d7" at bounding box center [220, 202] width 32 height 12
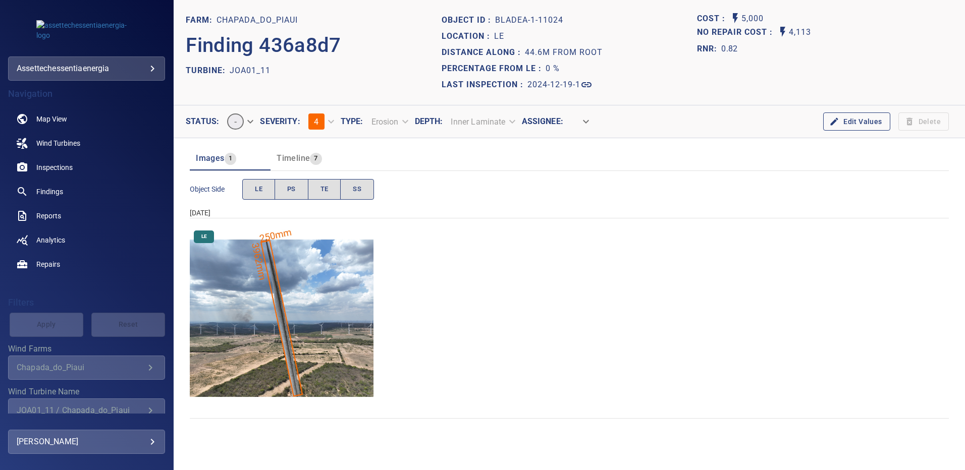
click at [316, 289] on img "Chapada_do_Piaui/JOA01_11/2024-12-19-1/2024-12-19-1/image15wp15.jpg" at bounding box center [282, 319] width 184 height 184
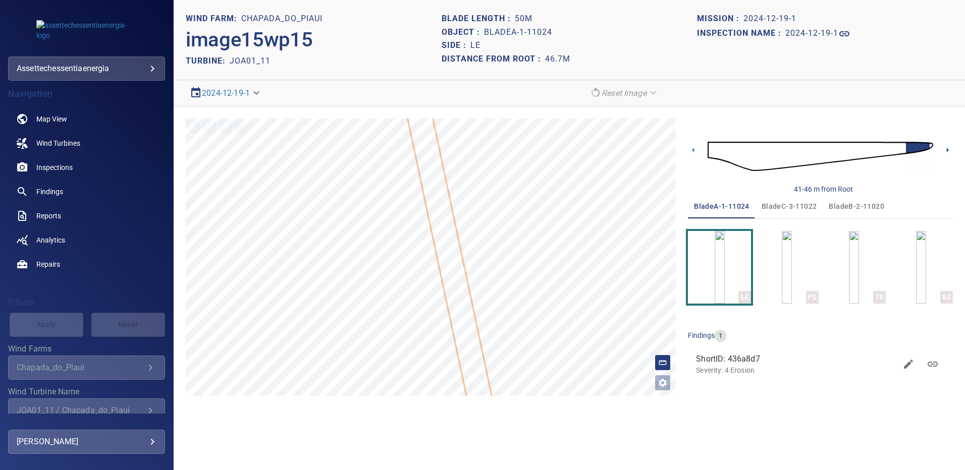
click at [946, 148] on icon at bounding box center [947, 150] width 2 height 5
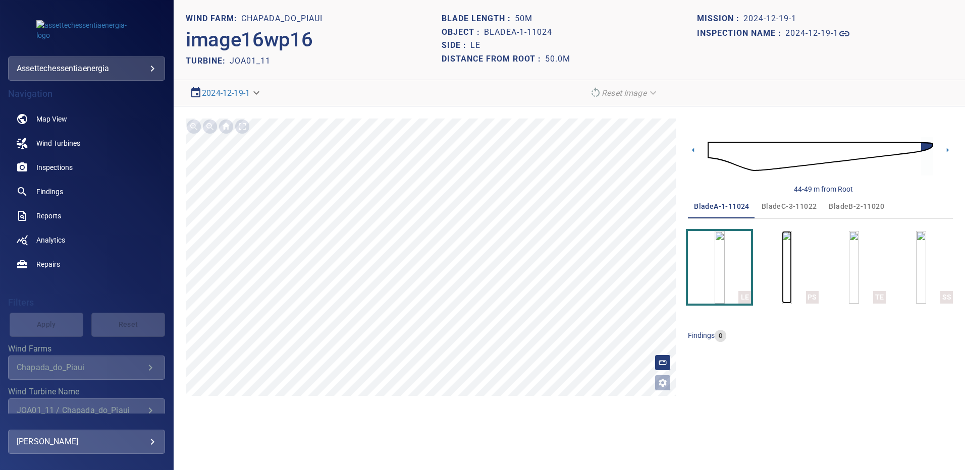
click at [781, 250] on img "button" at bounding box center [786, 267] width 10 height 73
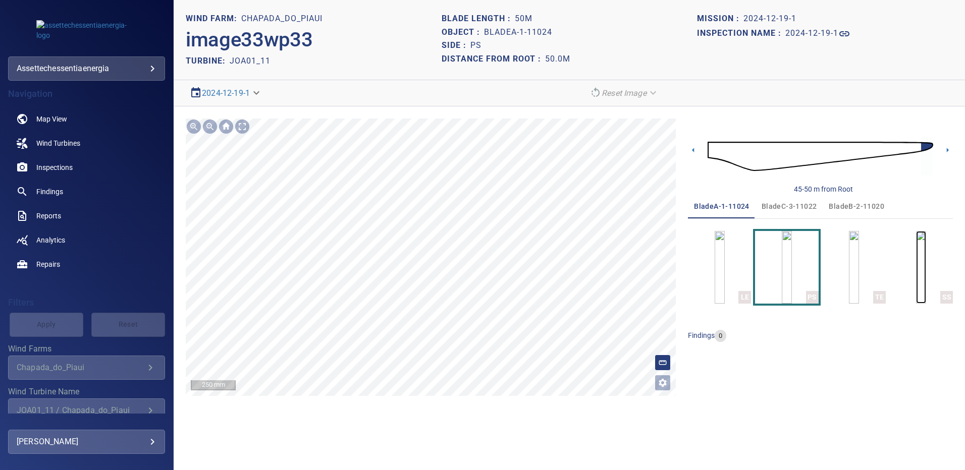
click at [926, 243] on img "button" at bounding box center [921, 267] width 10 height 73
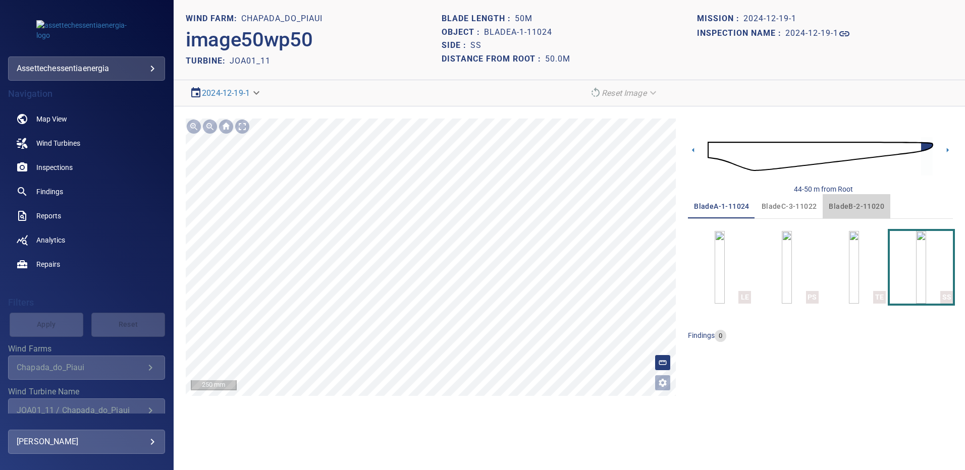
click at [860, 202] on span "bladeB-2-11020" at bounding box center [855, 206] width 55 height 13
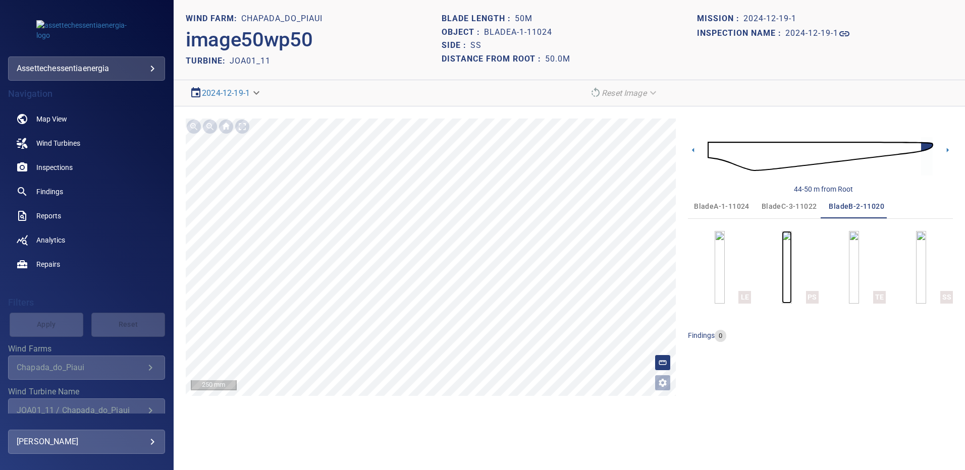
click at [791, 261] on img "button" at bounding box center [786, 267] width 10 height 73
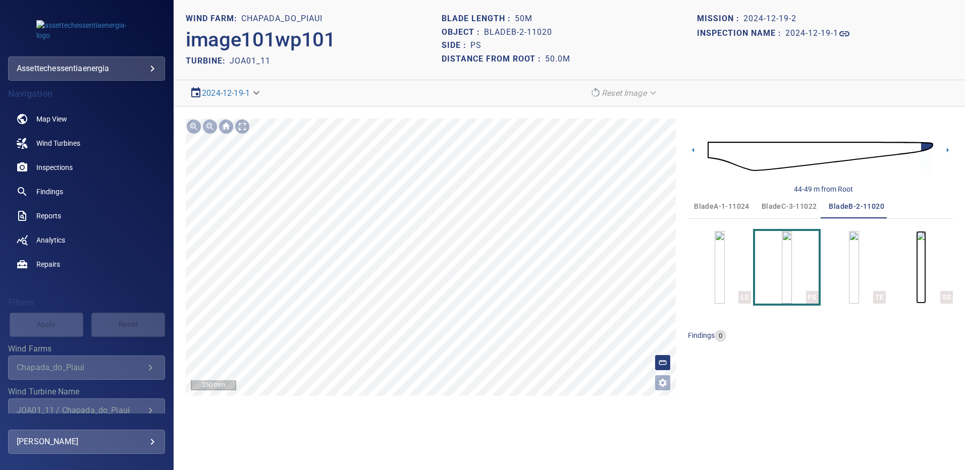
click at [926, 264] on img "button" at bounding box center [921, 267] width 10 height 73
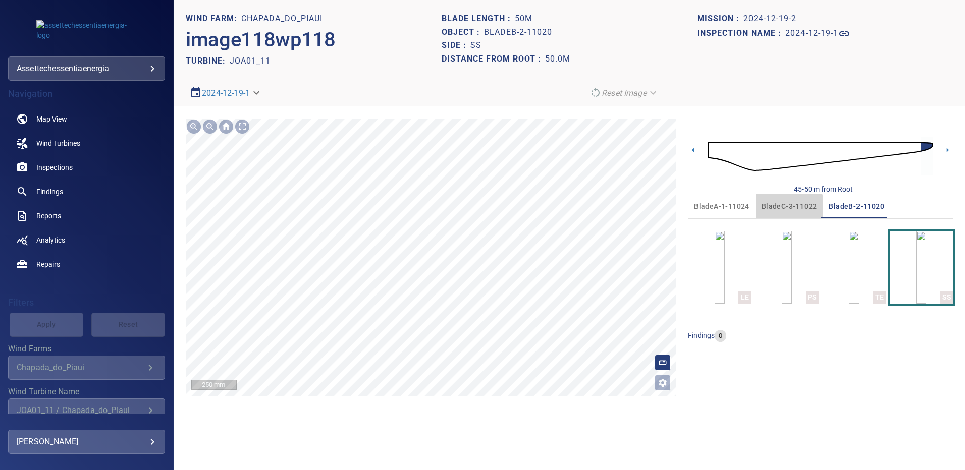
click at [783, 208] on span "bladeC-3-11022" at bounding box center [788, 206] width 55 height 13
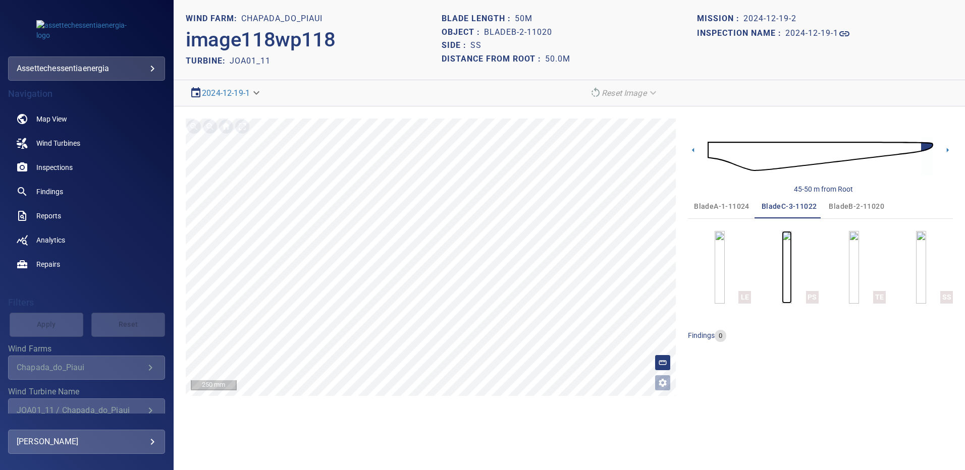
click at [788, 253] on img "button" at bounding box center [786, 267] width 10 height 73
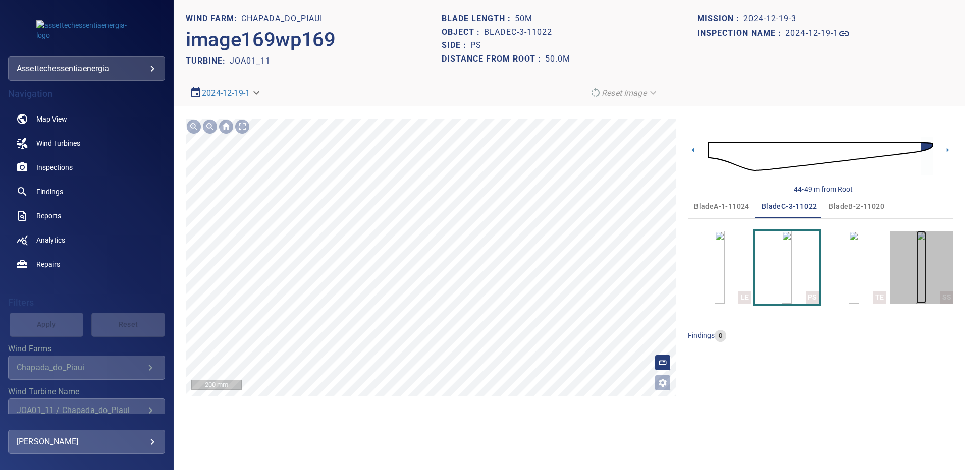
click at [916, 276] on img "button" at bounding box center [921, 267] width 10 height 73
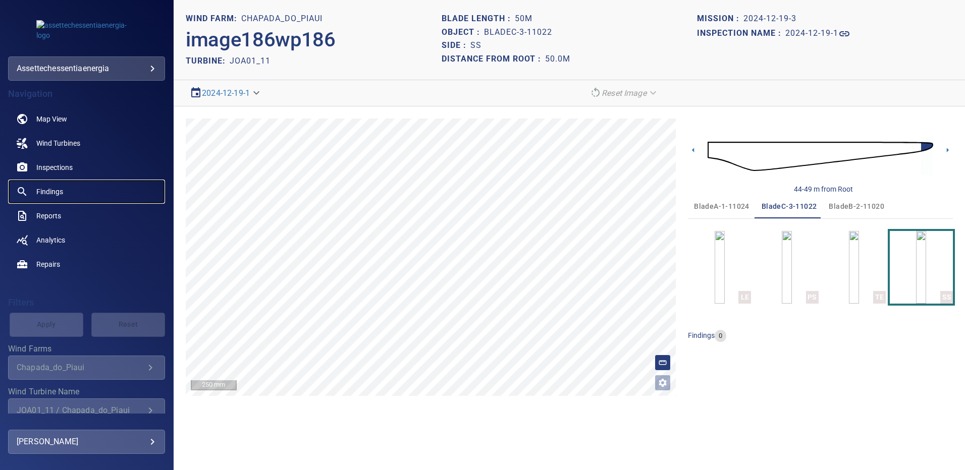
click at [54, 191] on span "Findings" at bounding box center [49, 192] width 27 height 10
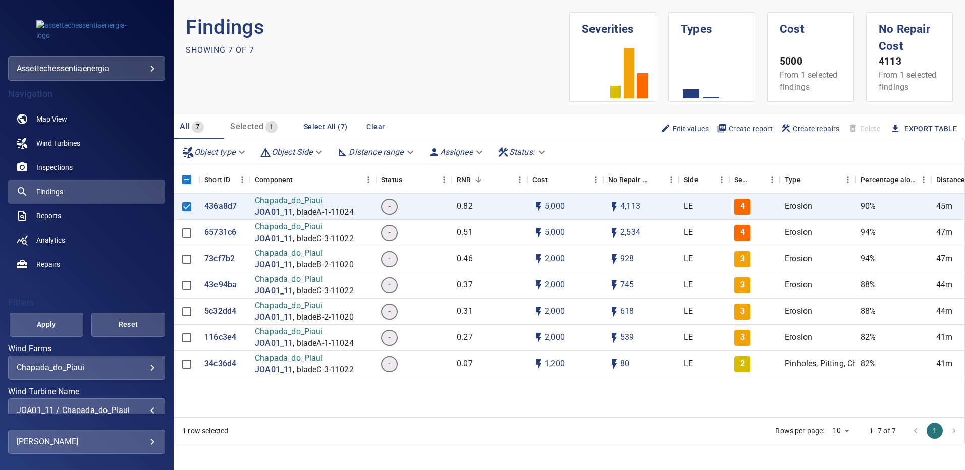
click at [144, 410] on div "JOA01_11 / Chapada_do_Piaui" at bounding box center [87, 411] width 140 height 10
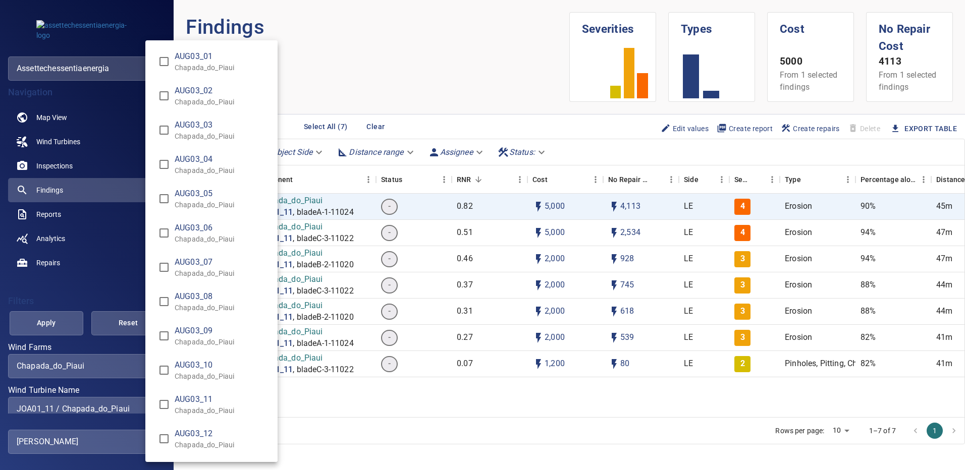
scroll to position [1835, 0]
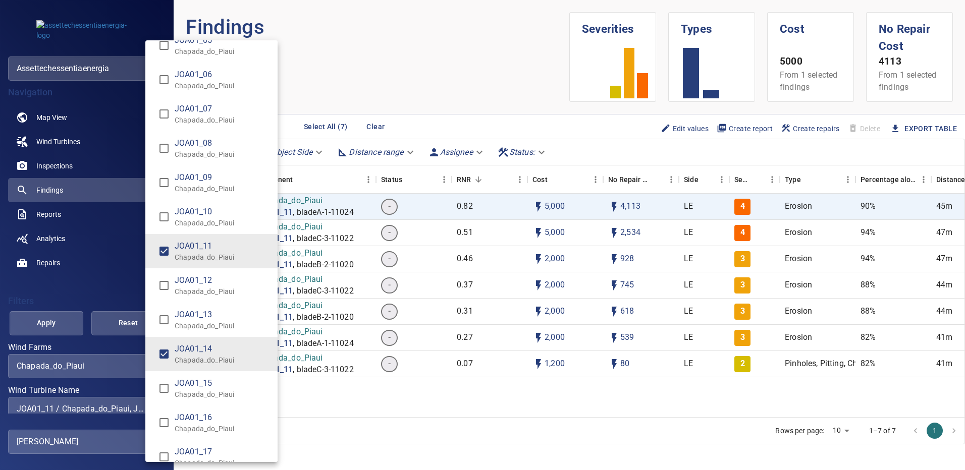
type input "**********"
click at [62, 318] on div "Wind Turbine Name" at bounding box center [482, 235] width 965 height 470
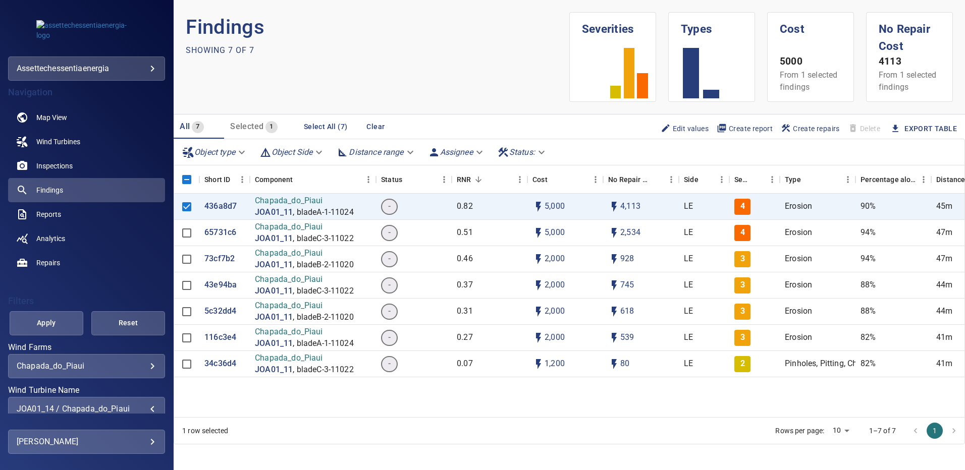
click at [62, 318] on span "Apply" at bounding box center [46, 323] width 48 height 13
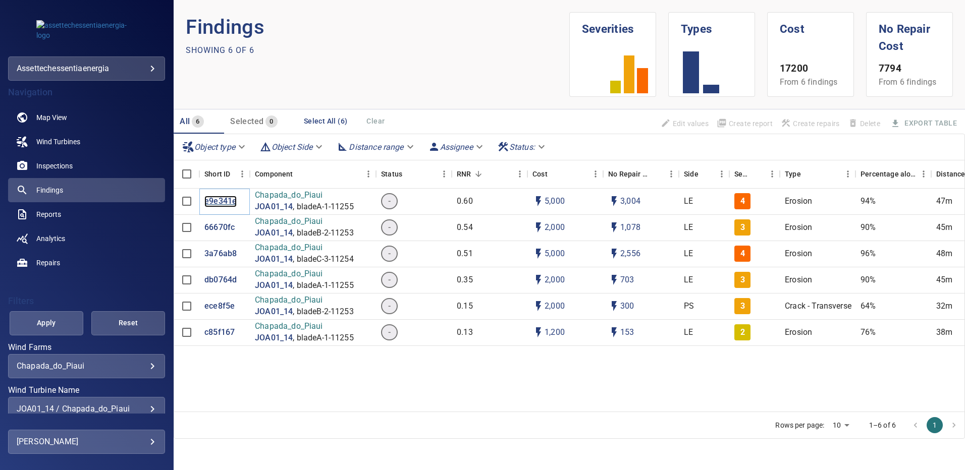
click at [220, 202] on p "e9e341e" at bounding box center [220, 202] width 32 height 12
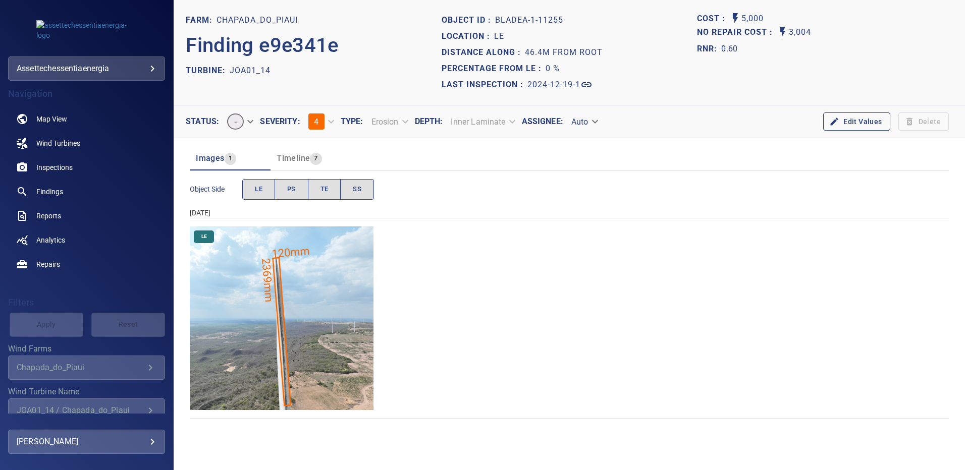
click at [349, 283] on img "Chapada_do_Piaui/JOA01_14/2024-12-19-1/2024-12-19-1/image17wp17.jpg" at bounding box center [282, 319] width 184 height 184
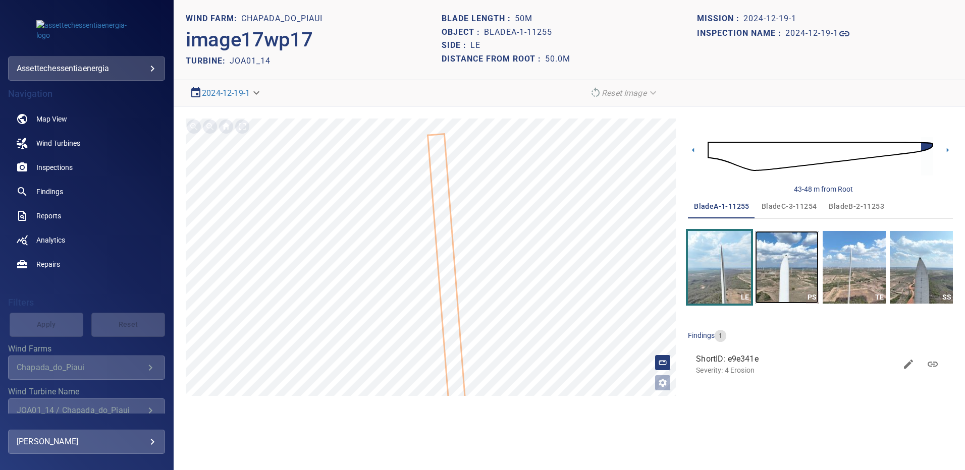
click at [778, 259] on img "button" at bounding box center [786, 267] width 63 height 73
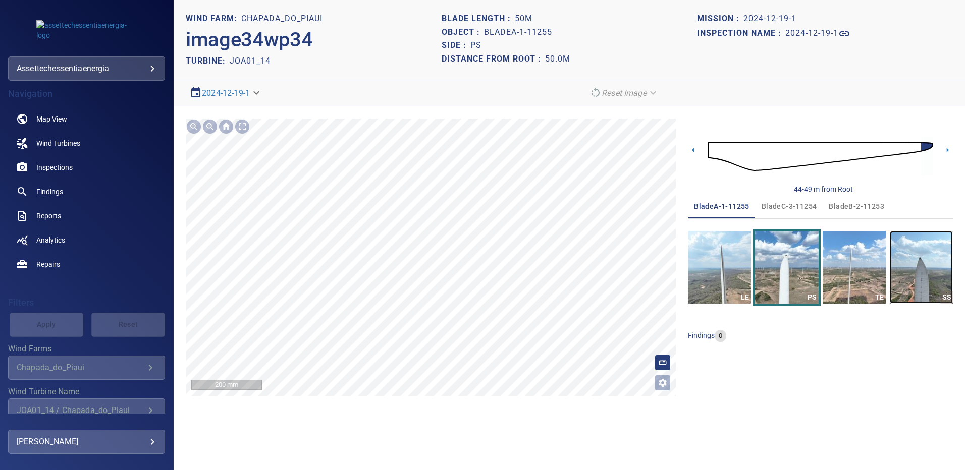
click at [903, 258] on img "button" at bounding box center [920, 267] width 63 height 73
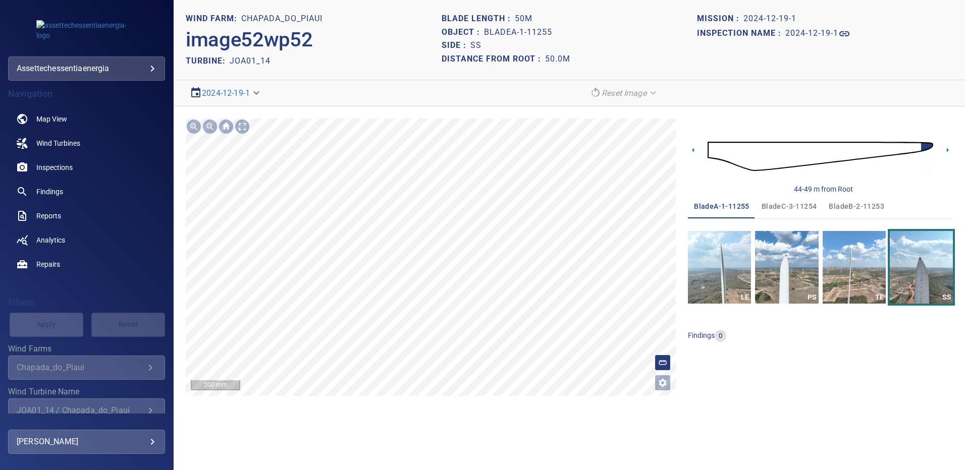
click at [854, 206] on span "bladeB-2-11253" at bounding box center [855, 206] width 55 height 13
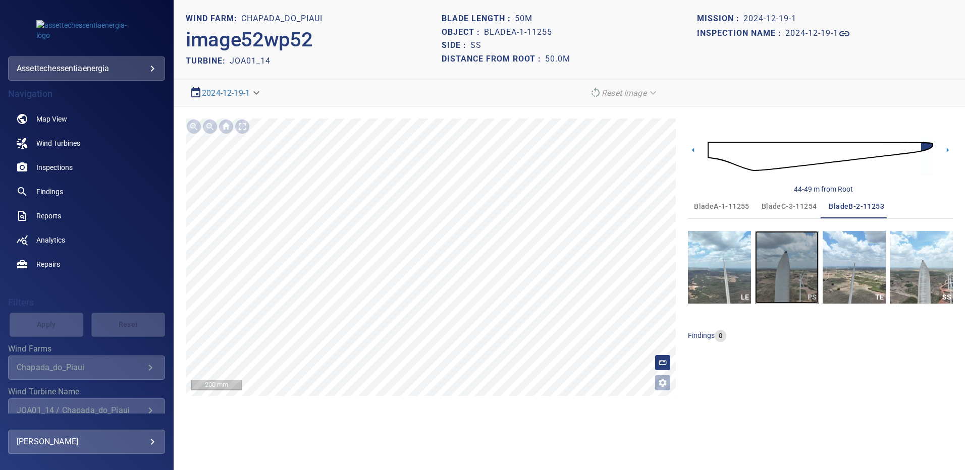
click at [787, 267] on img "button" at bounding box center [786, 267] width 63 height 73
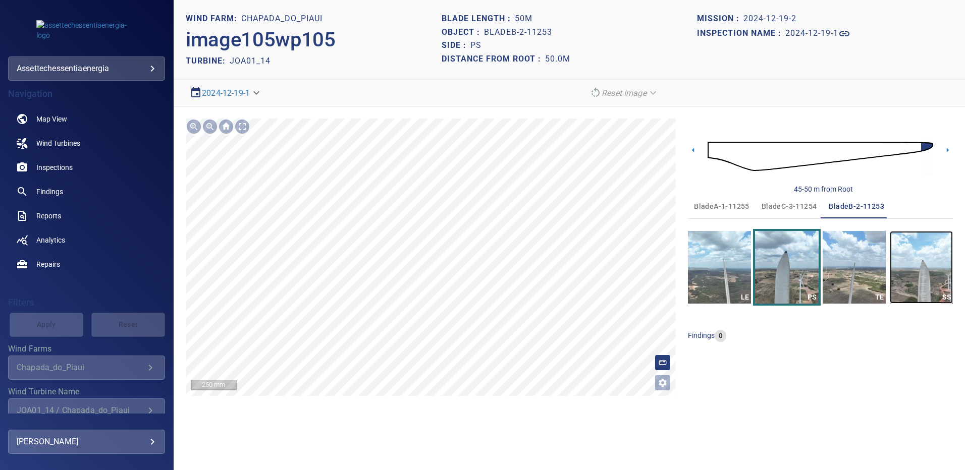
drag, startPoint x: 914, startPoint y: 247, endPoint x: 604, endPoint y: 205, distance: 312.6
click at [914, 247] on img "button" at bounding box center [920, 267] width 63 height 73
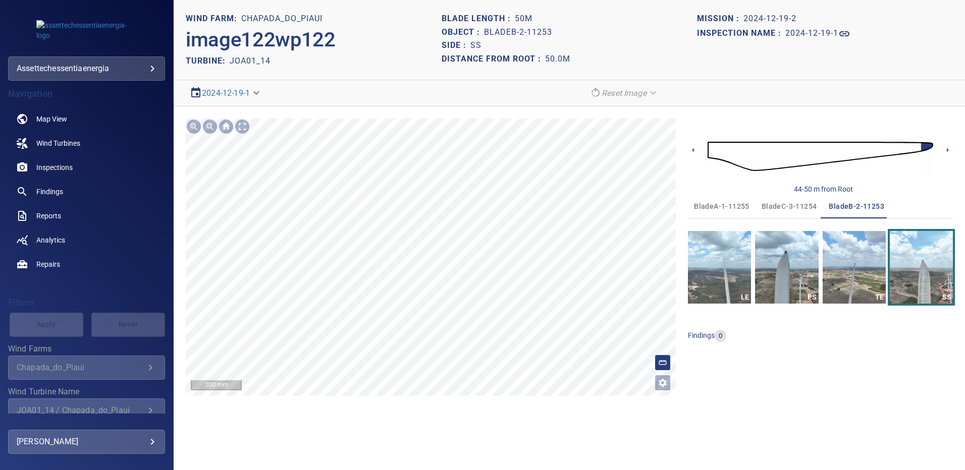
click at [798, 206] on span "bladeC-3-11254" at bounding box center [788, 206] width 55 height 13
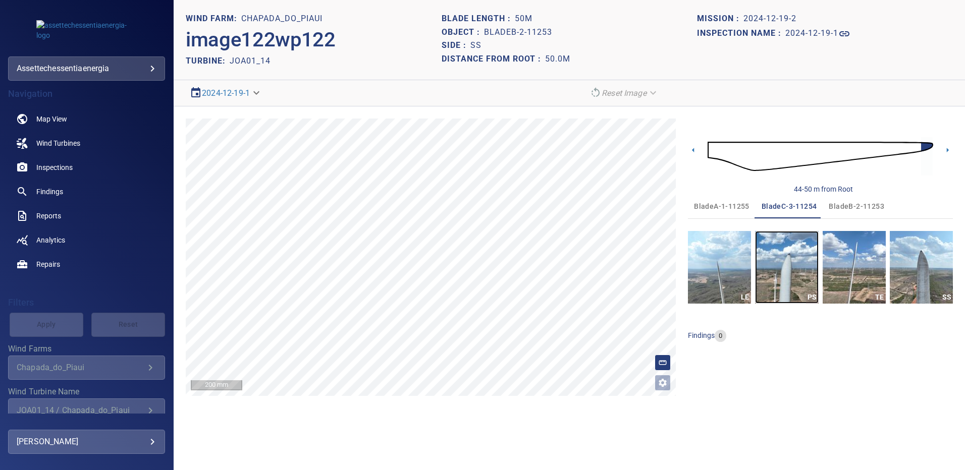
click at [790, 261] on img "button" at bounding box center [786, 267] width 63 height 73
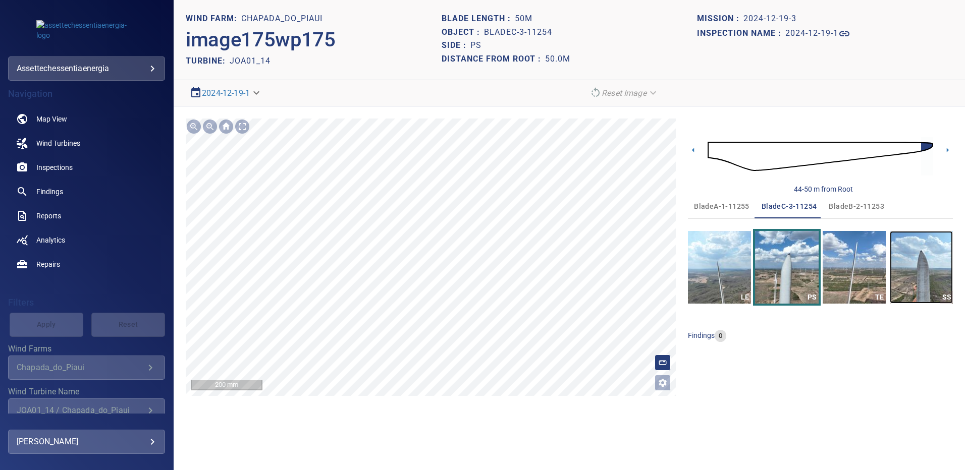
click at [922, 268] on img "button" at bounding box center [920, 267] width 63 height 73
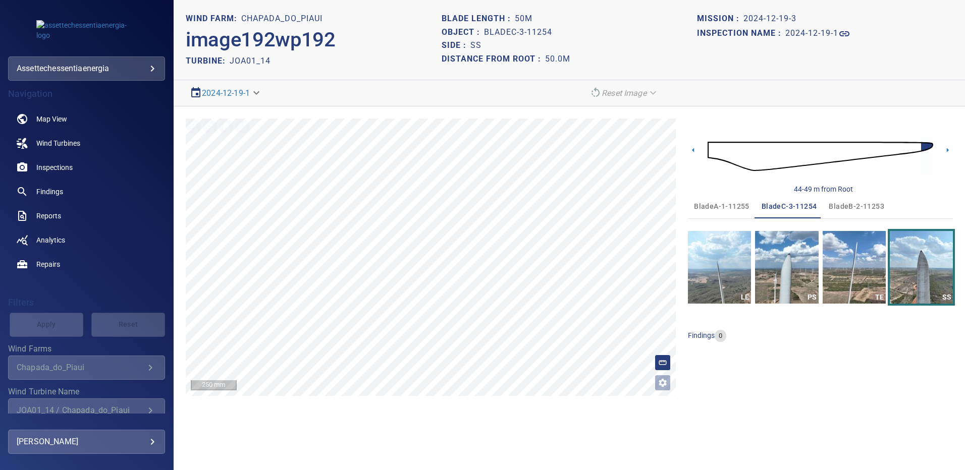
click at [842, 205] on span "bladeB-2-11253" at bounding box center [855, 206] width 55 height 13
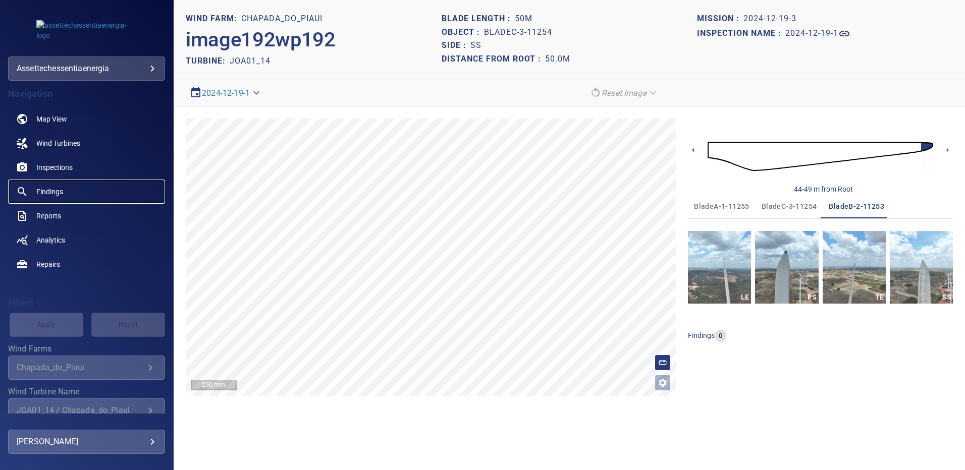
click at [47, 189] on span "Findings" at bounding box center [49, 192] width 27 height 10
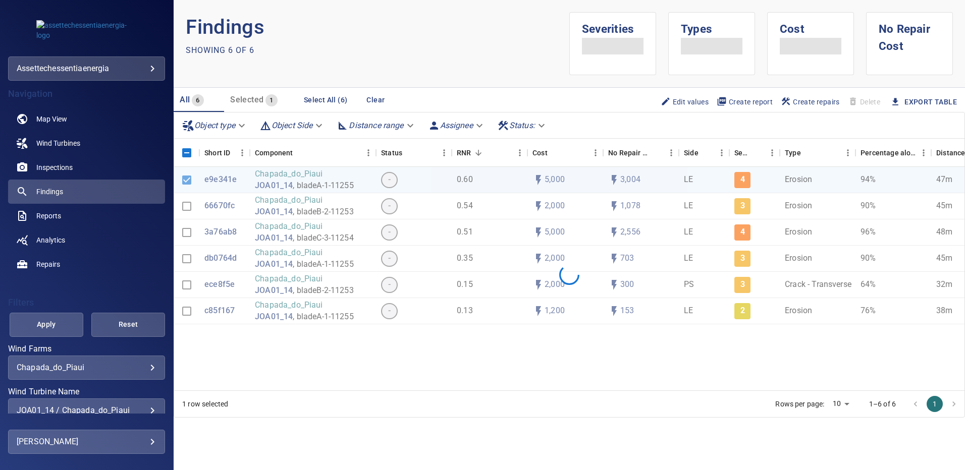
click at [146, 407] on div "JOA01_14 / Chapada_do_Piaui" at bounding box center [87, 411] width 140 height 10
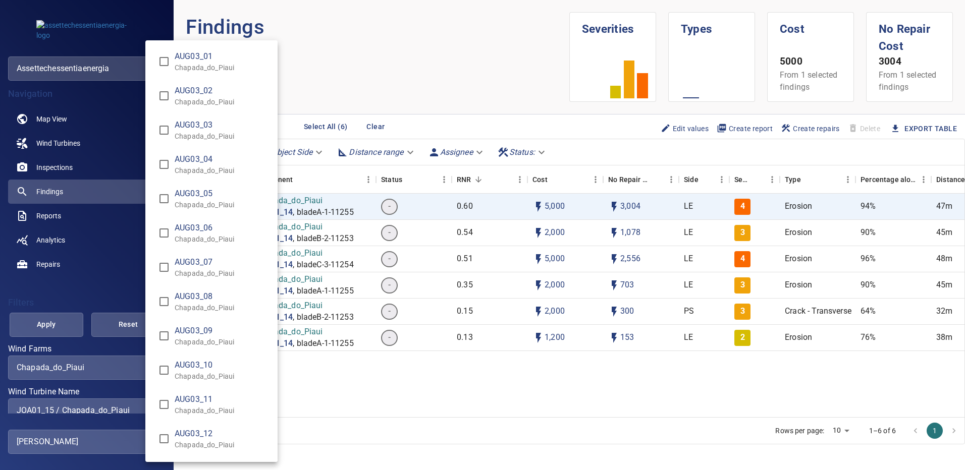
type input "**********"
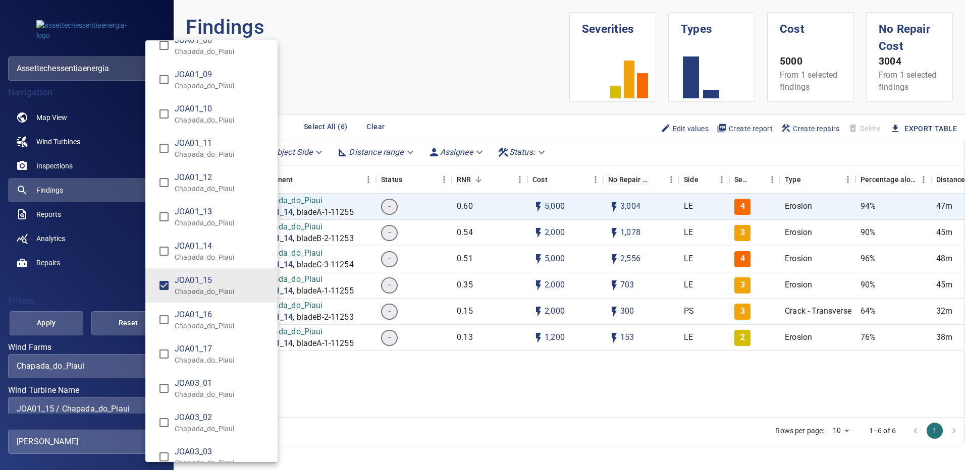
click at [64, 321] on div "Wind Turbine Name" at bounding box center [482, 235] width 965 height 470
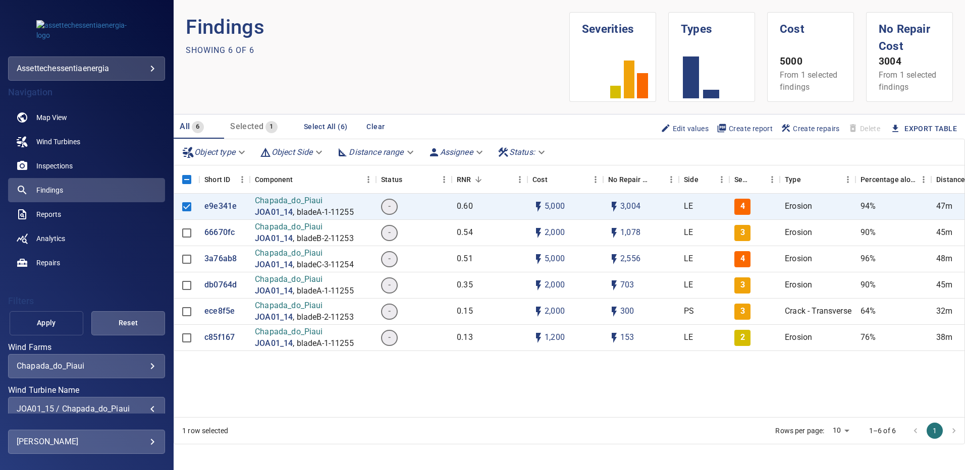
click at [62, 322] on span "Apply" at bounding box center [46, 323] width 48 height 13
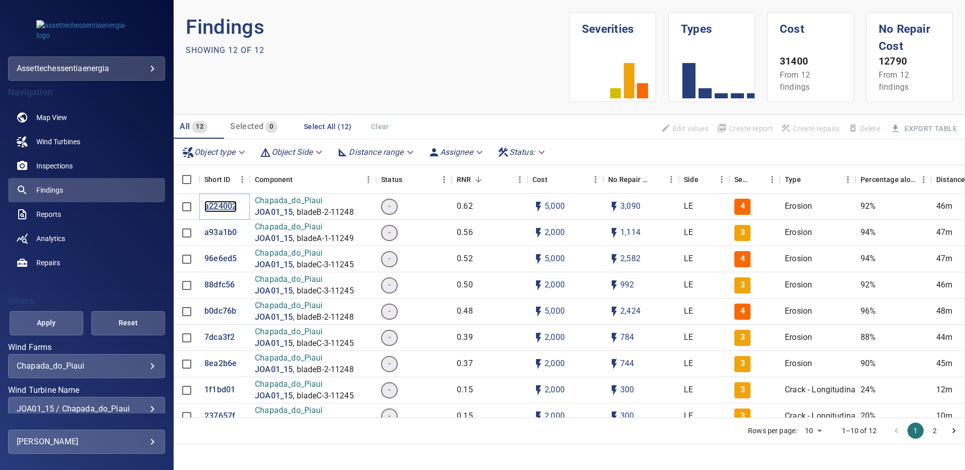
click at [220, 211] on p "a224002" at bounding box center [220, 207] width 32 height 12
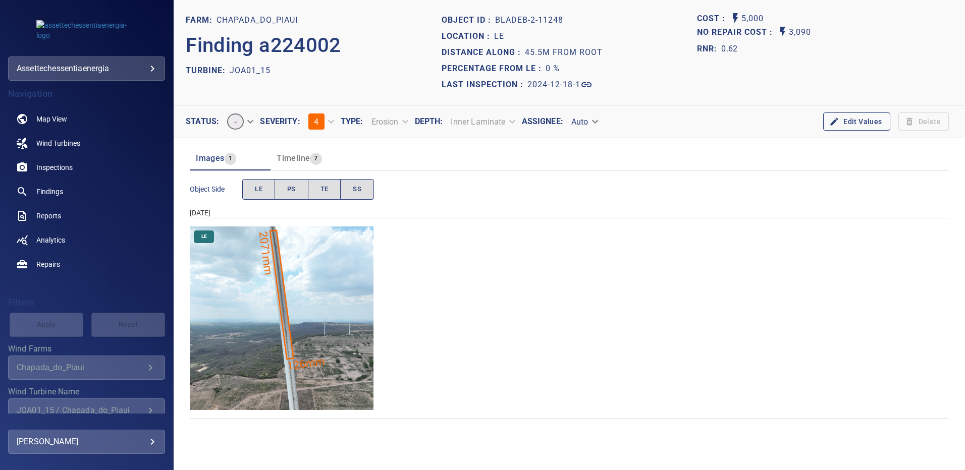
click at [298, 317] on img "Chapada_do_Piaui/JOA01_15/2024-12-18-1/2024-12-18-2/image87wp87.jpg" at bounding box center [282, 319] width 184 height 184
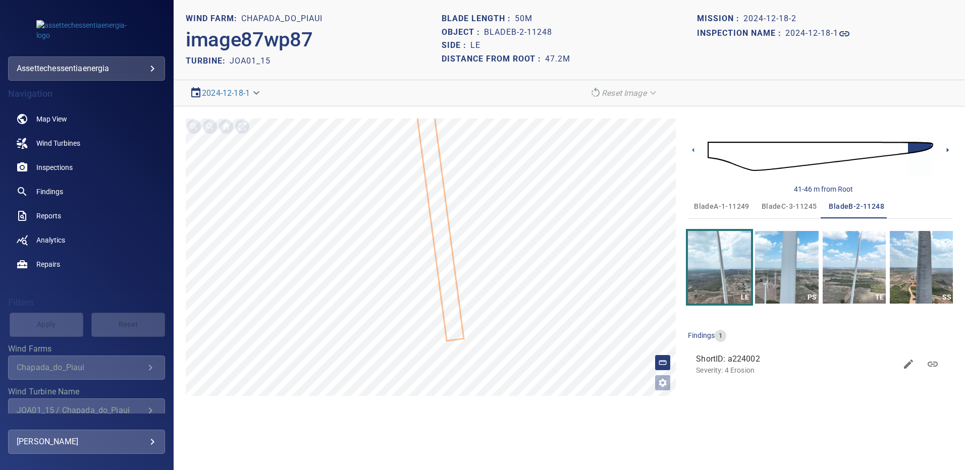
click at [945, 151] on icon at bounding box center [947, 150] width 11 height 11
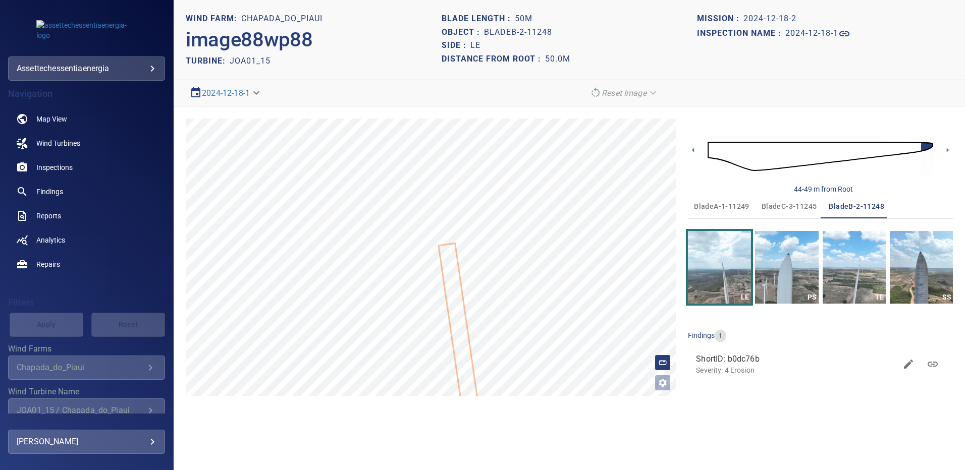
click at [708, 208] on span "bladeA-1-11249" at bounding box center [721, 206] width 55 height 13
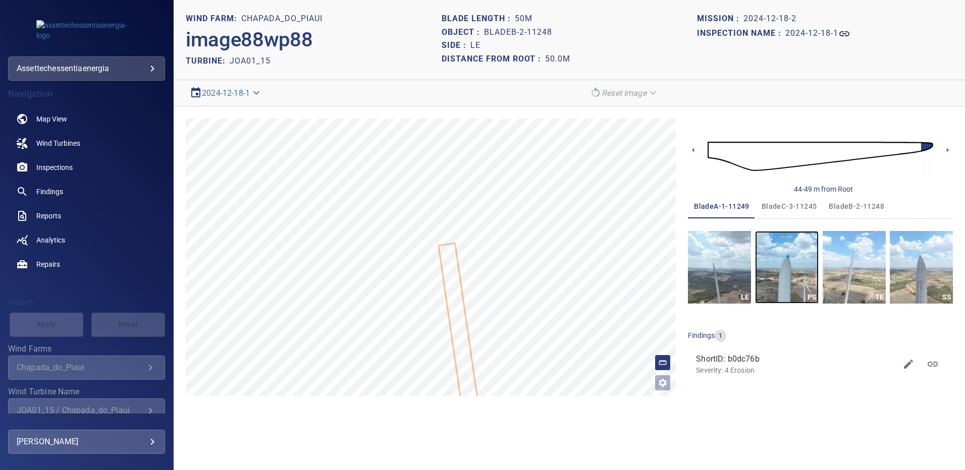
click at [768, 261] on img "button" at bounding box center [786, 267] width 63 height 73
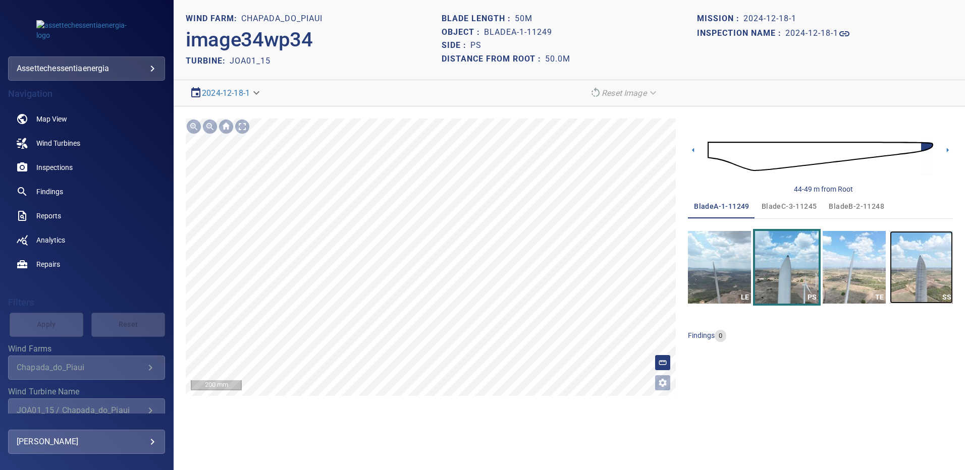
click at [901, 260] on img "button" at bounding box center [920, 267] width 63 height 73
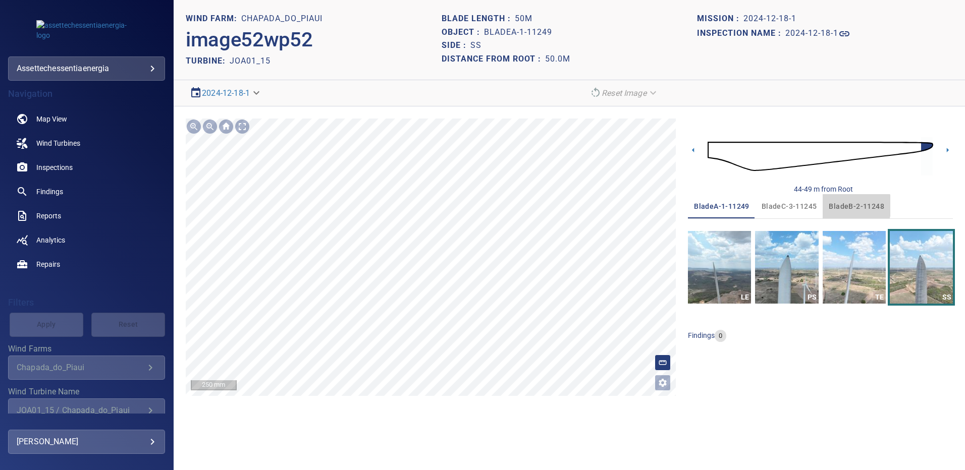
click at [836, 206] on span "bladeB-2-11248" at bounding box center [855, 206] width 55 height 13
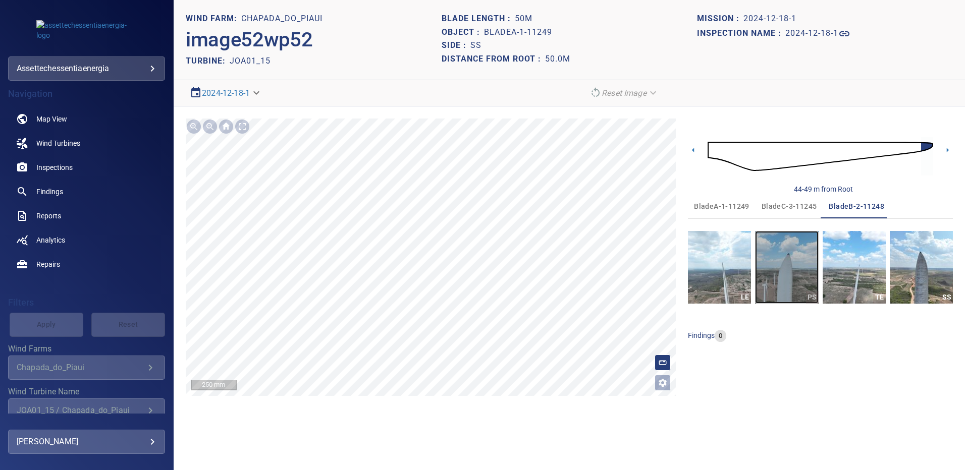
click at [795, 257] on img "button" at bounding box center [786, 267] width 63 height 73
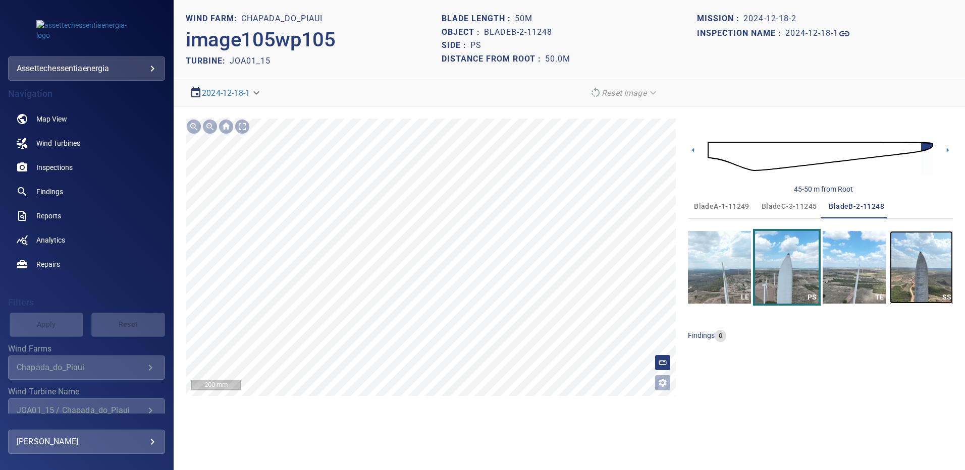
click at [926, 256] on img "button" at bounding box center [920, 267] width 63 height 73
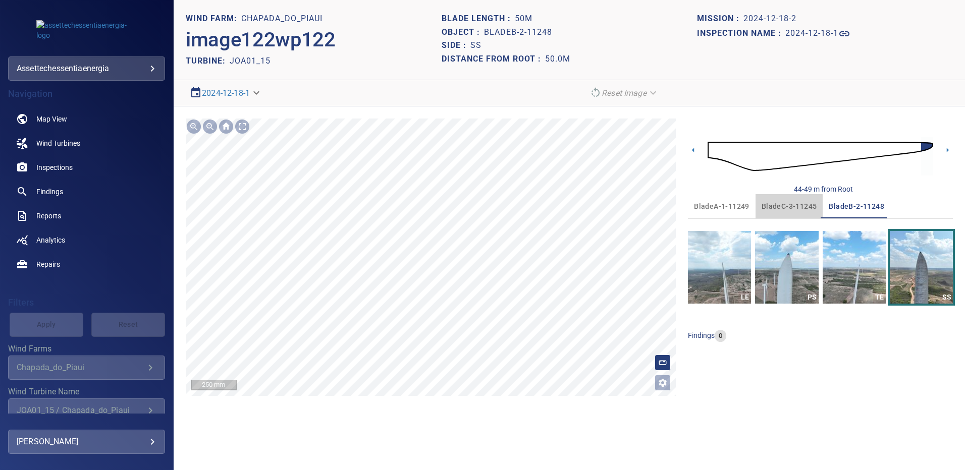
click at [782, 209] on span "bladeC-3-11245" at bounding box center [788, 206] width 55 height 13
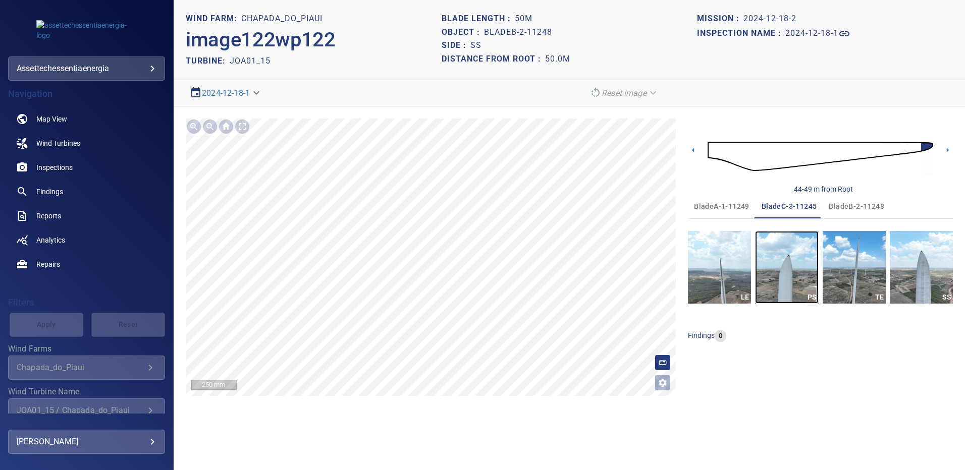
click at [790, 250] on img "button" at bounding box center [786, 267] width 63 height 73
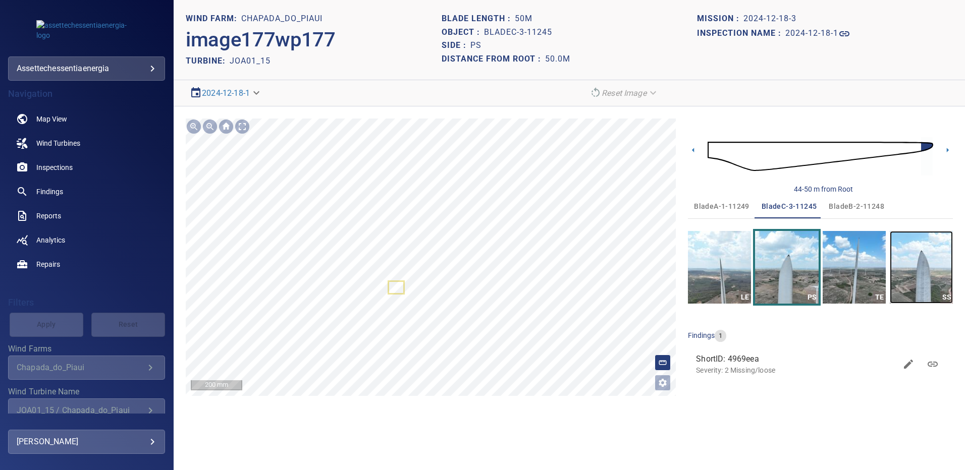
click at [931, 259] on img "button" at bounding box center [920, 267] width 63 height 73
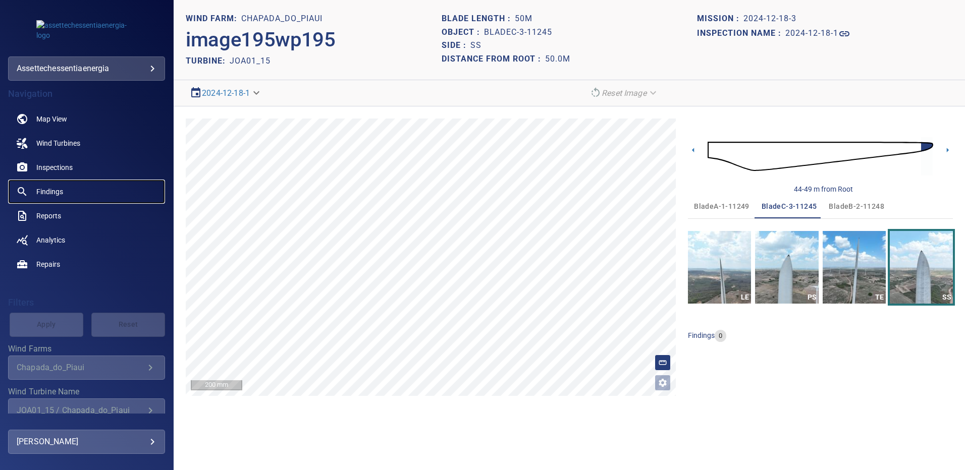
click at [60, 192] on span "Findings" at bounding box center [49, 192] width 27 height 10
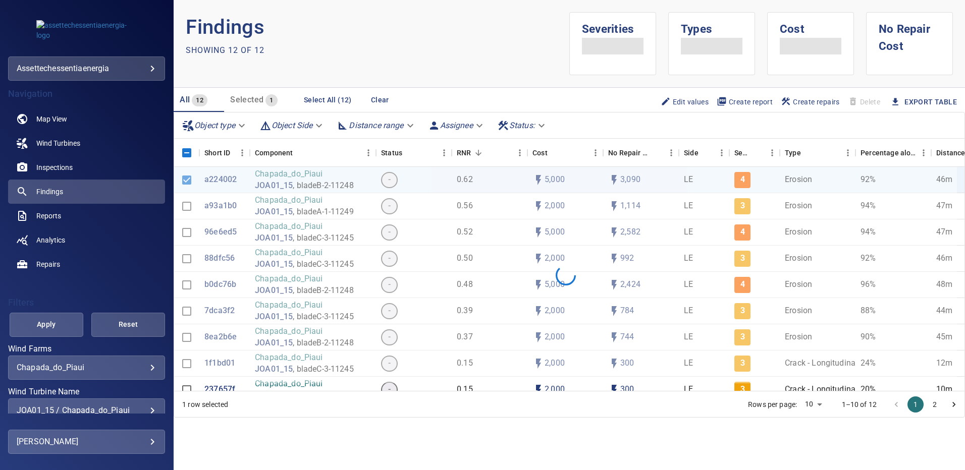
click at [148, 405] on div "**********" at bounding box center [86, 411] width 157 height 24
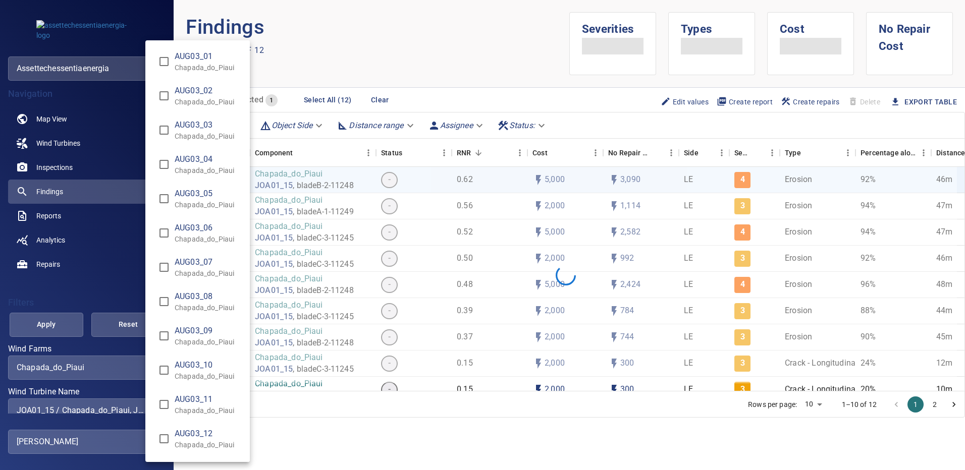
type input "**********"
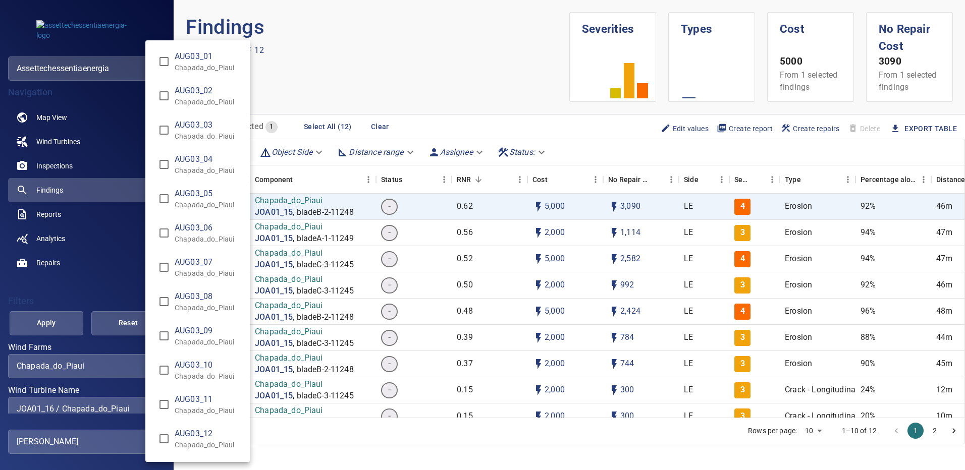
scroll to position [1972, 0]
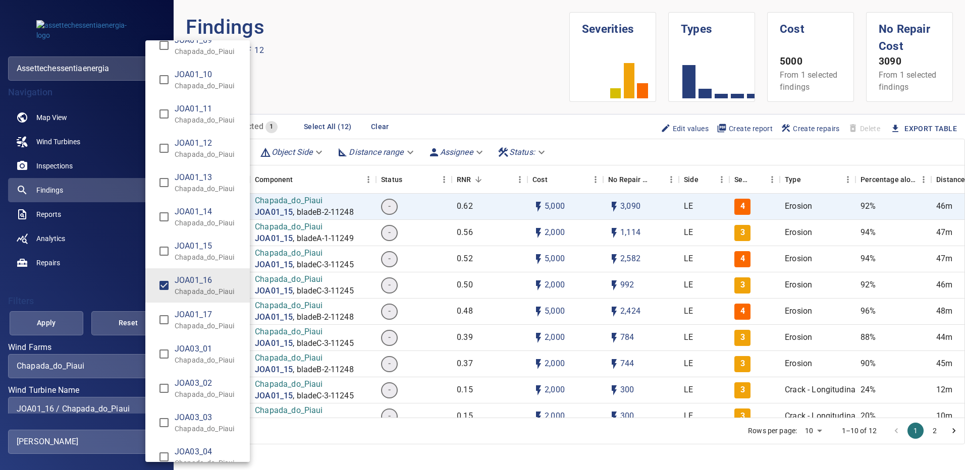
click at [67, 318] on div "Wind Turbine Name" at bounding box center [482, 235] width 965 height 470
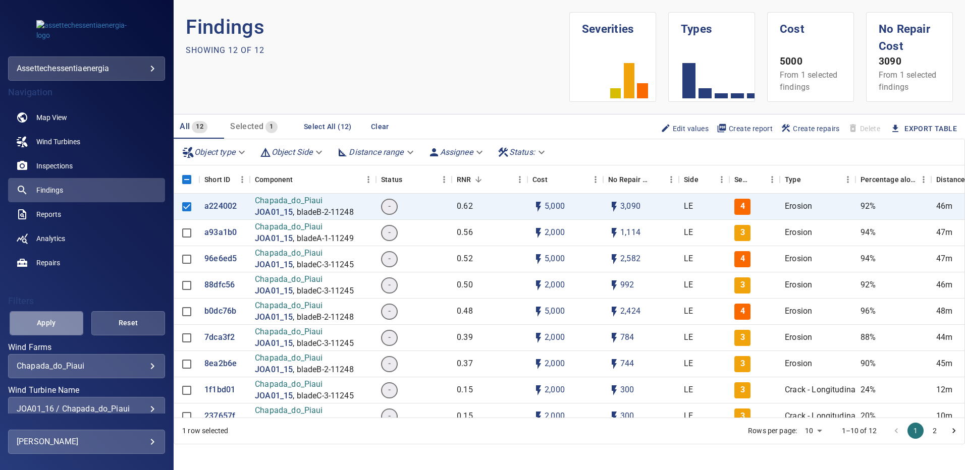
click at [58, 321] on span "Apply" at bounding box center [46, 323] width 48 height 13
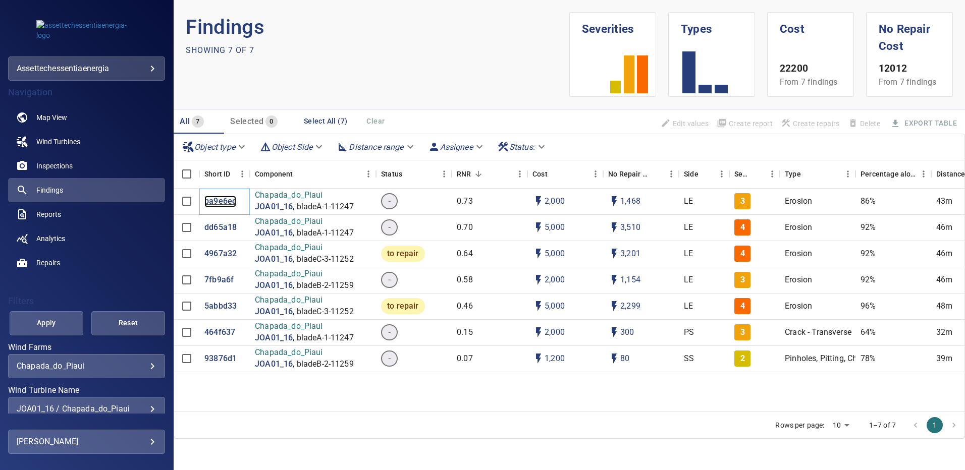
click at [214, 203] on p "ba9e6ec" at bounding box center [220, 202] width 32 height 12
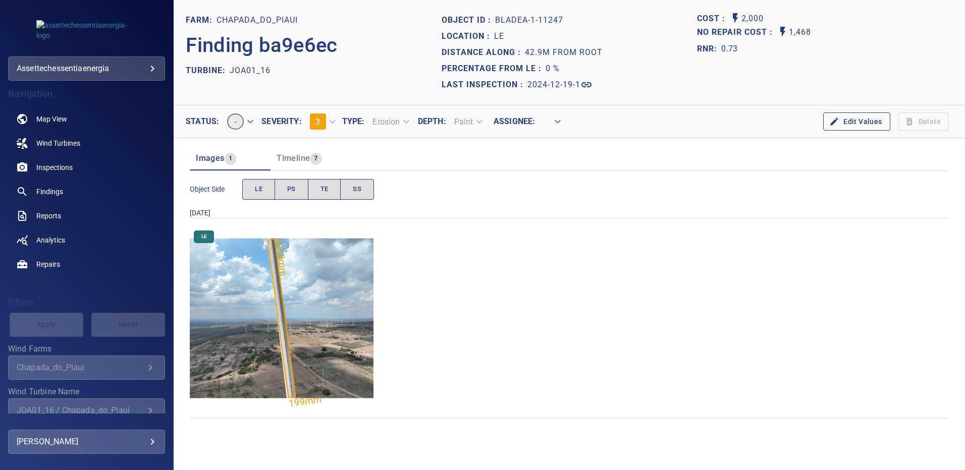
click at [315, 289] on img "Chapada_do_Piaui/JOA01_16/2024-12-19-1/2024-12-19-1/image16wp16.jpg" at bounding box center [282, 319] width 184 height 184
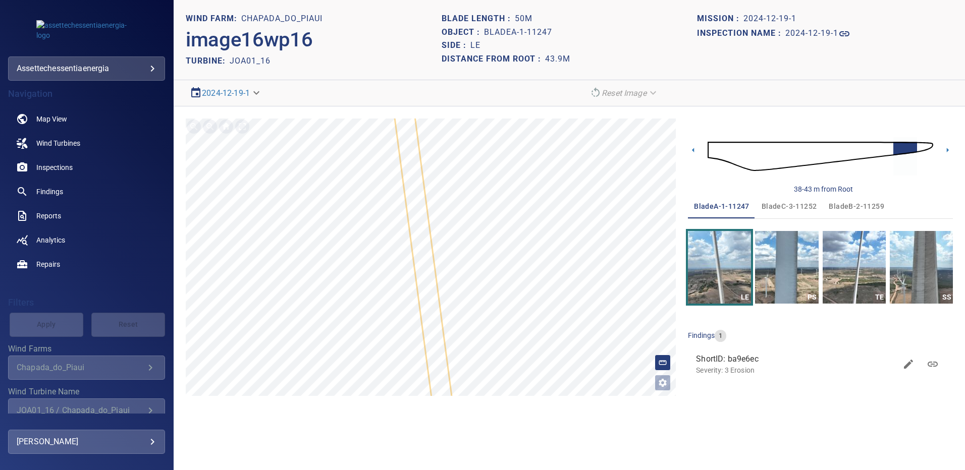
click at [926, 151] on img at bounding box center [819, 156] width 225 height 54
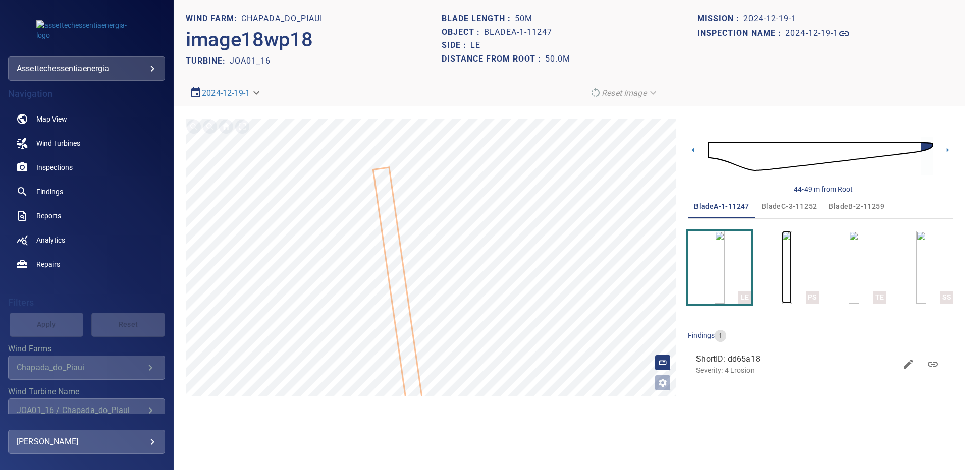
click at [781, 260] on img "button" at bounding box center [786, 267] width 10 height 73
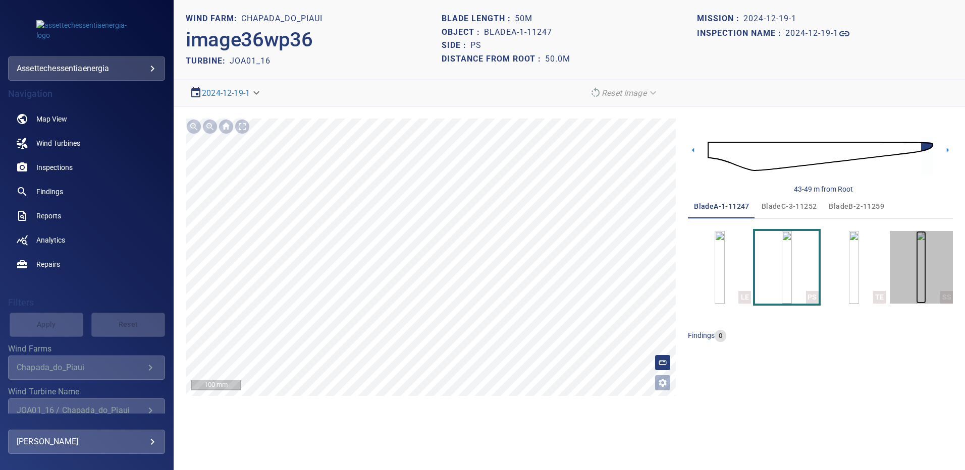
click at [916, 258] on img "button" at bounding box center [921, 267] width 10 height 73
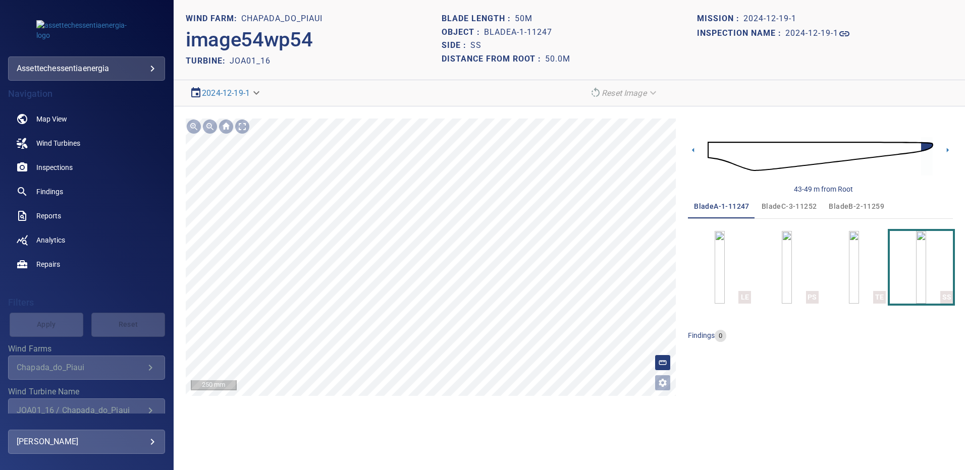
click at [858, 209] on span "bladeB-2-11259" at bounding box center [855, 206] width 55 height 13
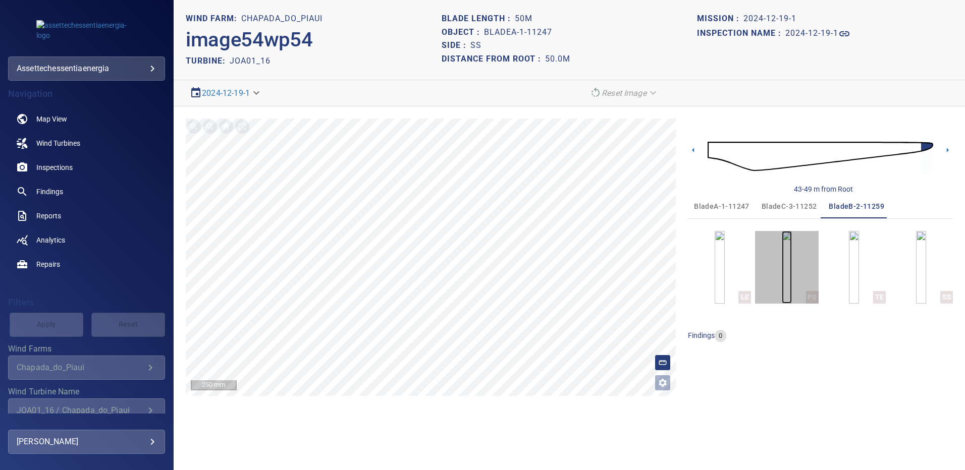
click at [791, 266] on img "button" at bounding box center [786, 267] width 10 height 73
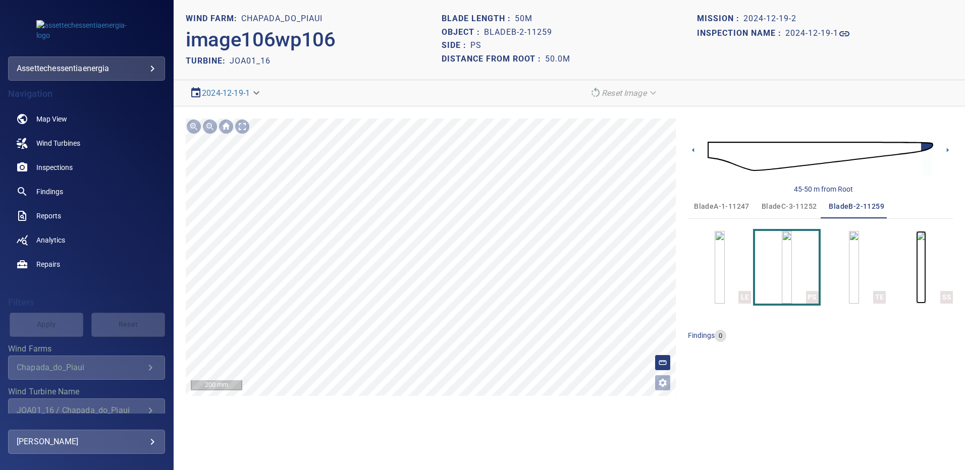
click at [926, 261] on img "button" at bounding box center [921, 267] width 10 height 73
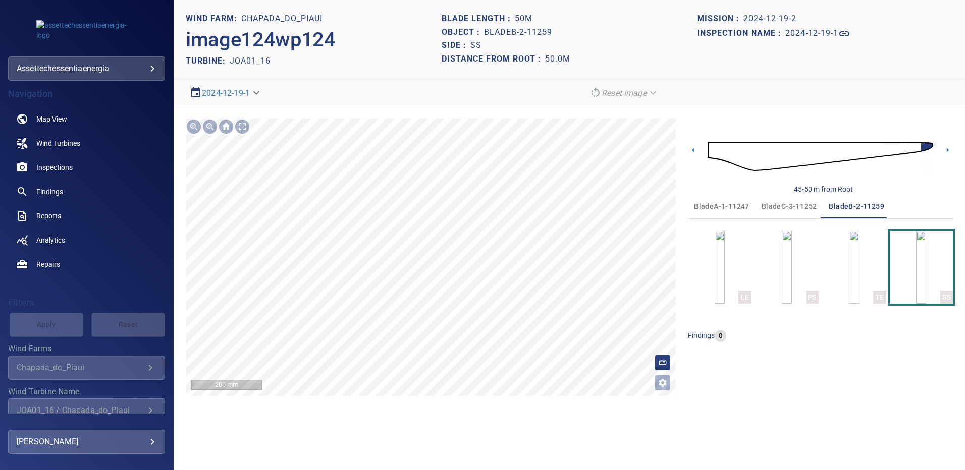
click at [794, 201] on span "bladeC-3-11252" at bounding box center [788, 206] width 55 height 13
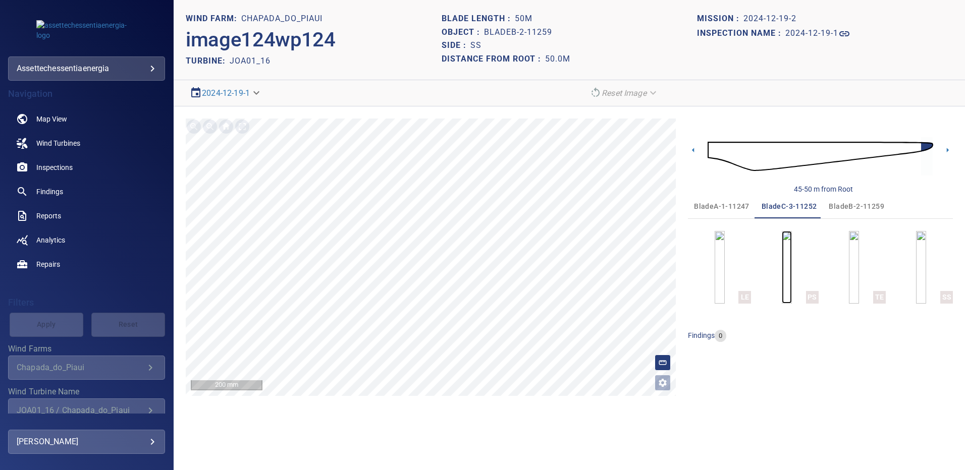
click at [787, 255] on img "button" at bounding box center [786, 267] width 10 height 73
